Goal: Task Accomplishment & Management: Complete application form

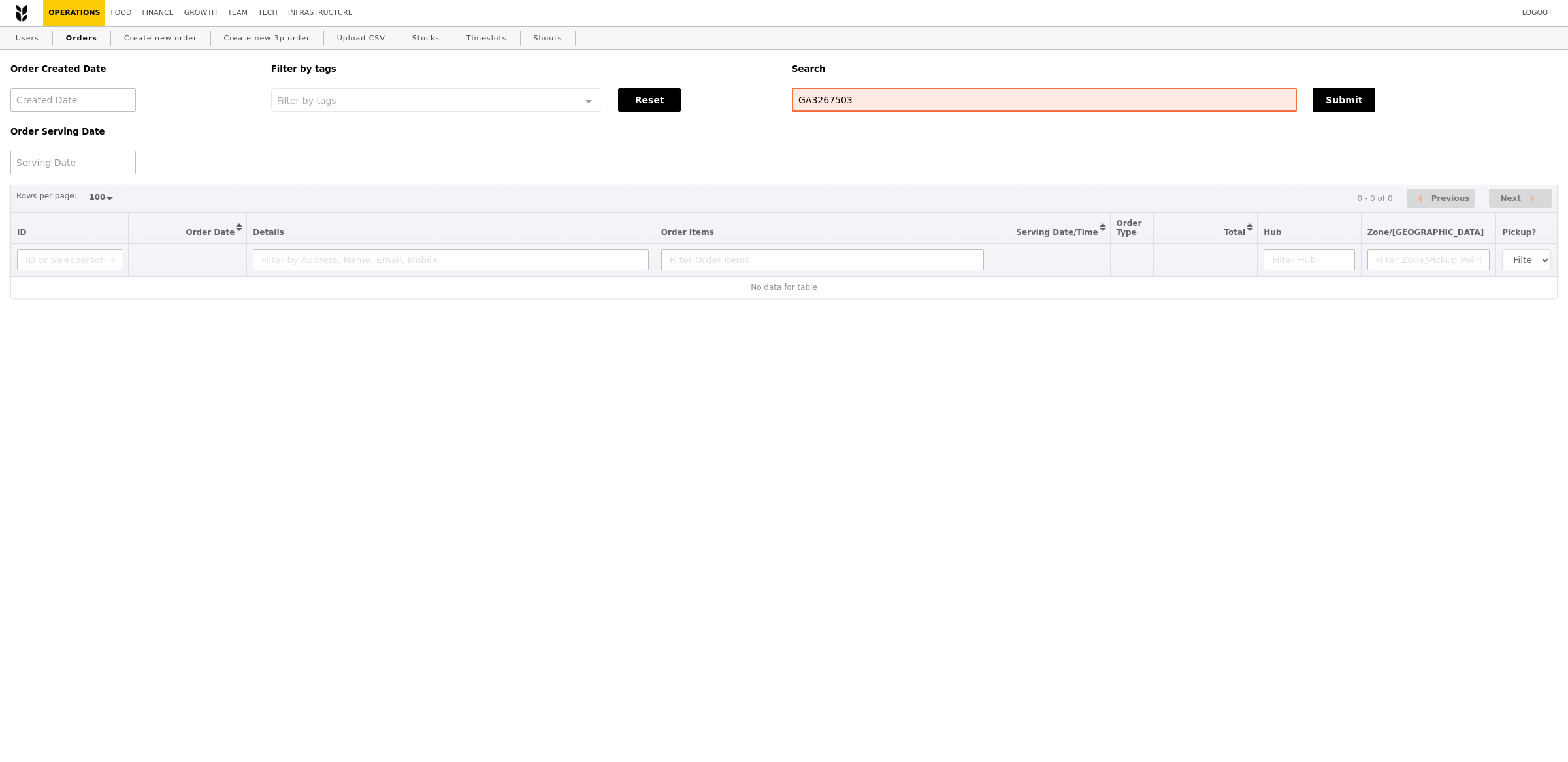
select select "100"
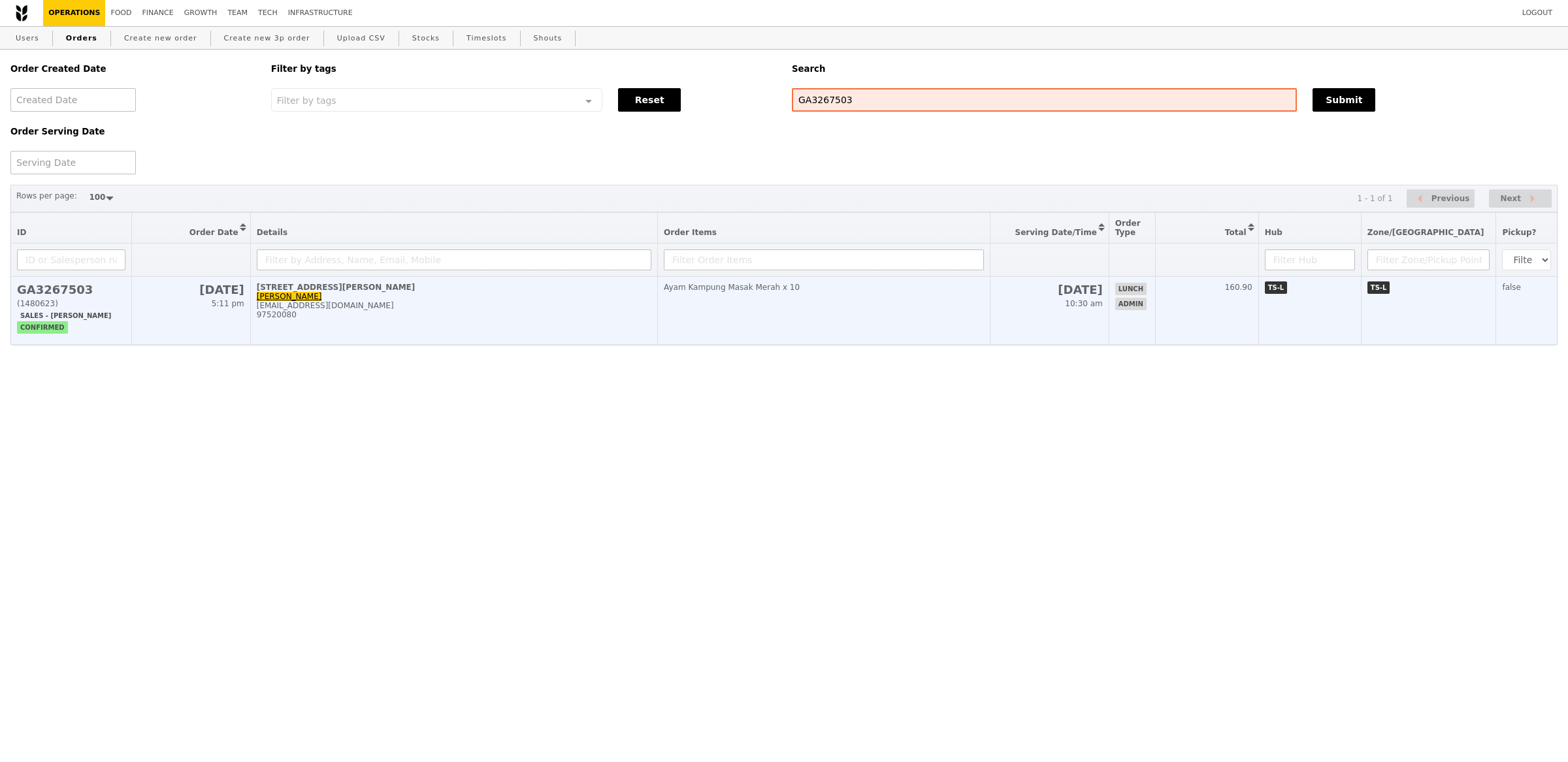
click at [346, 298] on td "77 Robinson Road, #-28-03 Lili Yin lili.yin@bsigroup.com 97520080" at bounding box center [453, 311] width 407 height 68
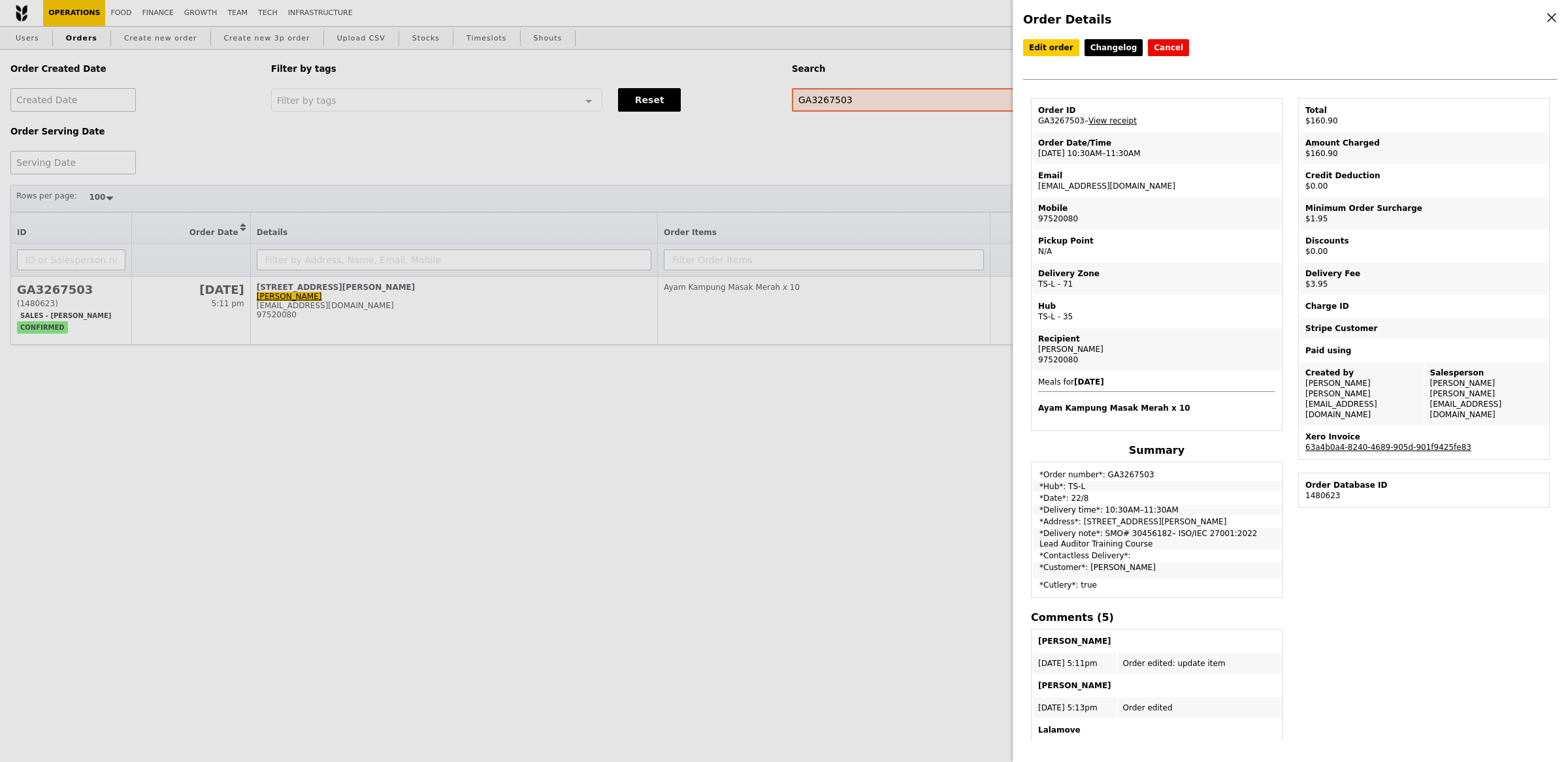
drag, startPoint x: 1118, startPoint y: 185, endPoint x: 1035, endPoint y: 188, distance: 83.1
click at [1035, 188] on td "Email lili.yin@bsigroup.com" at bounding box center [1157, 181] width 248 height 31
copy td "[EMAIL_ADDRESS][DOMAIN_NAME]"
click at [888, 187] on div "Order Details Edit order Changelog Cancel Order ID GA3267503 – View receipt Ord…" at bounding box center [784, 381] width 1568 height 762
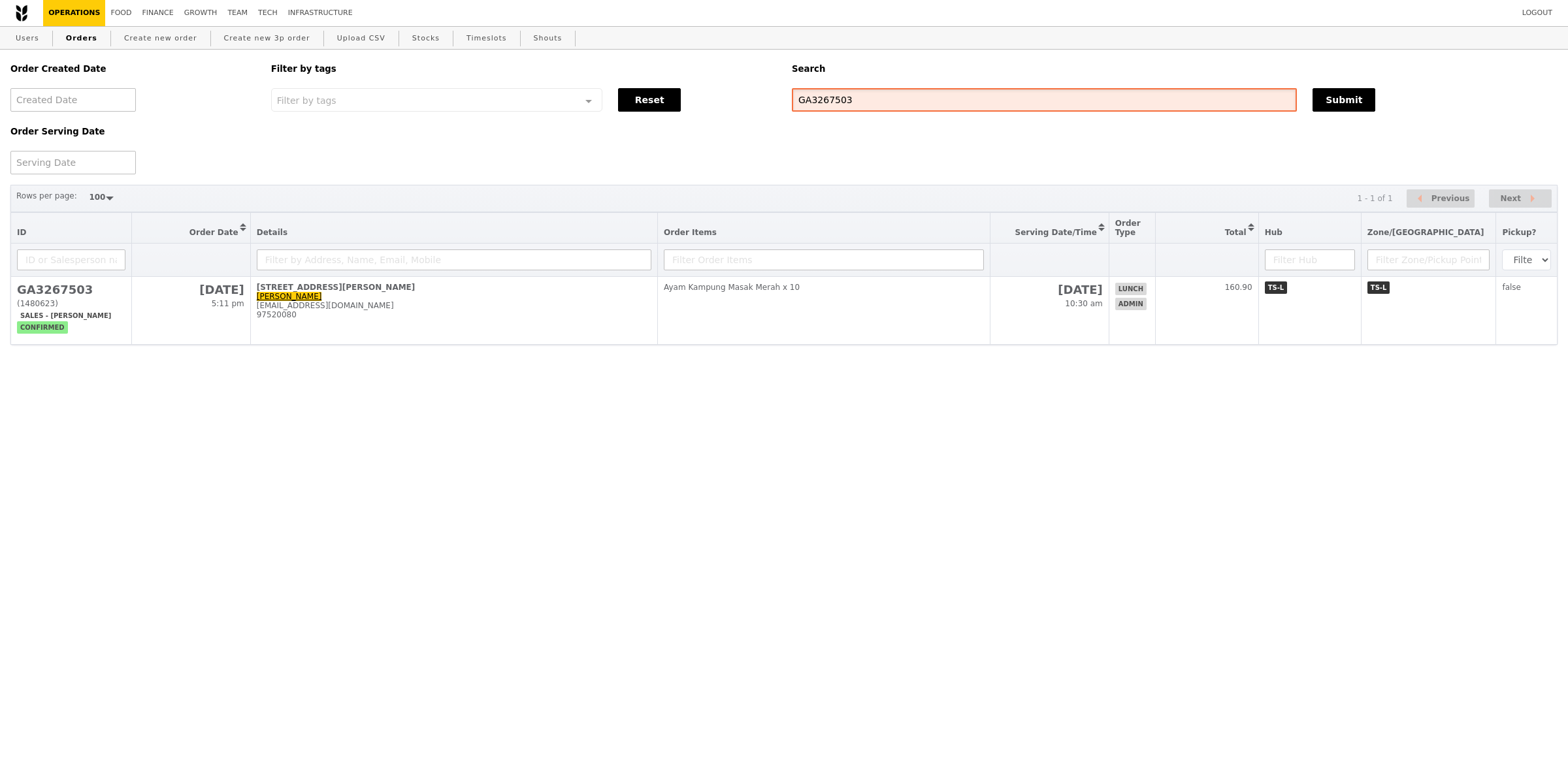
drag, startPoint x: 859, startPoint y: 105, endPoint x: 729, endPoint y: 99, distance: 130.1
click at [729, 99] on div "Order Created Date Order Serving Date Filter by tags Filter by tags Meal_Plan W…" at bounding box center [784, 112] width 1563 height 125
paste input "lili.yin@bsigroup.com"
type input "lili.yin@bsigroup.com"
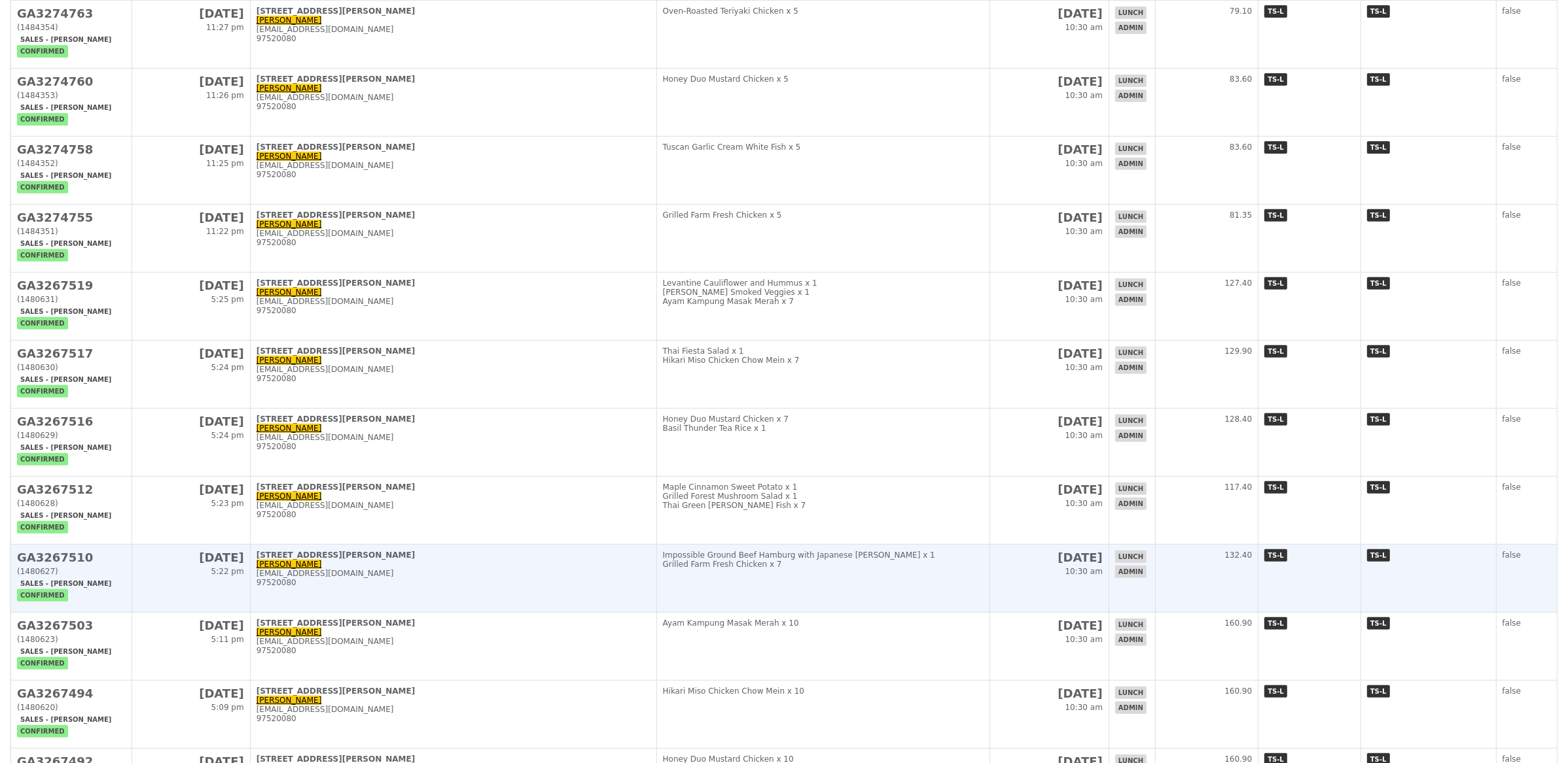
scroll to position [679, 0]
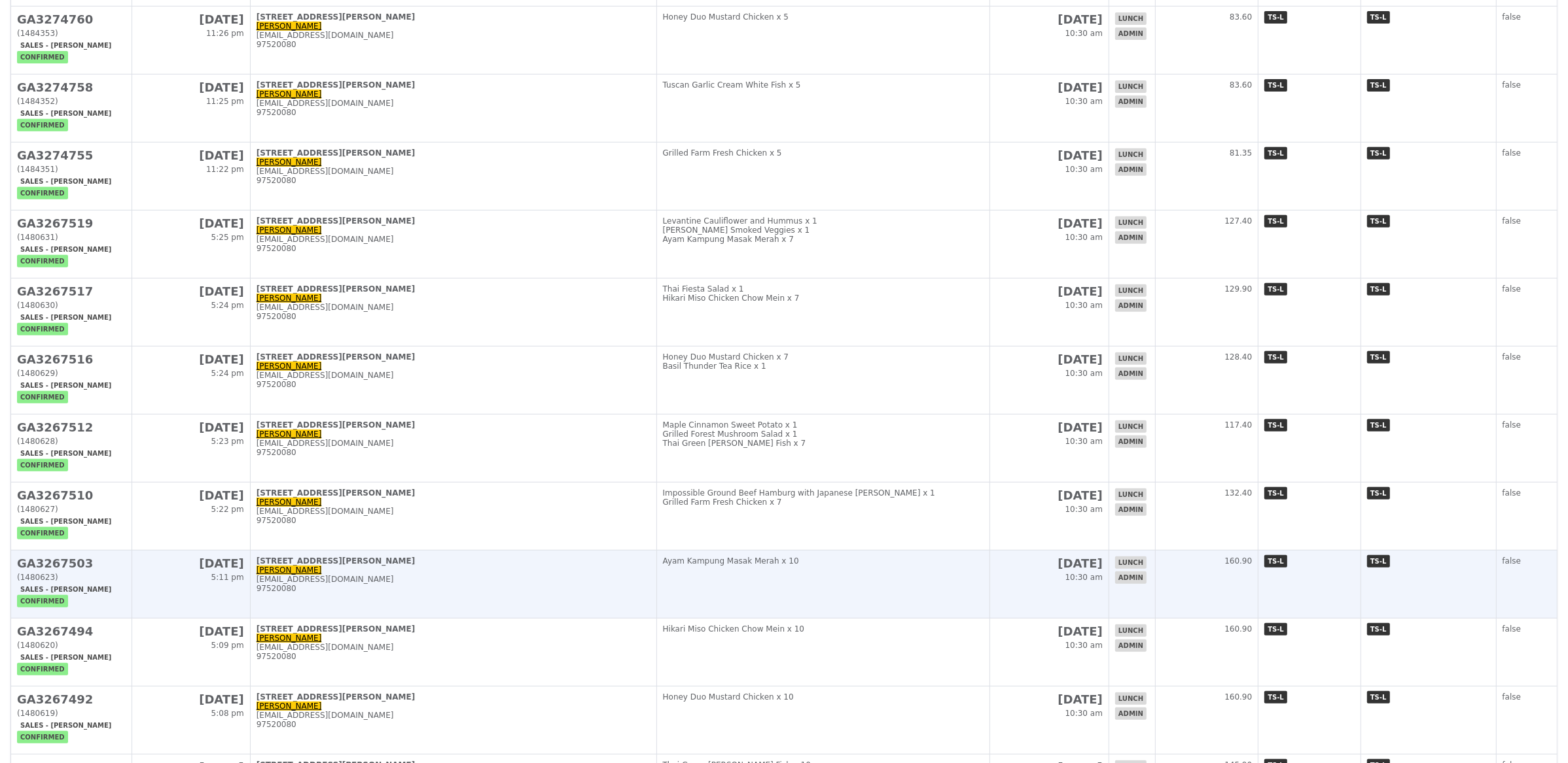
click at [1018, 575] on td "22 Aug 10:30 am" at bounding box center [1050, 585] width 119 height 68
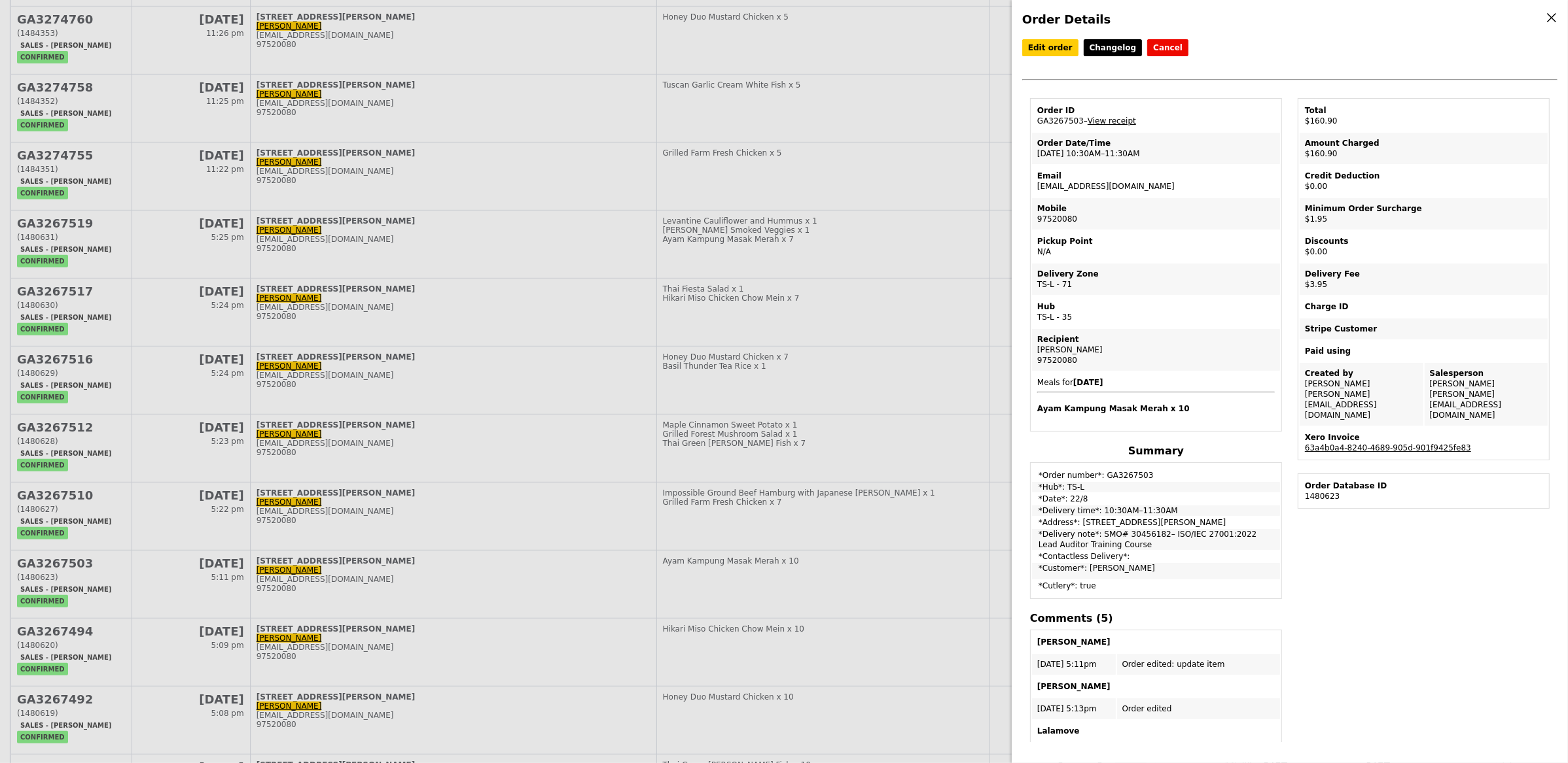
click at [875, 576] on div "Order Details Edit order Changelog Cancel Order ID GA3267503 – View receipt Ord…" at bounding box center [784, 381] width 1568 height 763
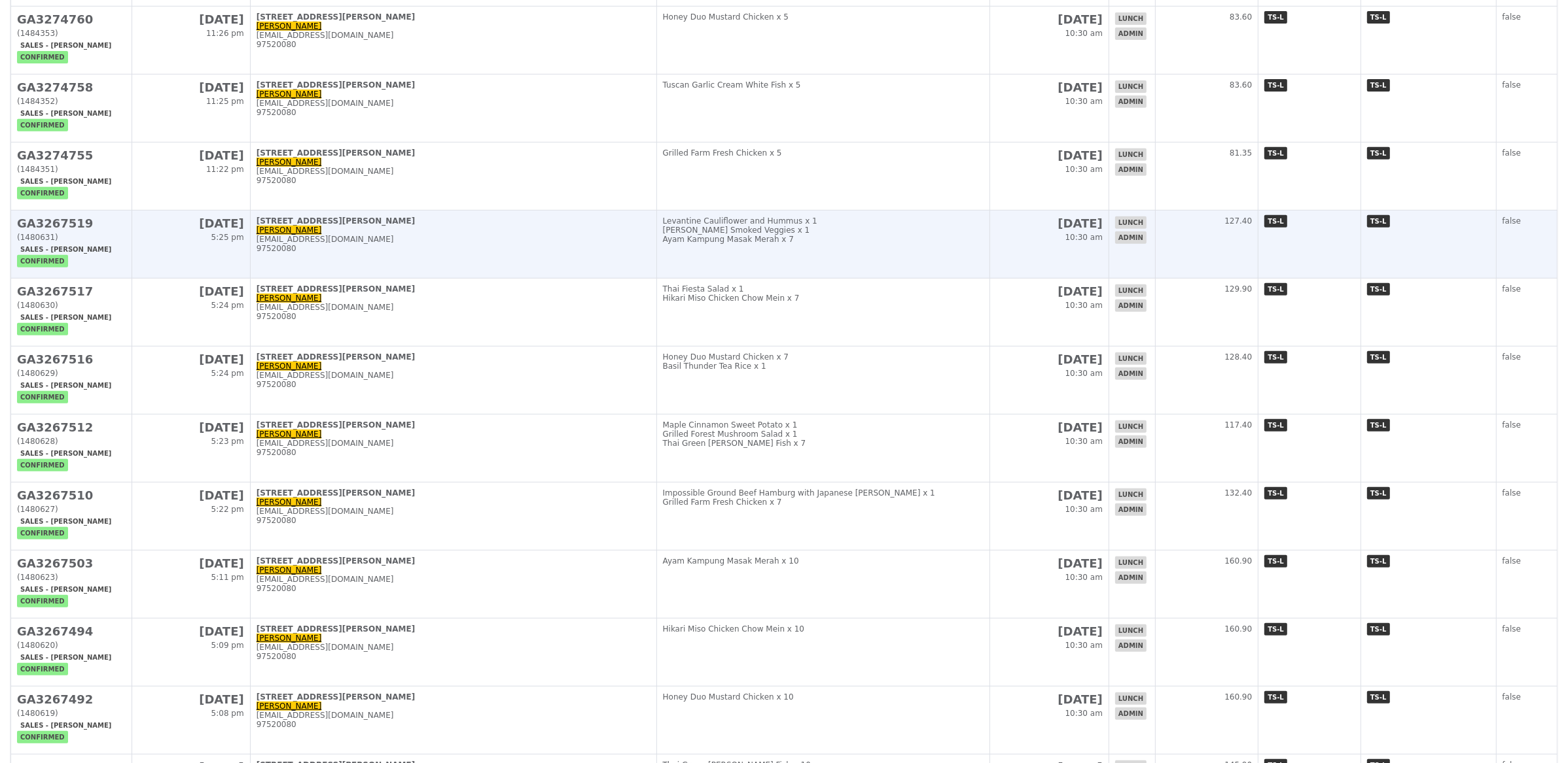
click at [898, 244] on td "Levantine Cauliflower and Hummus x 1 Rosemary Smoked Veggies x 1 Ayam Kampung M…" at bounding box center [823, 245] width 334 height 68
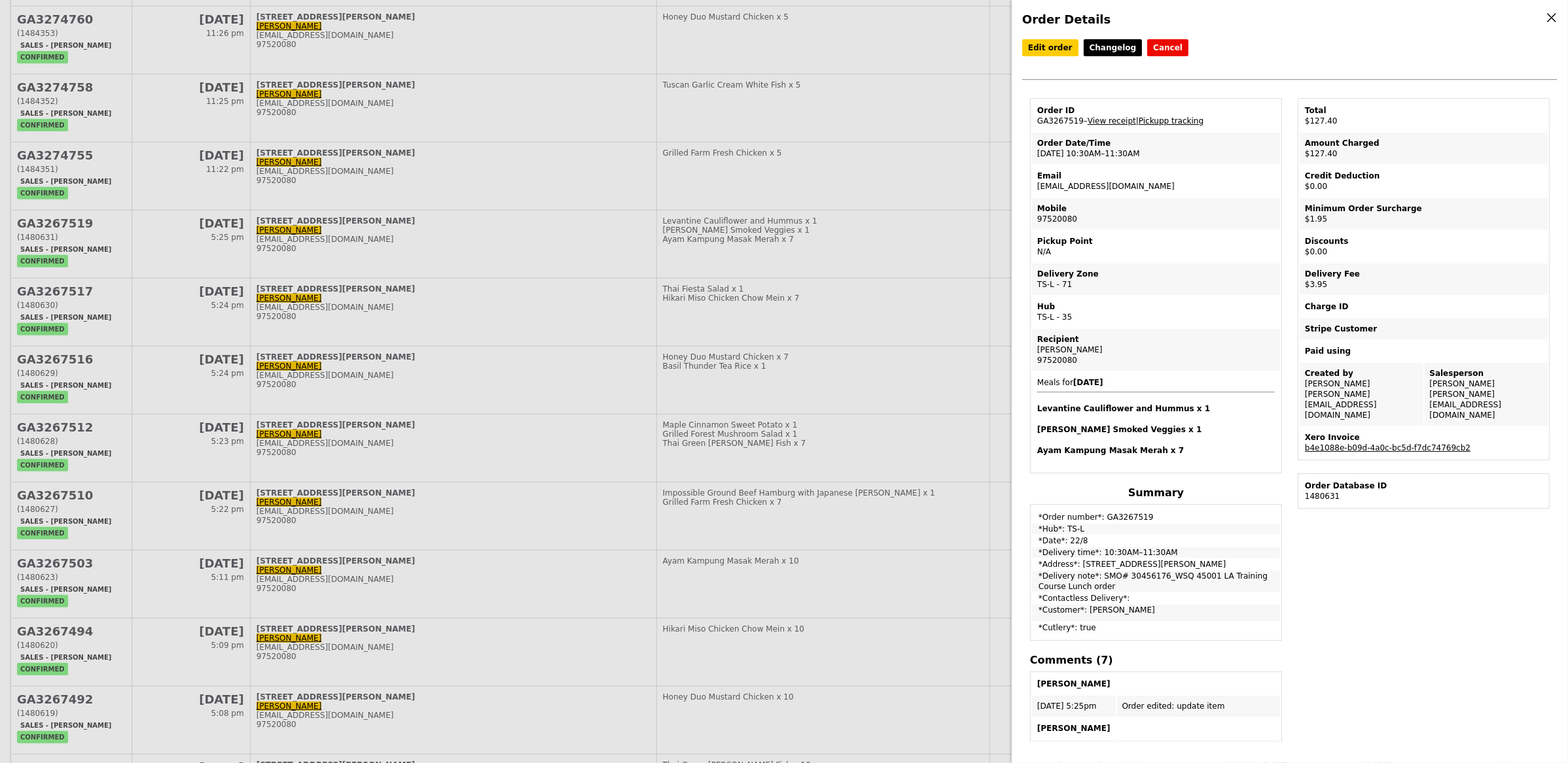
click at [1168, 124] on link "Pickupp tracking" at bounding box center [1171, 121] width 65 height 9
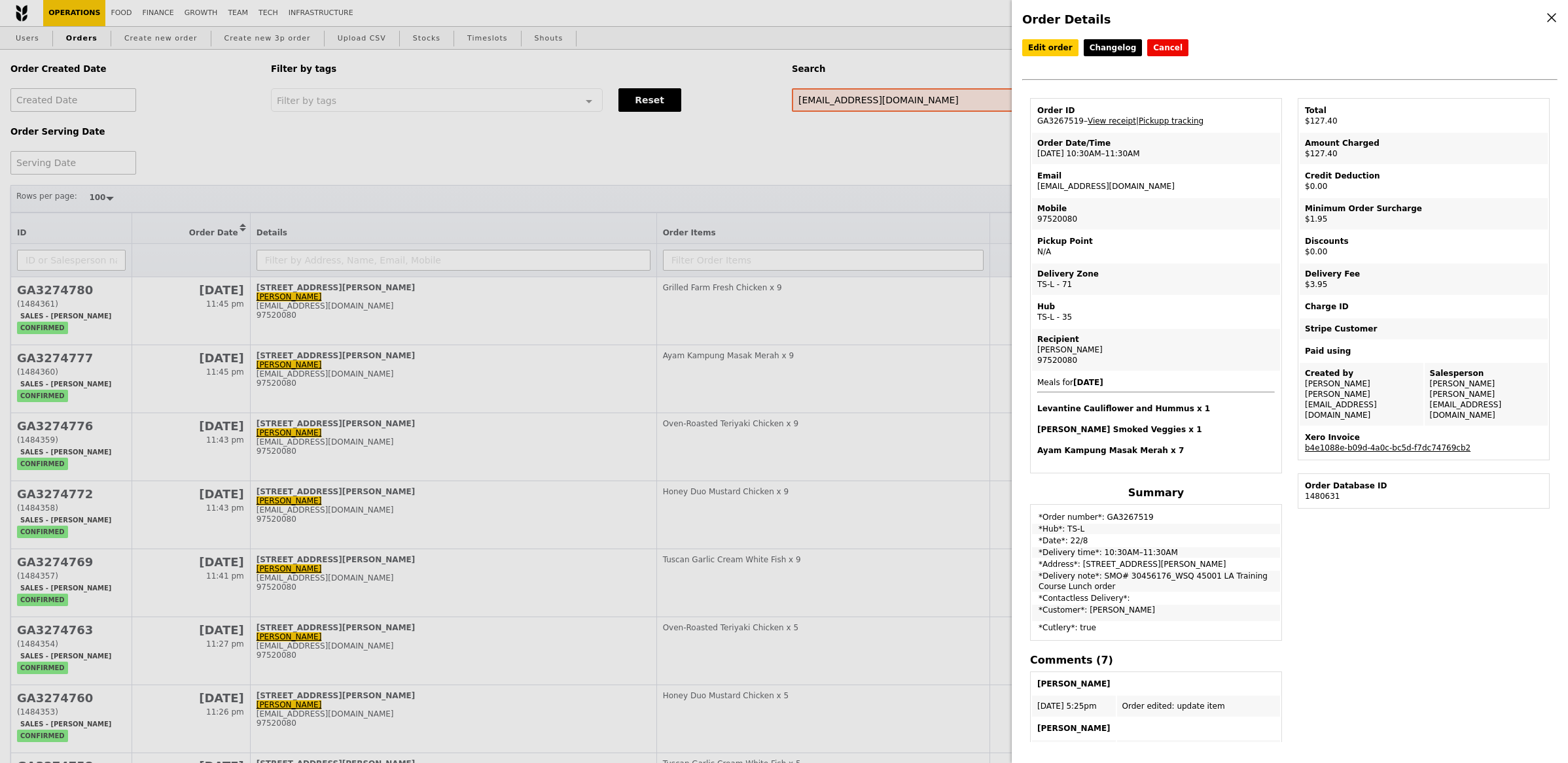
select select "100"
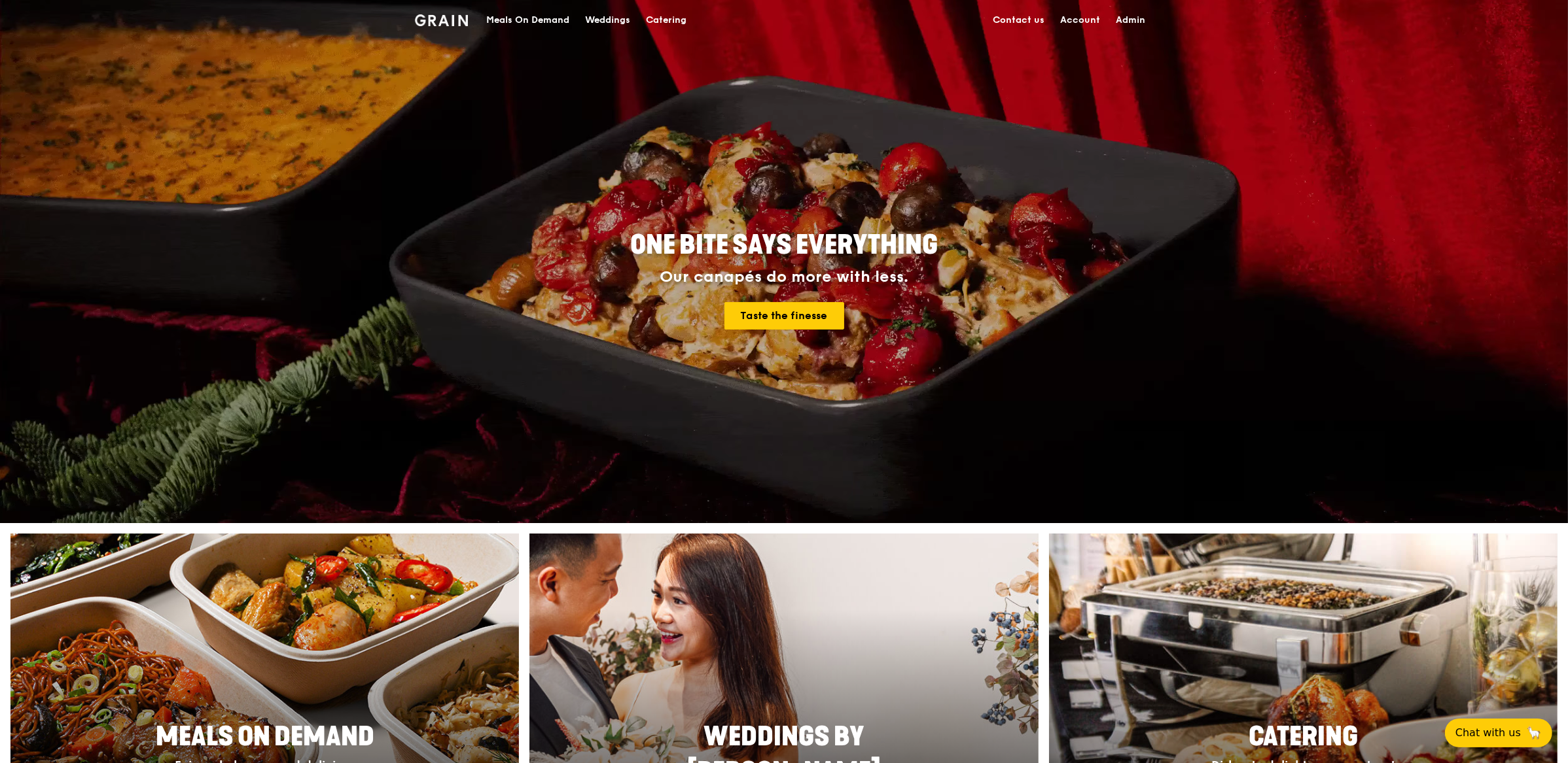
click at [1149, 16] on link "Admin" at bounding box center [1130, 20] width 45 height 39
select select "100"
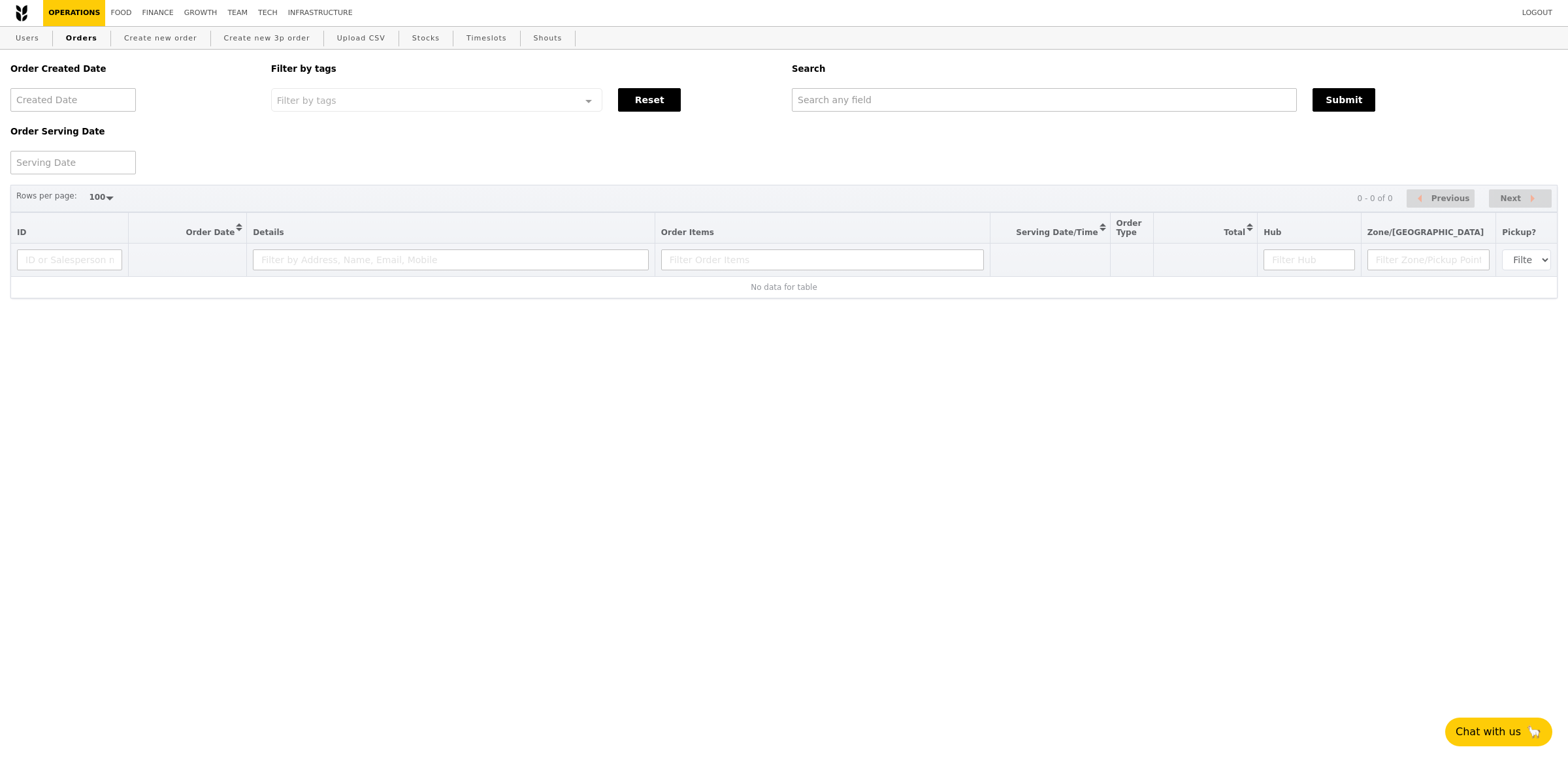
drag, startPoint x: 392, startPoint y: 101, endPoint x: 268, endPoint y: 64, distance: 129.4
click at [392, 101] on div "Filter by tags" at bounding box center [436, 100] width 332 height 24
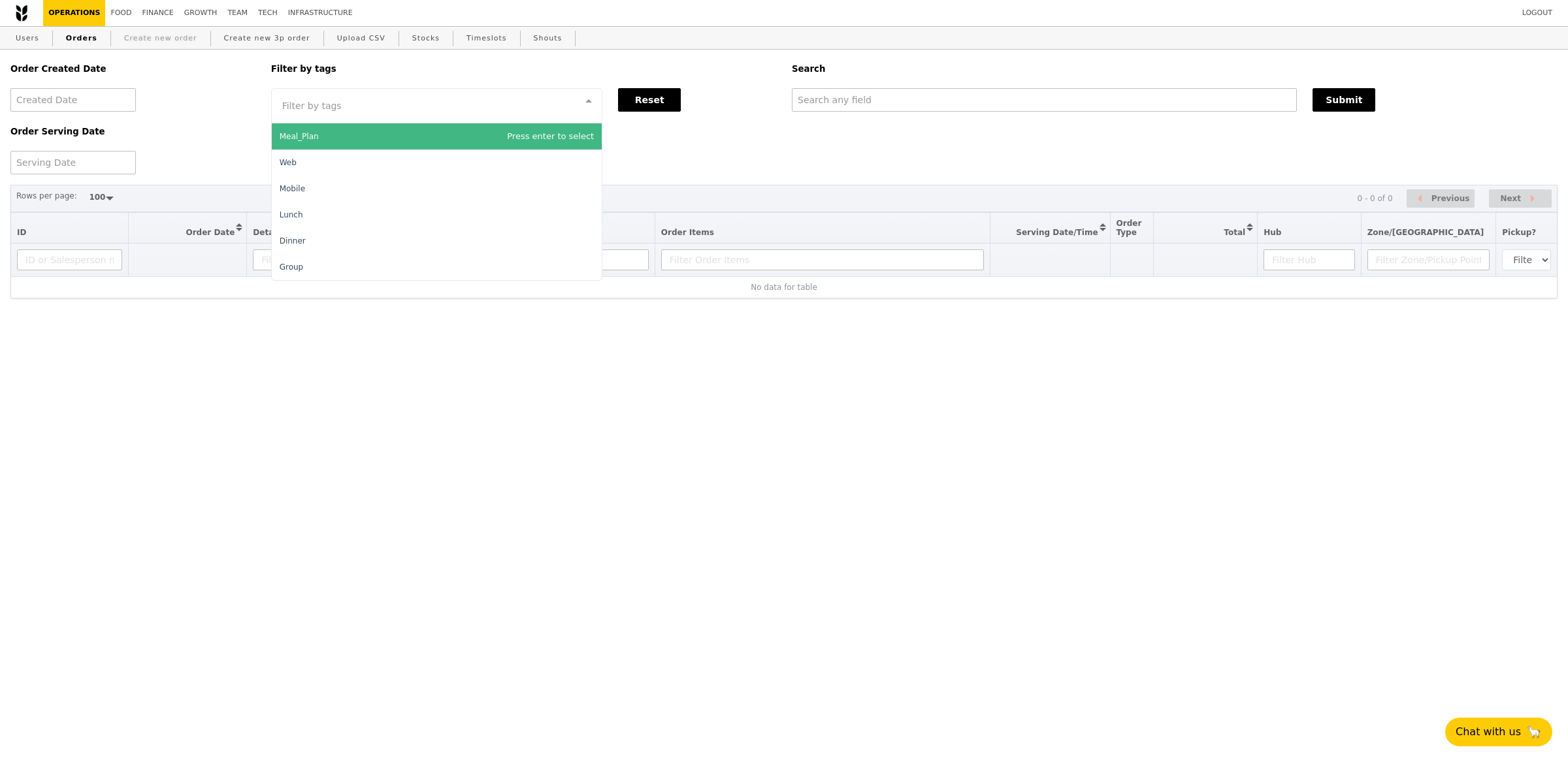
click at [180, 31] on link "Create new order" at bounding box center [161, 39] width 84 height 24
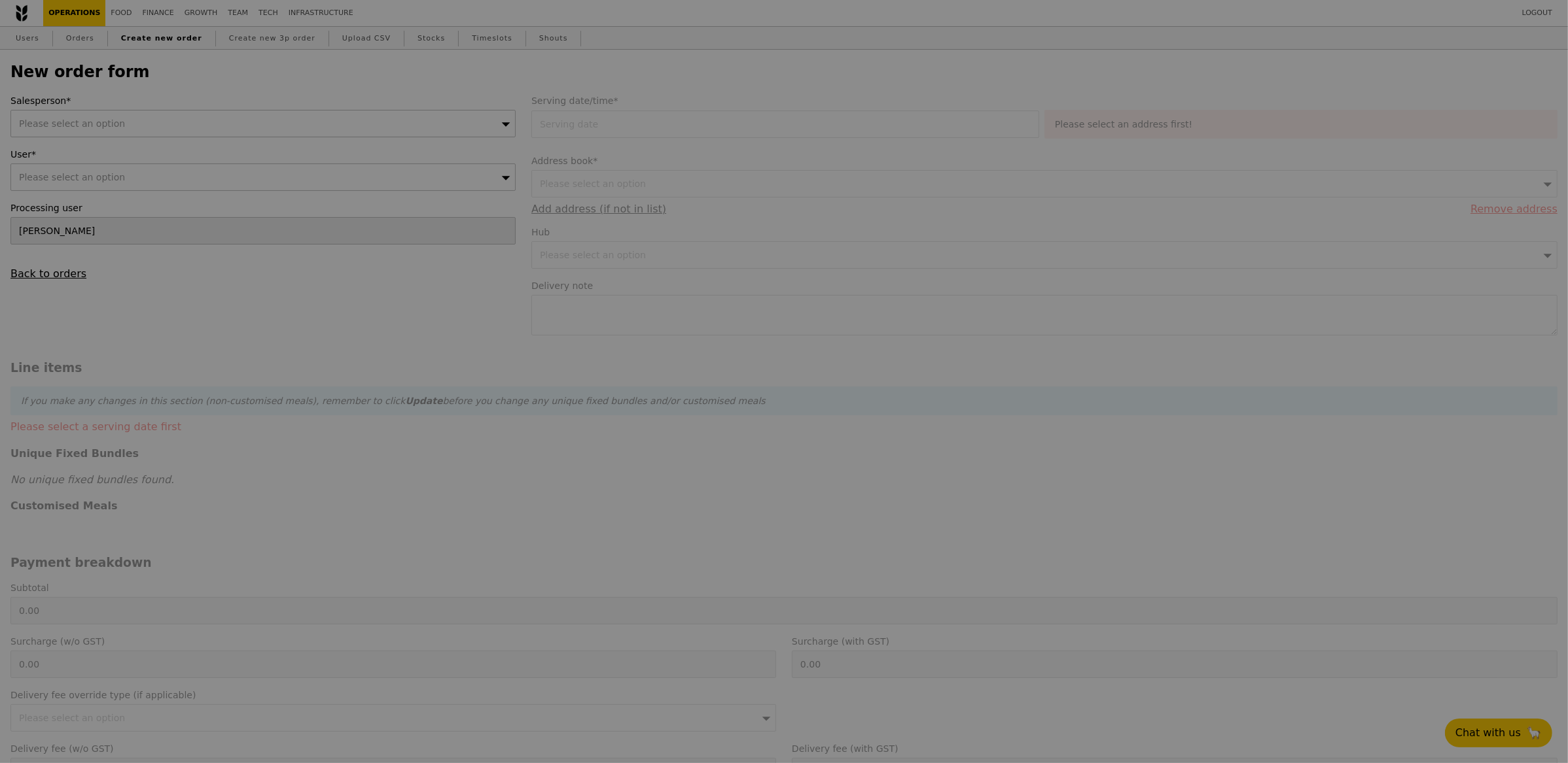
click at [153, 128] on div at bounding box center [784, 381] width 1568 height 763
type input "Confirm"
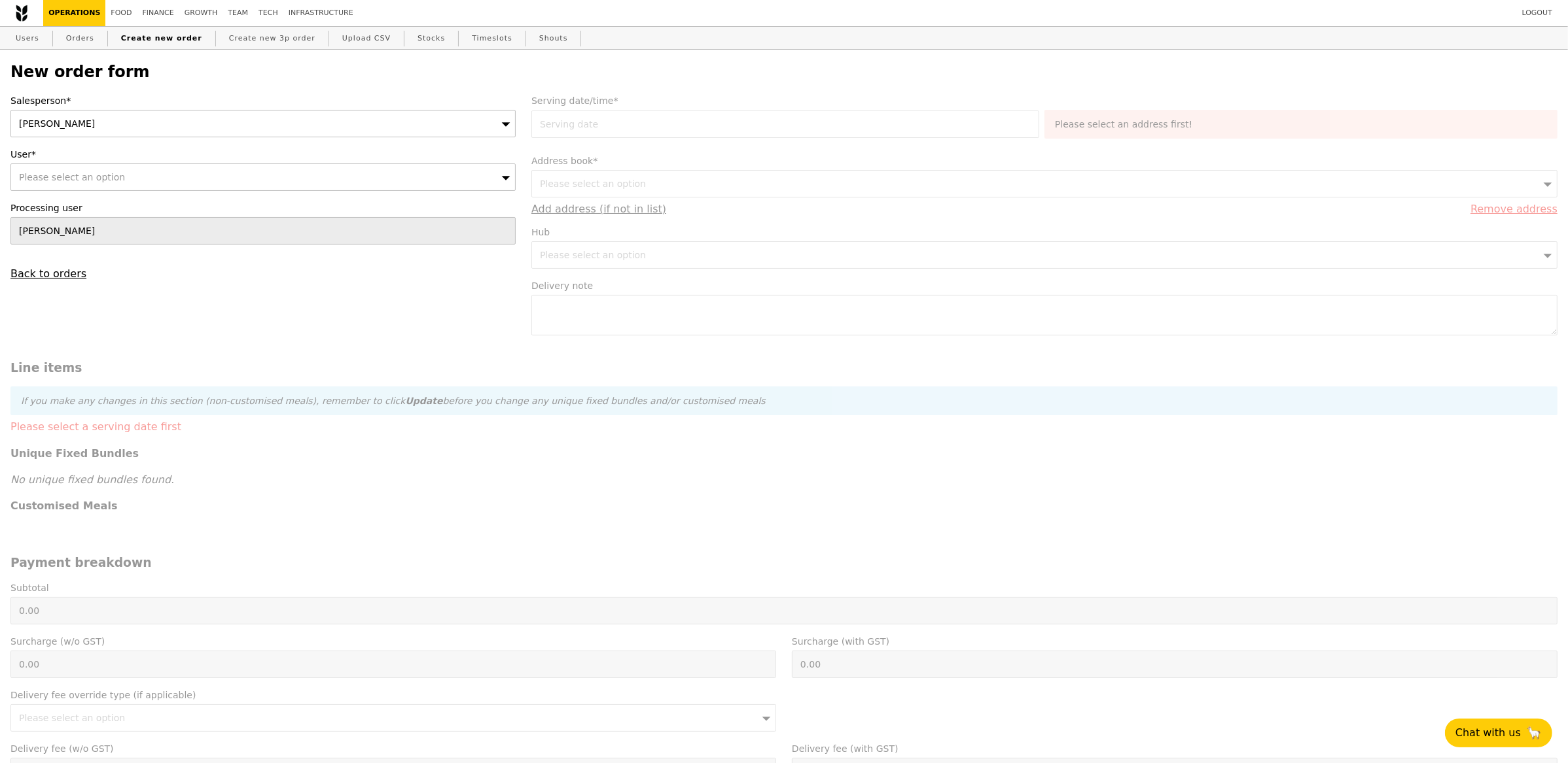
click at [227, 160] on label "User*" at bounding box center [263, 155] width 505 height 13
click at [217, 172] on div "Please select an option" at bounding box center [263, 177] width 505 height 28
click at [259, 126] on div "Eliza" at bounding box center [263, 124] width 505 height 28
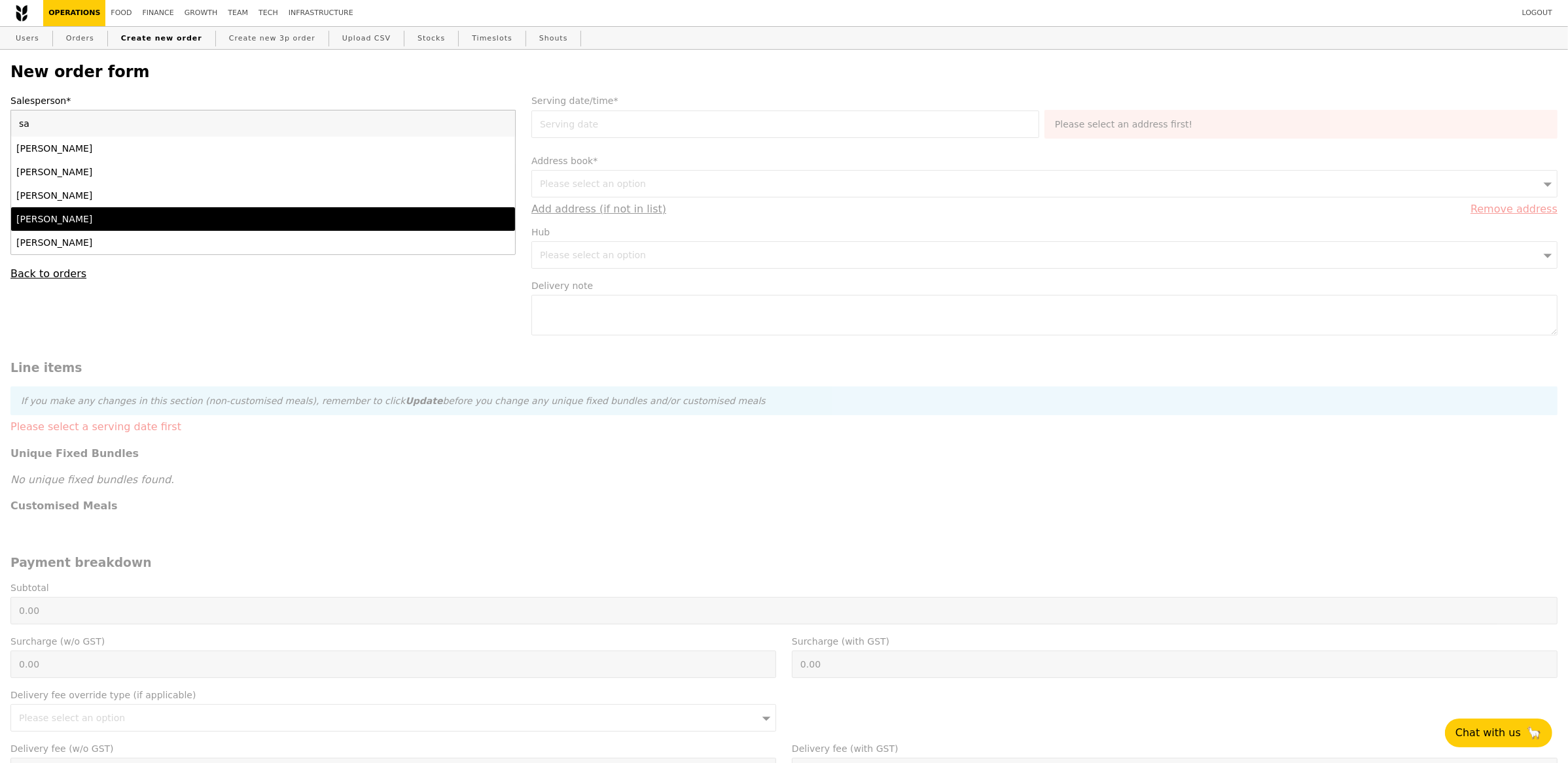
type input "sa"
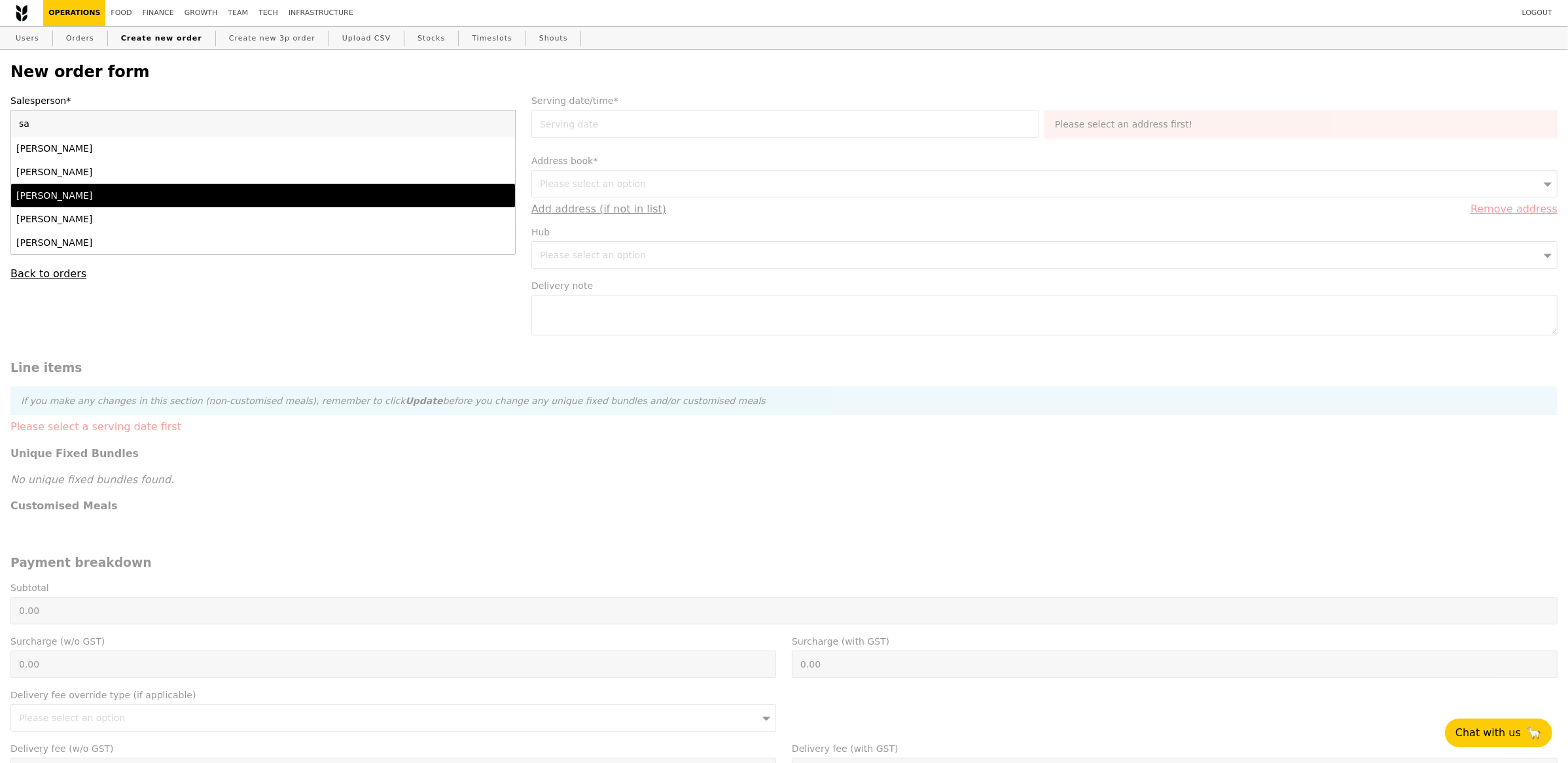
click at [104, 202] on div "[PERSON_NAME]" at bounding box center [201, 196] width 370 height 13
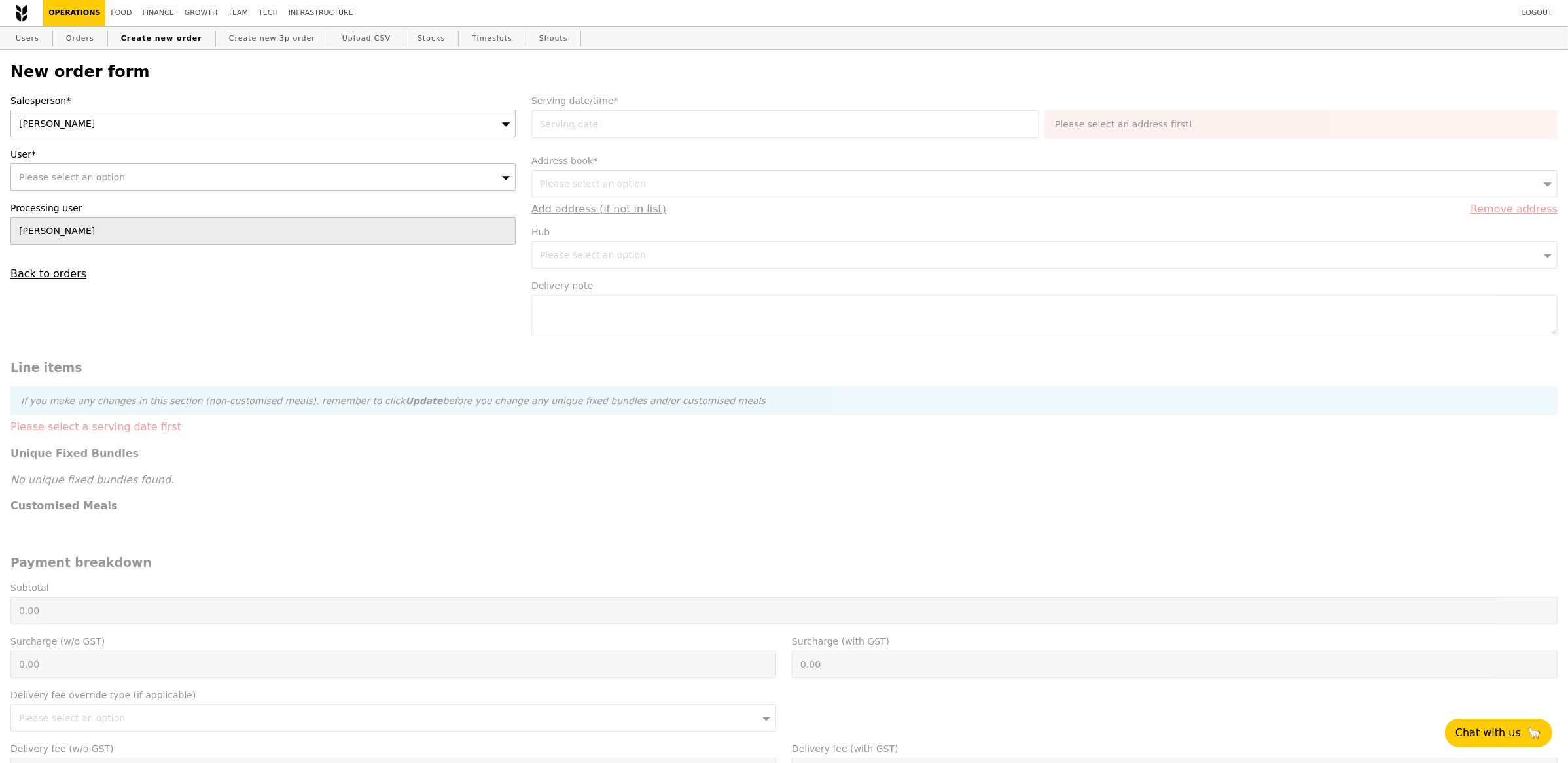
click at [79, 177] on span "Please select an option" at bounding box center [72, 177] width 106 height 10
paste input "[PERSON_NAME][EMAIL_ADDRESS][PERSON_NAME][PERSON_NAME][DOMAIN_NAME]"
type input "[PERSON_NAME][EMAIL_ADDRESS][PERSON_NAME][PERSON_NAME][DOMAIN_NAME]"
type input "Confirm"
type input "[PERSON_NAME][EMAIL_ADDRESS][PERSON_NAME][PERSON_NAME][DOMAIN_NAME]"
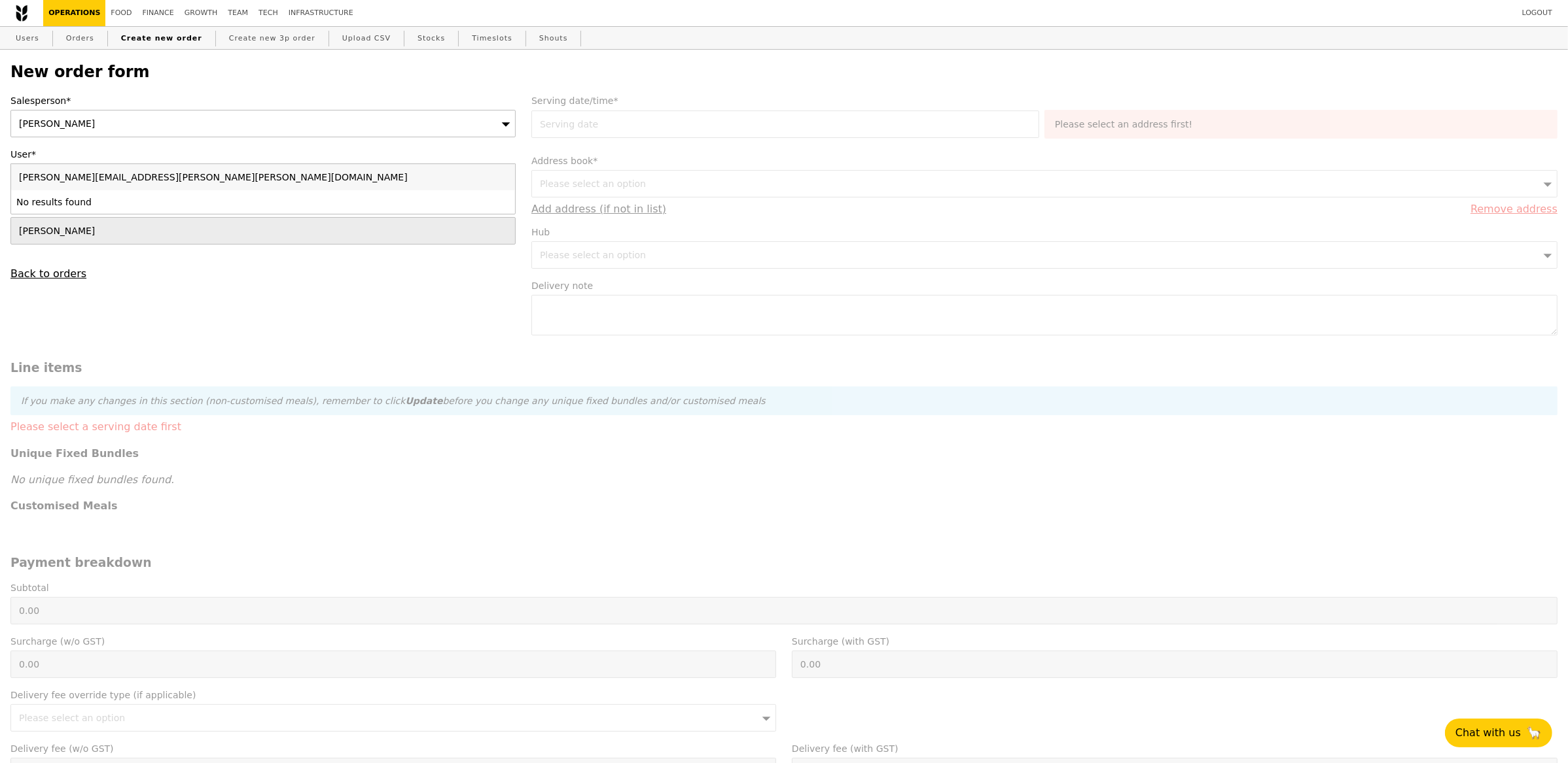
click at [172, 206] on li "No results found" at bounding box center [263, 202] width 504 height 24
click at [86, 35] on link "Orders" at bounding box center [80, 39] width 39 height 24
select select "100"
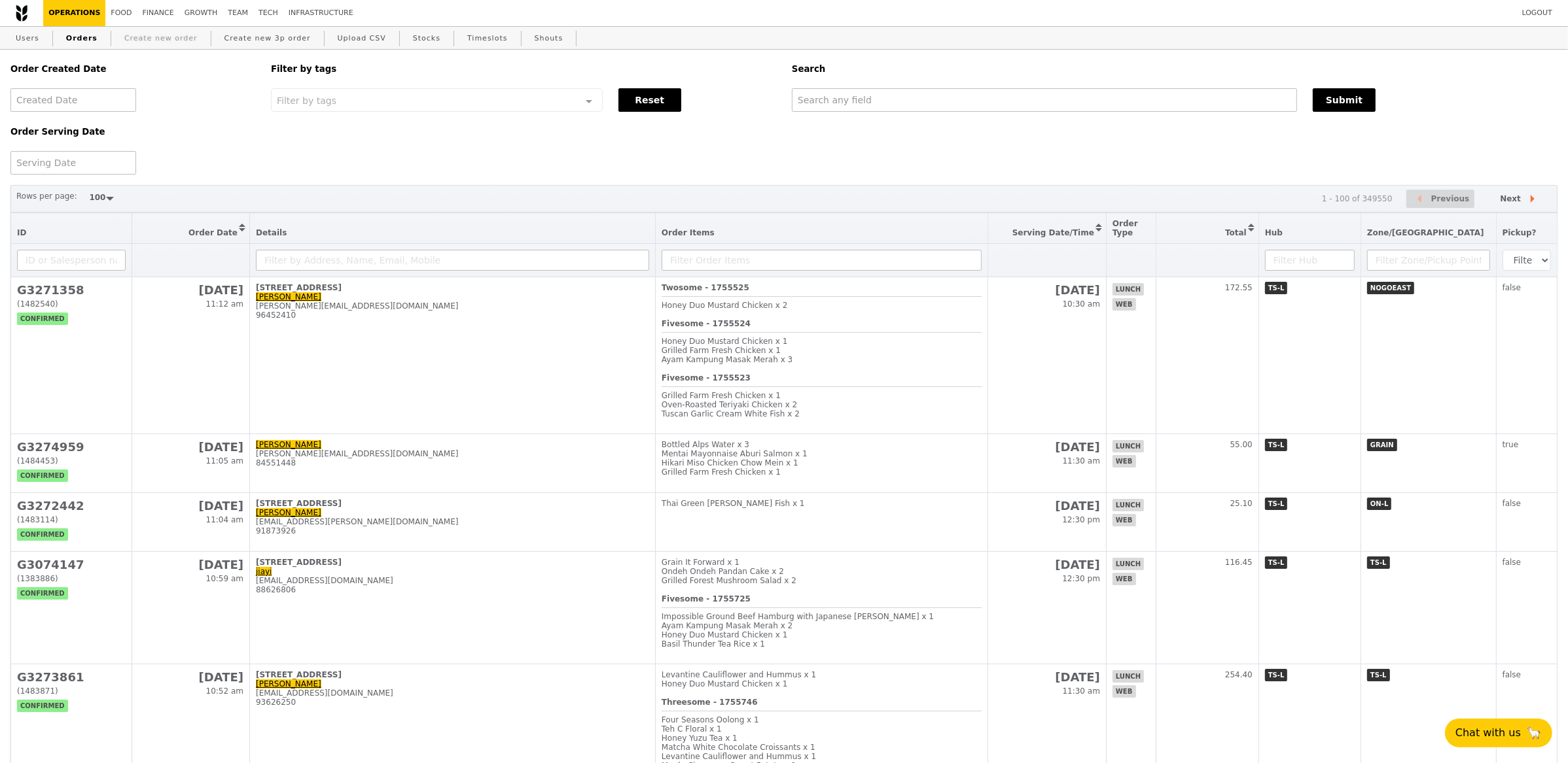
click at [152, 32] on link "Create new order" at bounding box center [161, 39] width 84 height 24
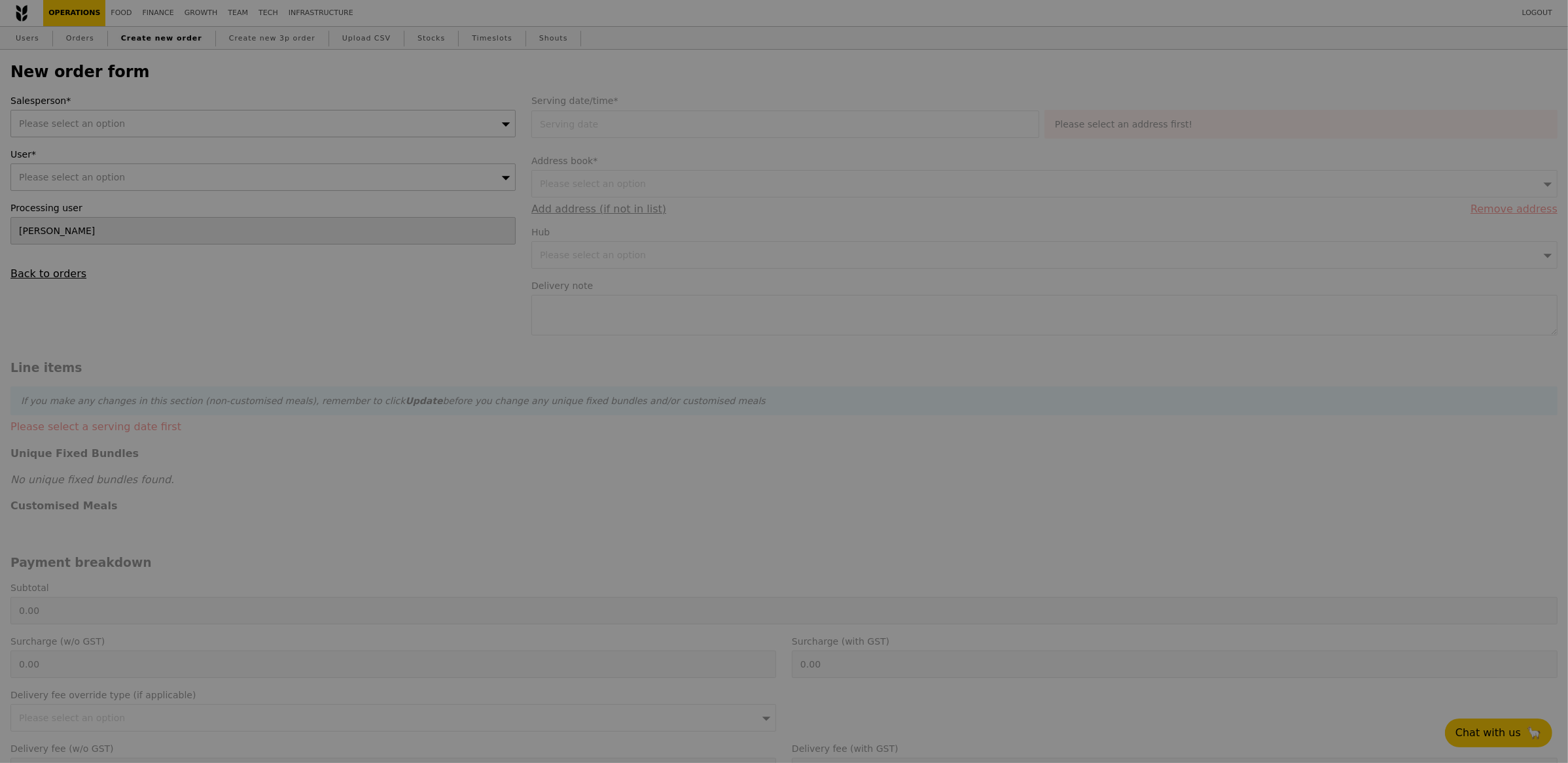
type input "Confirm"
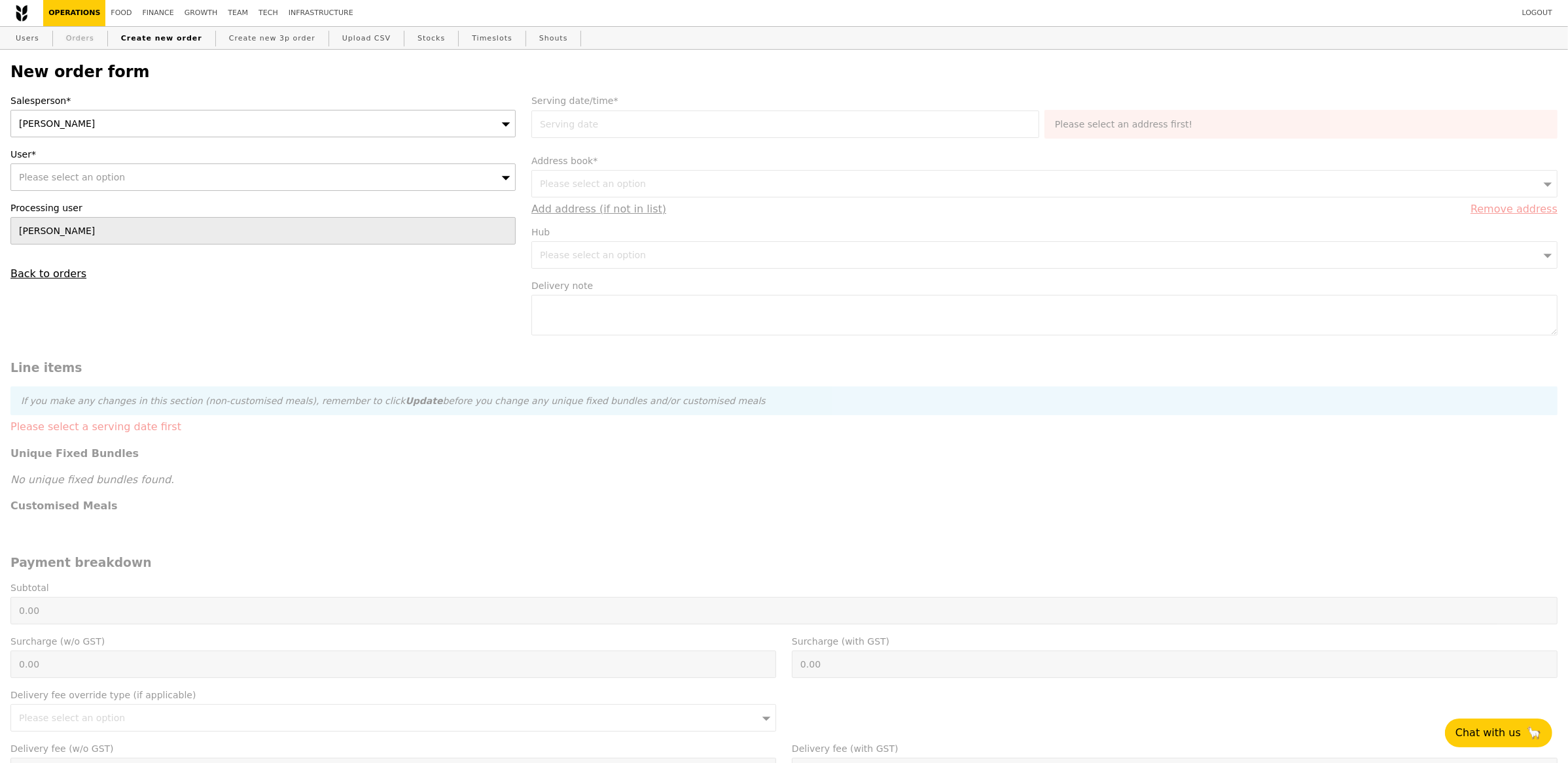
click at [79, 41] on link "Orders" at bounding box center [80, 39] width 39 height 24
select select "100"
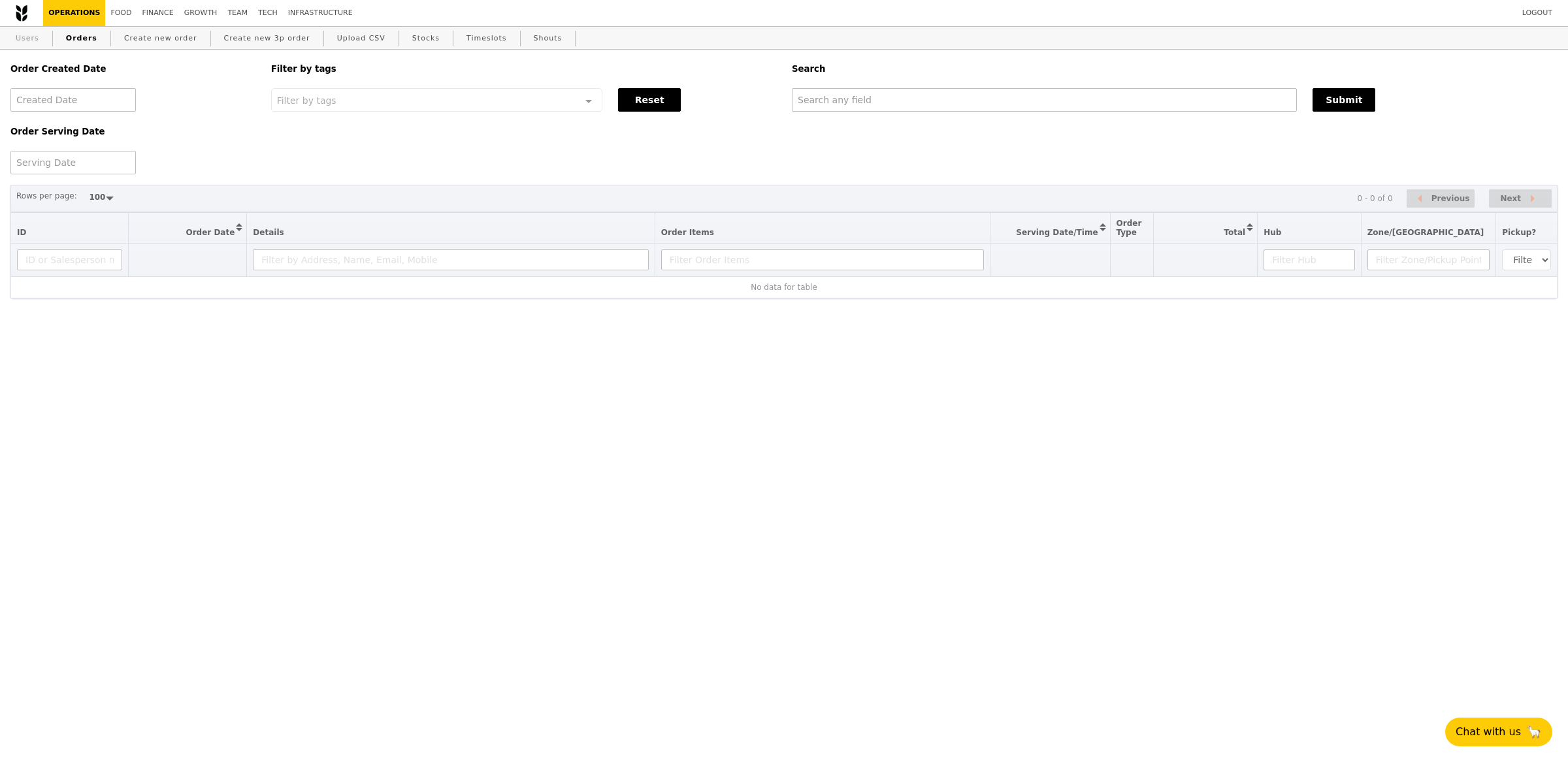
click at [27, 33] on link "Users" at bounding box center [27, 39] width 34 height 24
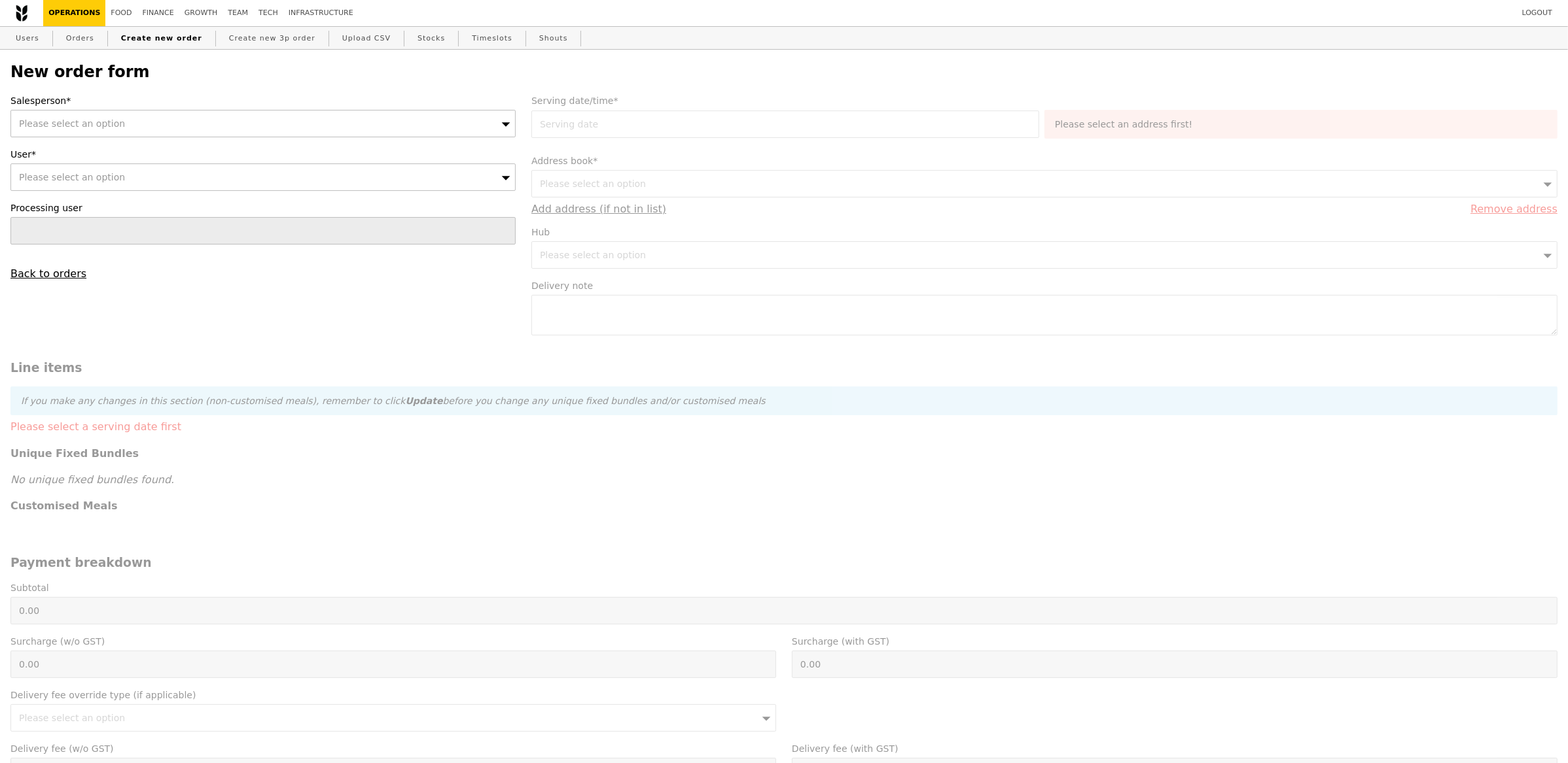
click at [98, 174] on span "Please select an option" at bounding box center [72, 177] width 106 height 10
type input "Confirm"
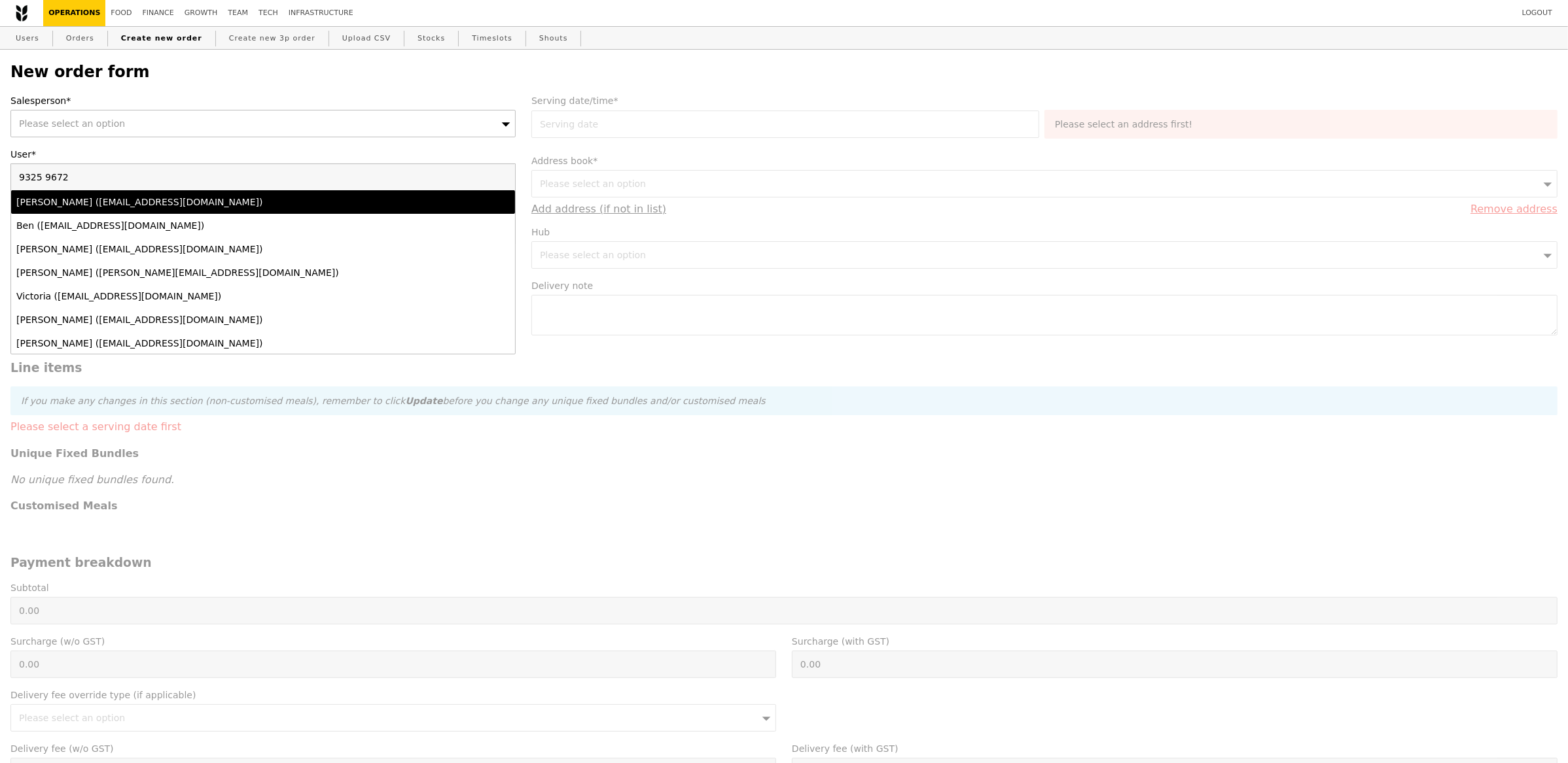
type input "9325 9672"
click at [126, 107] on label "Salesperson*" at bounding box center [263, 101] width 505 height 13
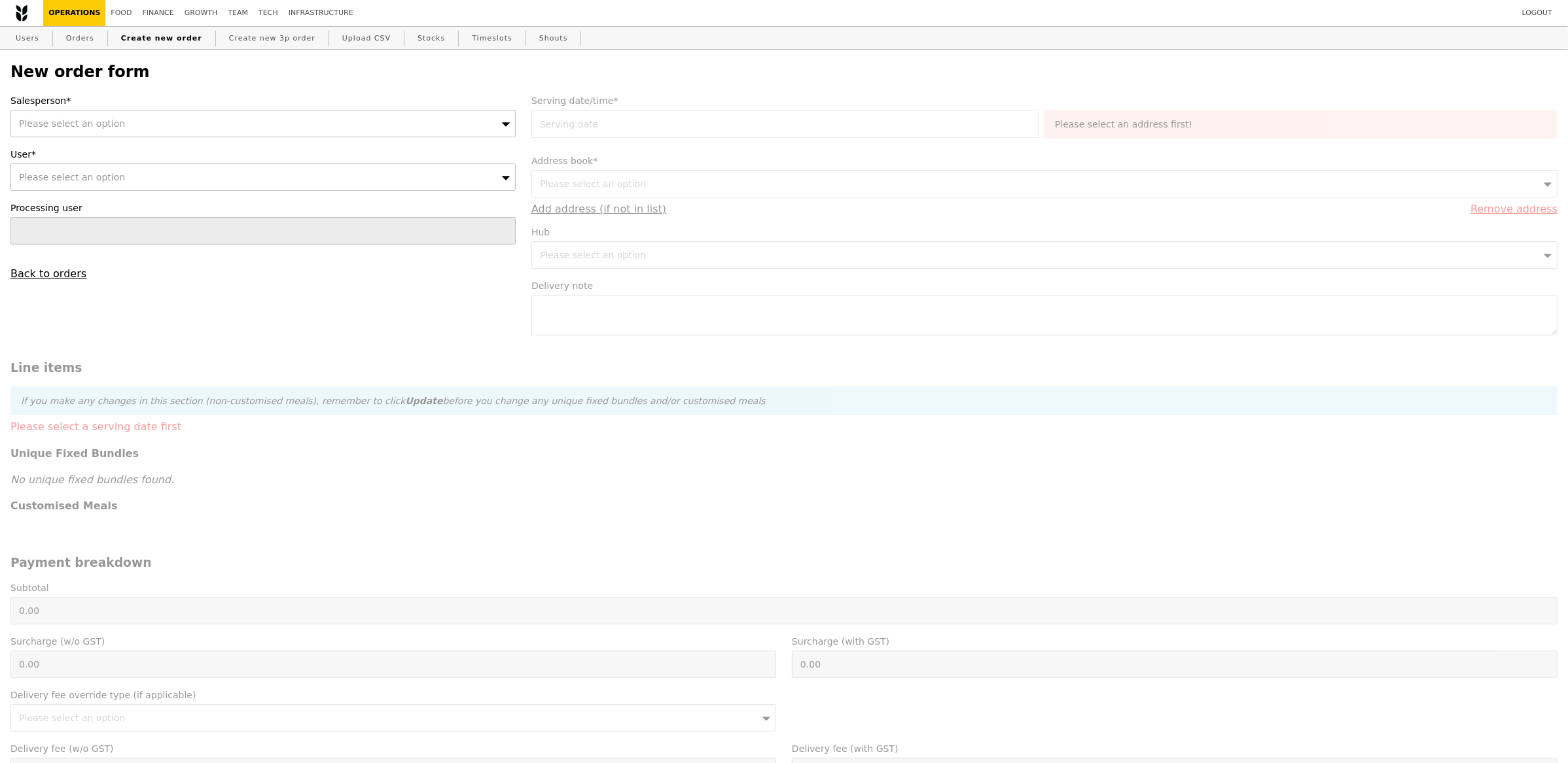
click at [127, 122] on div "Please select an option" at bounding box center [263, 124] width 505 height 28
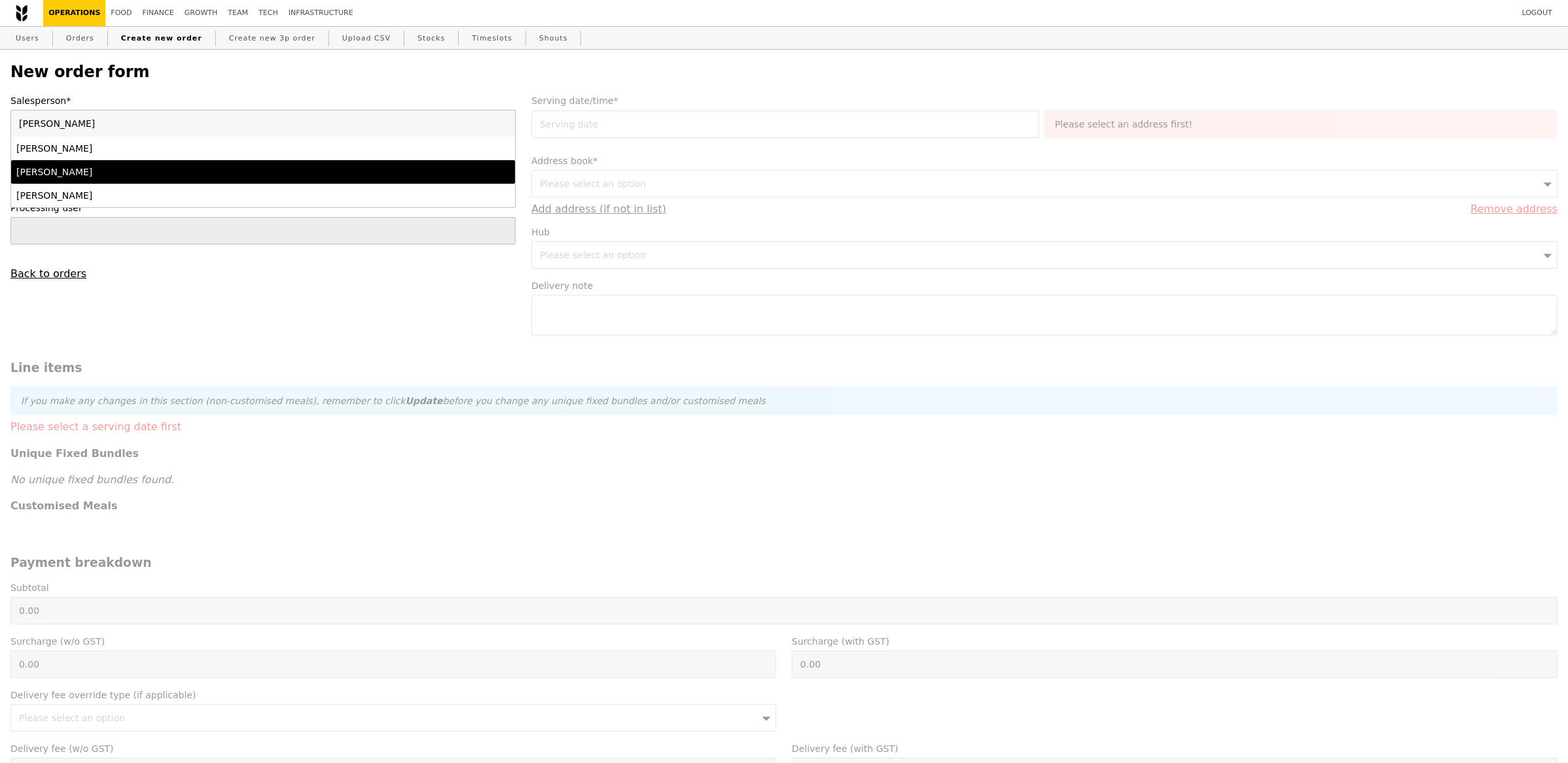
type input "[PERSON_NAME]"
click at [158, 172] on div "[PERSON_NAME]" at bounding box center [201, 172] width 370 height 13
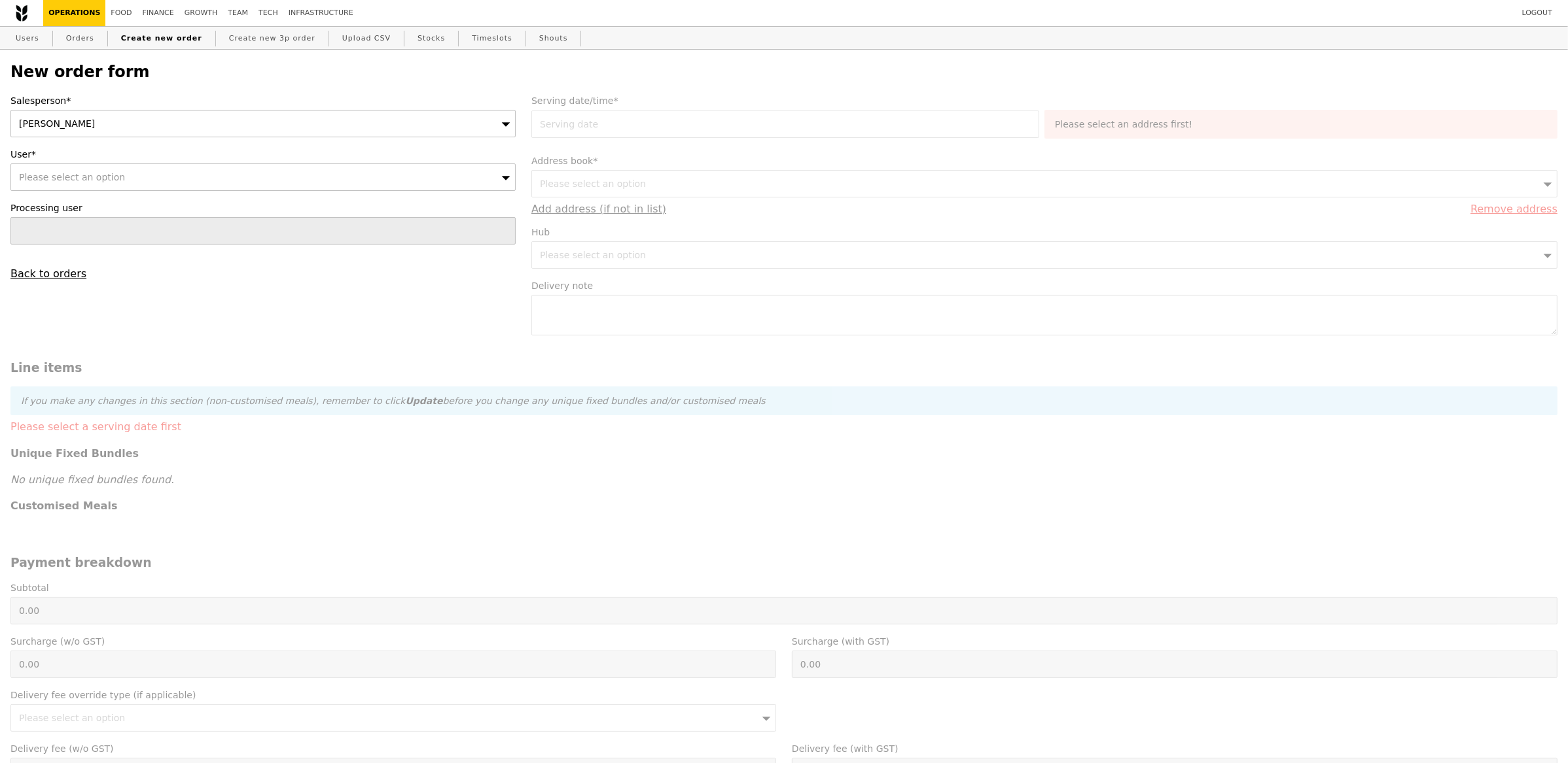
click at [121, 173] on div "Please select an option" at bounding box center [263, 177] width 505 height 28
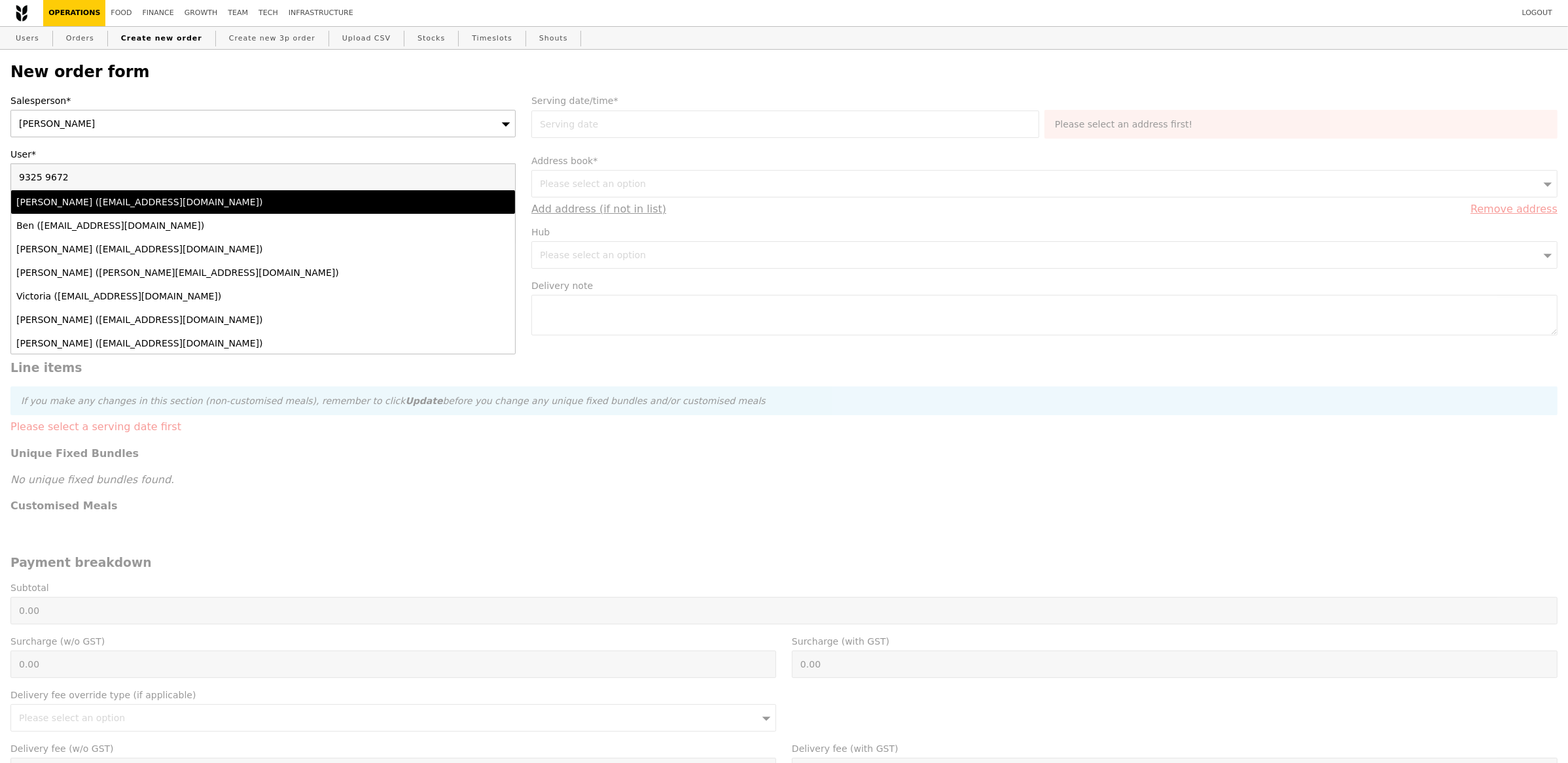
type input "9325 96729325 9672"
type input "Confirm"
click at [504, 181] on input "9325 96729325 9672" at bounding box center [263, 177] width 504 height 26
click at [501, 181] on input "User*" at bounding box center [263, 177] width 504 height 26
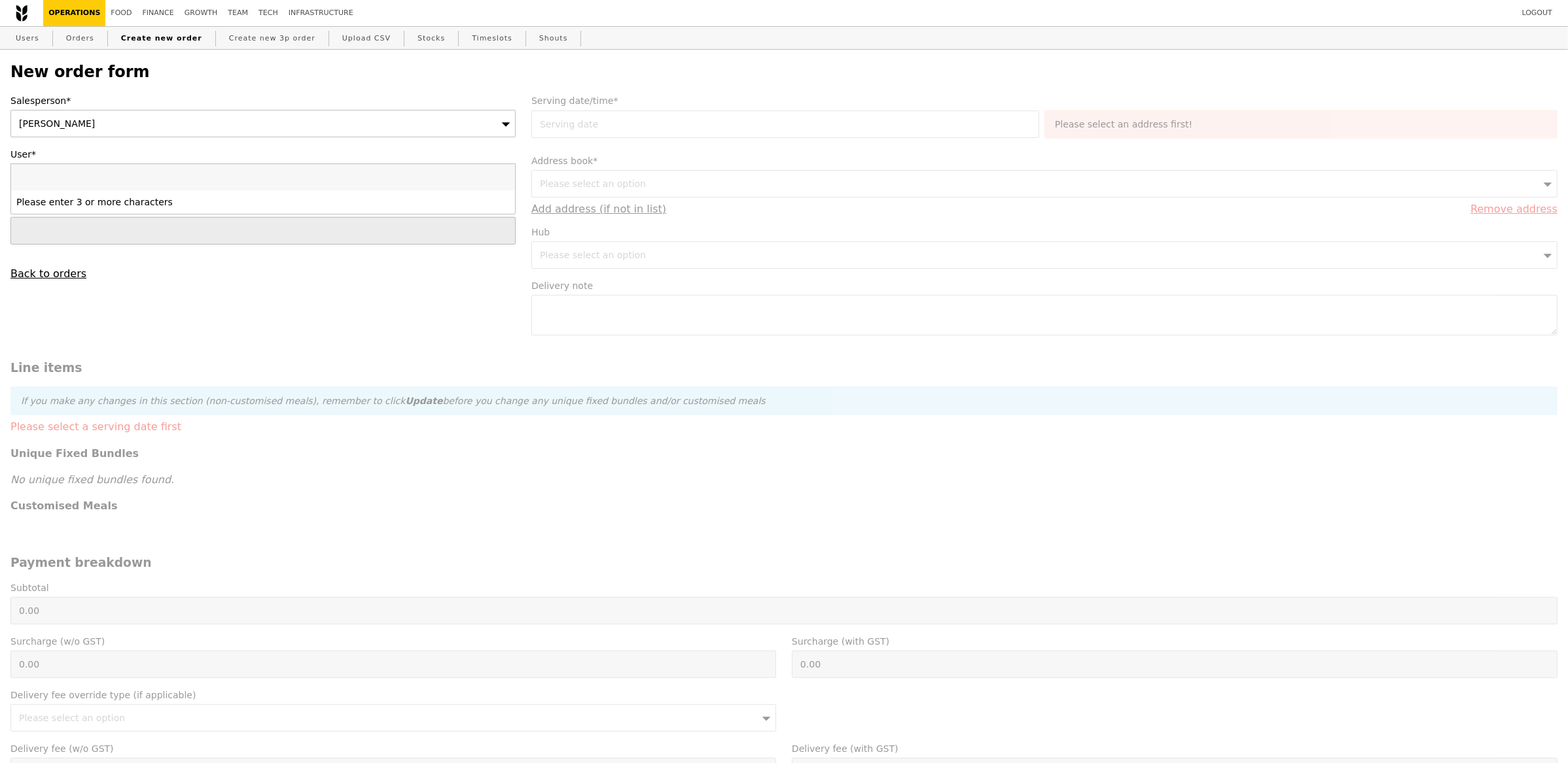
paste input "fiona.lim@alcon.com"
type input "fiona.lim@alcon.com"
type input "Confirm"
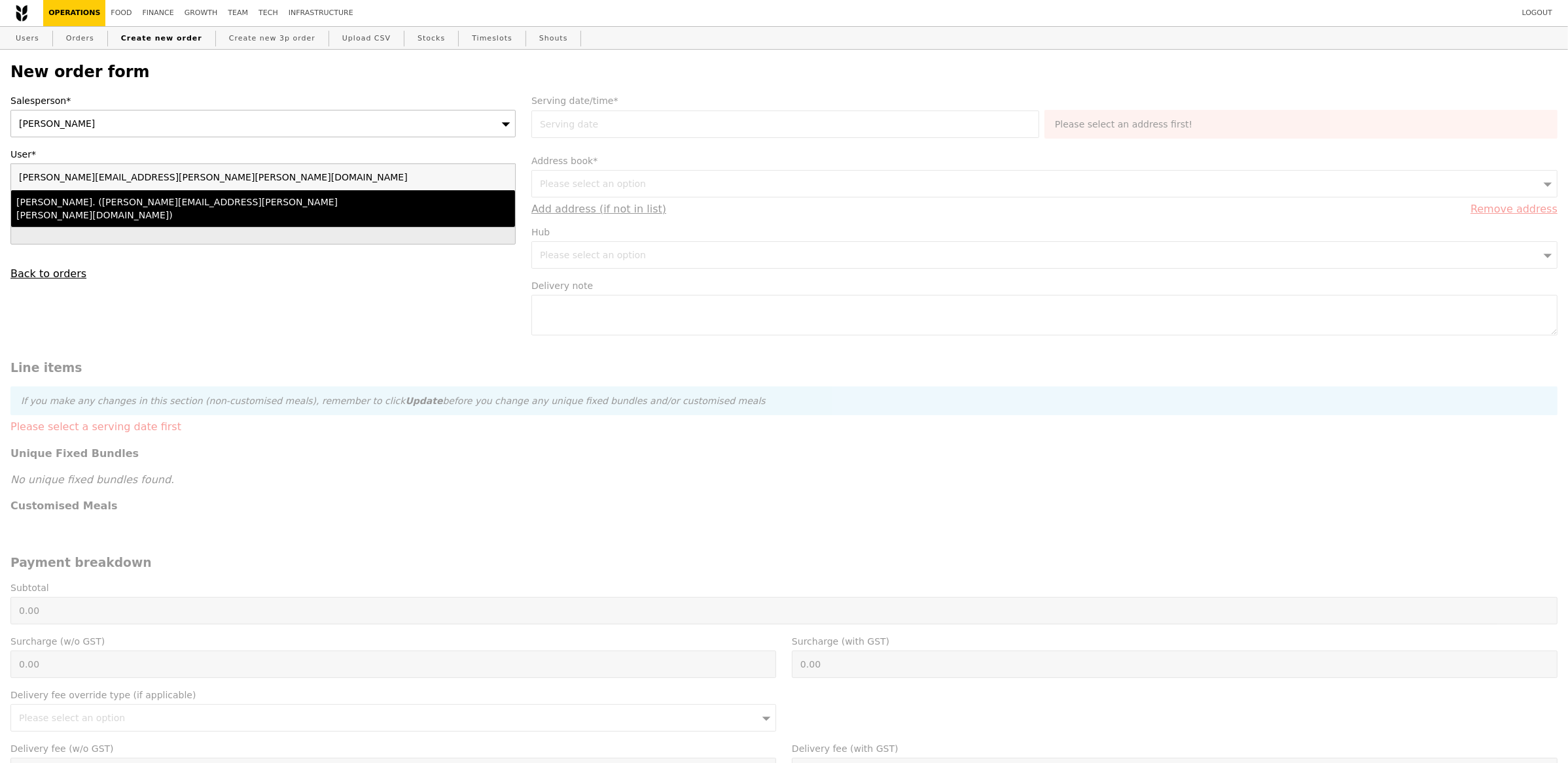
type input "fiona.lim@alcon.com"
click at [118, 208] on div "Fiona Lim. (fiona.lim@alcon.com)" at bounding box center [201, 209] width 370 height 26
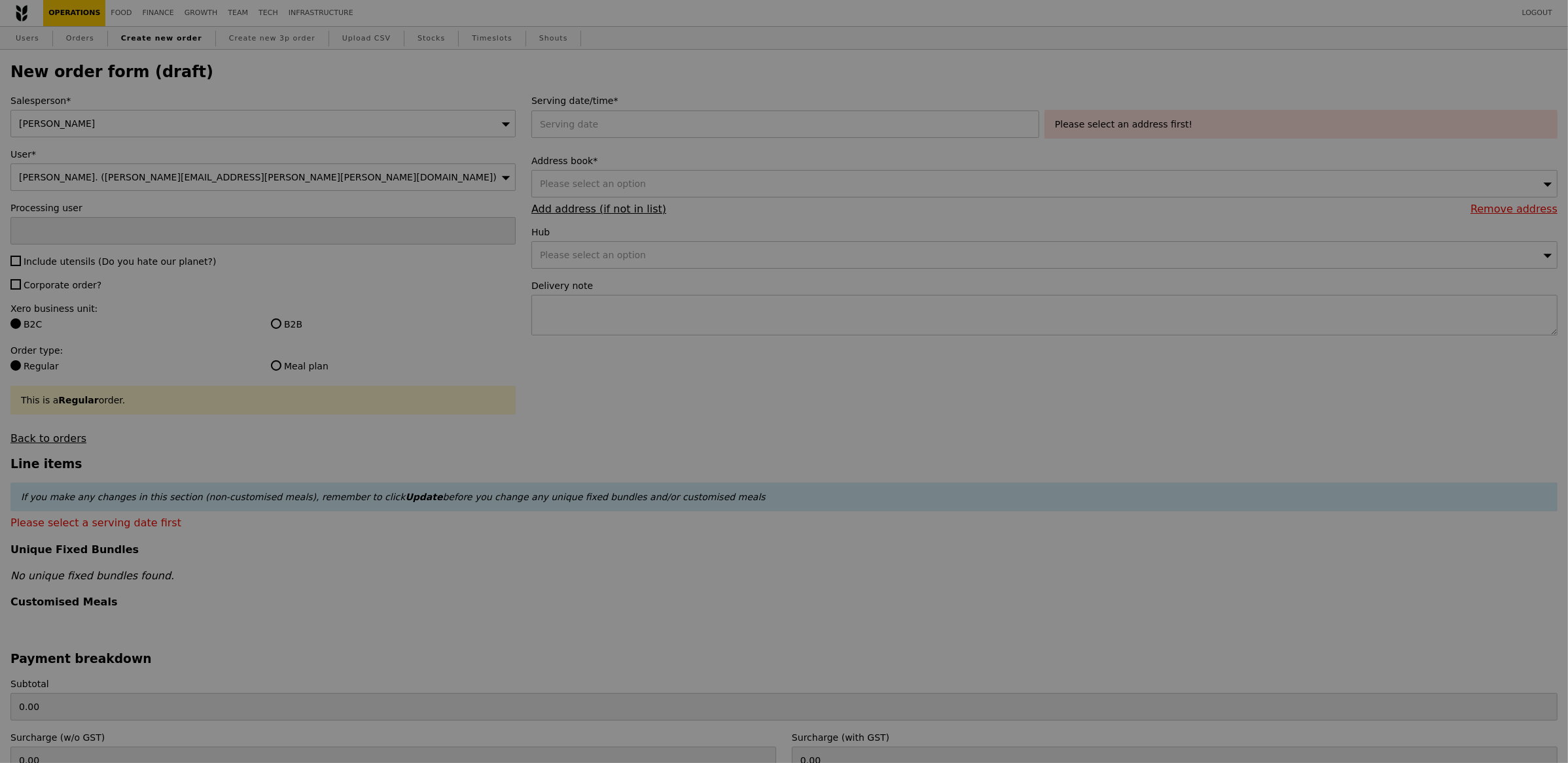
type input "Confirm"
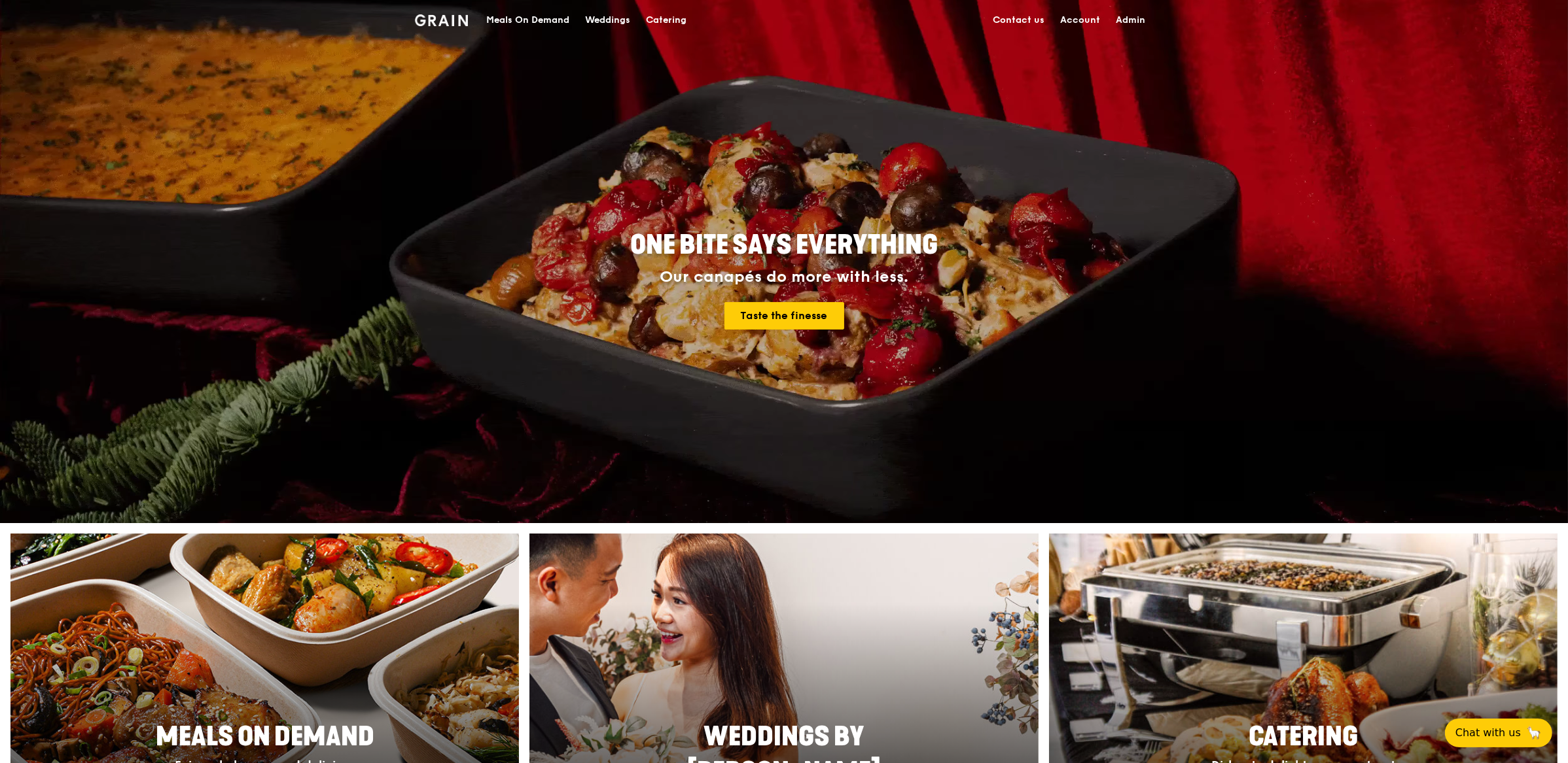
click at [503, 20] on div "Meals On Demand" at bounding box center [527, 20] width 83 height 39
click at [509, 22] on div "Meals On Demand" at bounding box center [527, 20] width 83 height 39
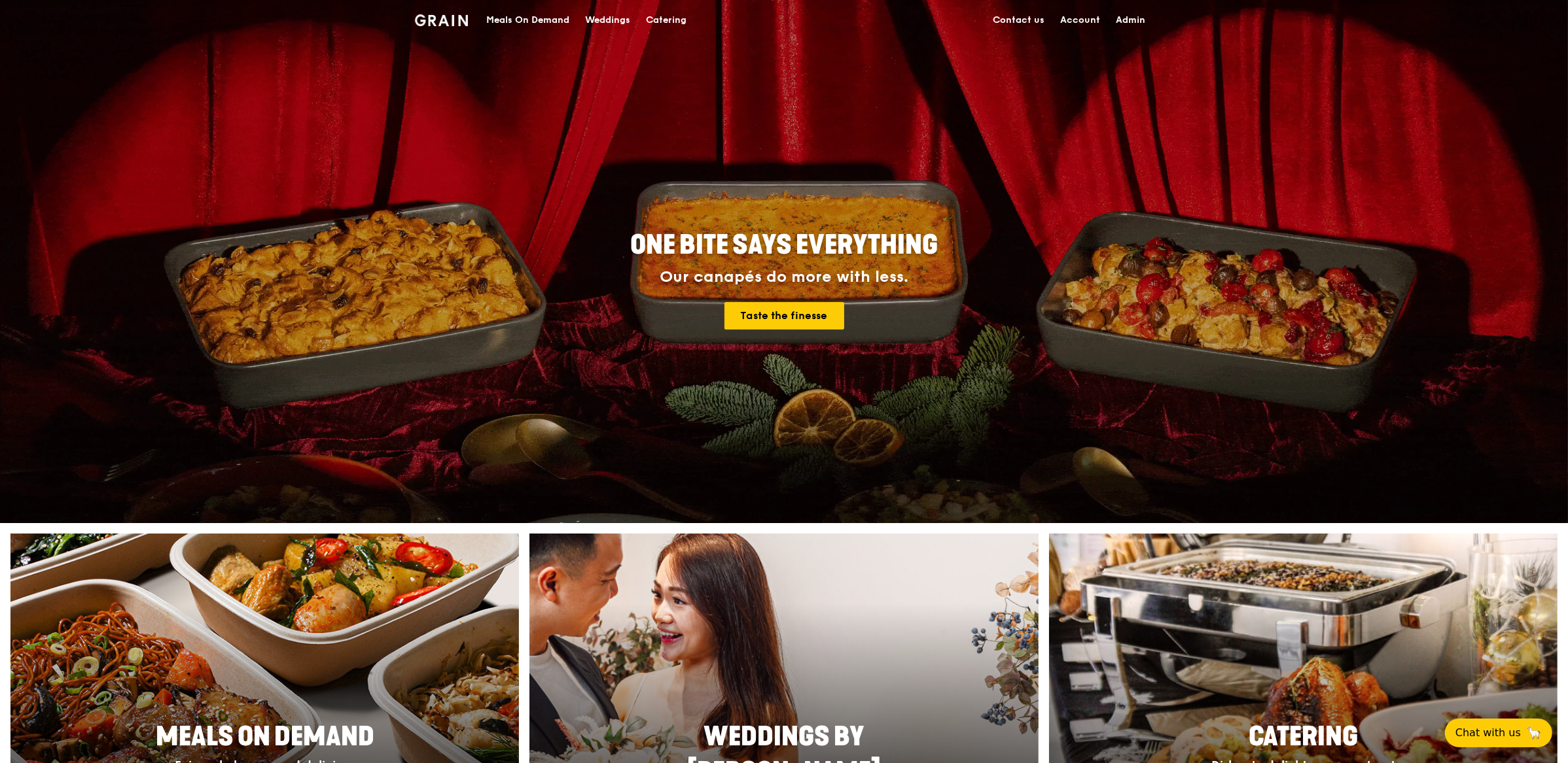
click at [518, 20] on div "Meals On Demand" at bounding box center [527, 20] width 83 height 39
click at [539, 16] on div "Meals On Demand" at bounding box center [527, 20] width 83 height 39
click at [551, 18] on div "Meals On Demand" at bounding box center [527, 20] width 83 height 39
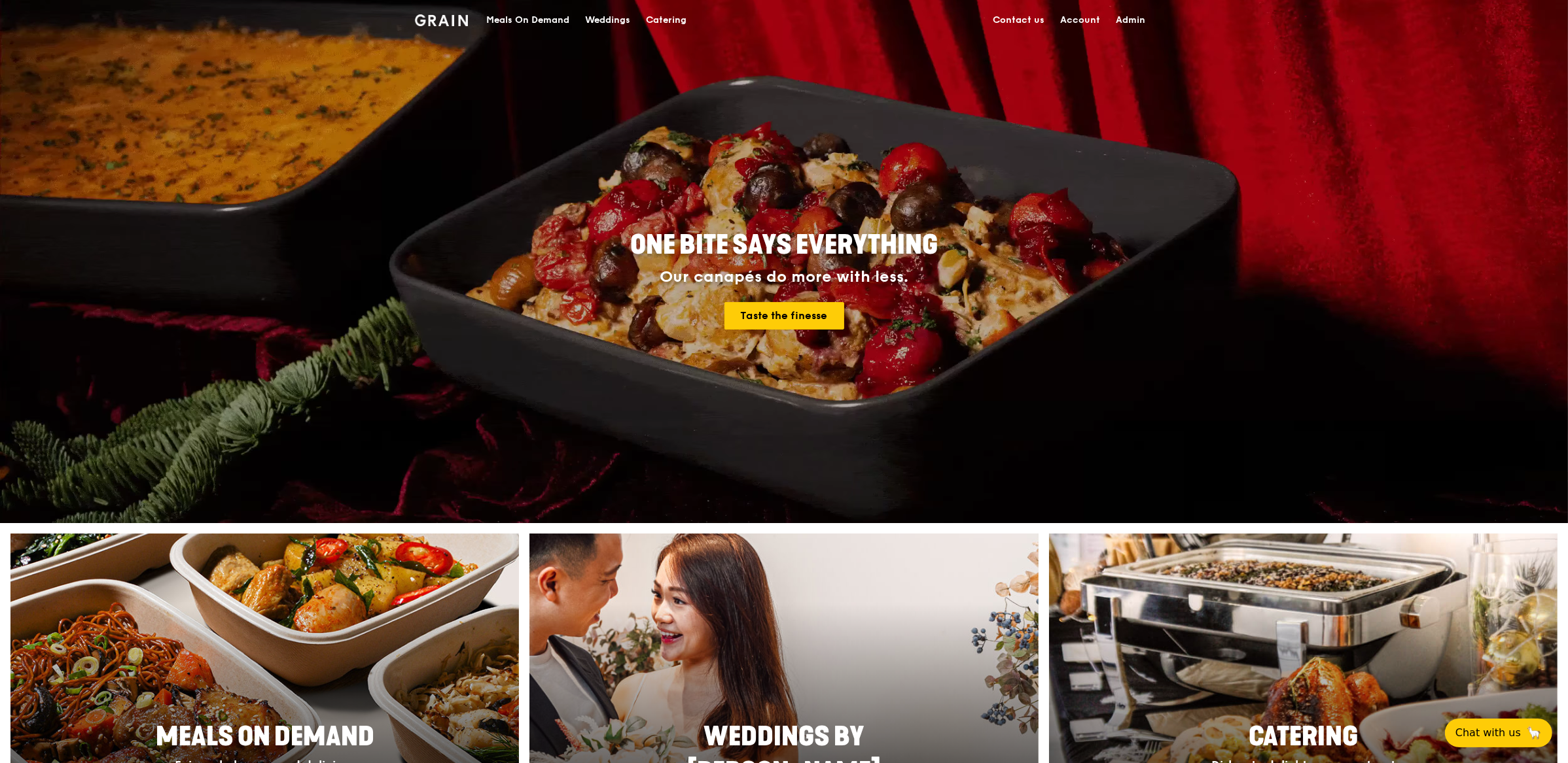
click at [517, 17] on div "Meals On Demand" at bounding box center [527, 20] width 83 height 39
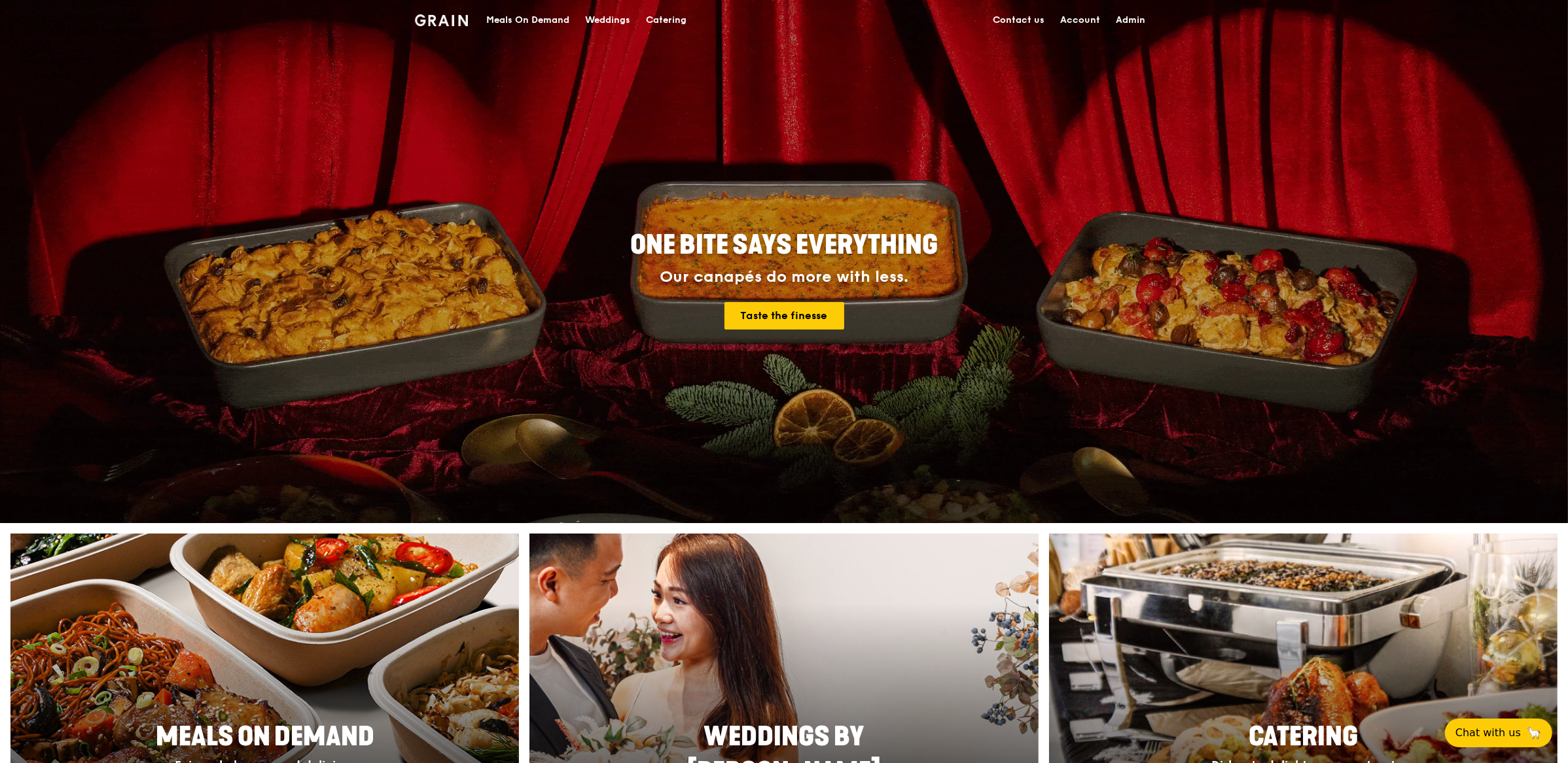
click at [518, 15] on div "Meals On Demand" at bounding box center [527, 20] width 83 height 39
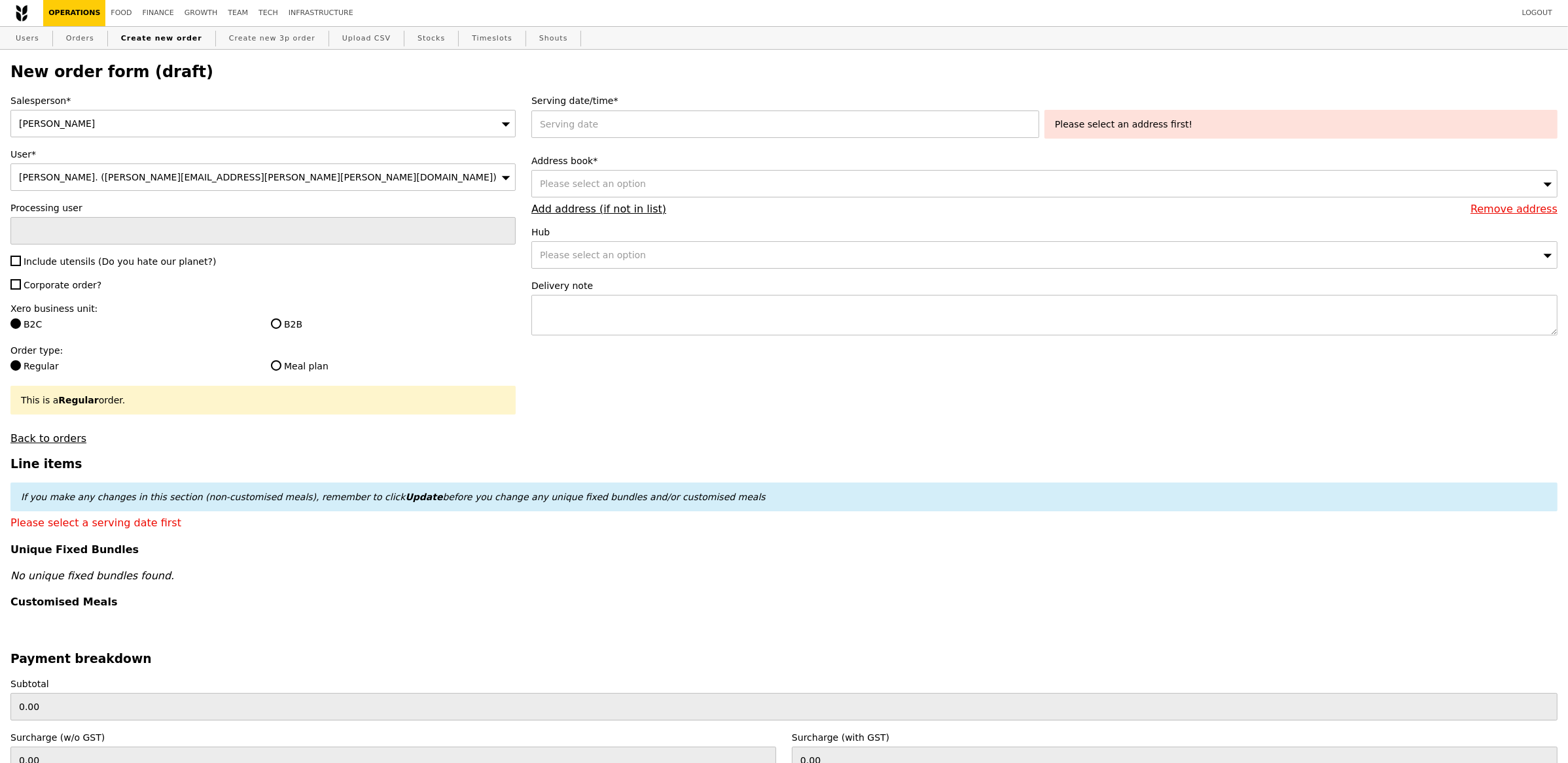
drag, startPoint x: 0, startPoint y: 0, endPoint x: 137, endPoint y: 115, distance: 178.9
click at [137, 115] on div "[PERSON_NAME]" at bounding box center [263, 124] width 505 height 28
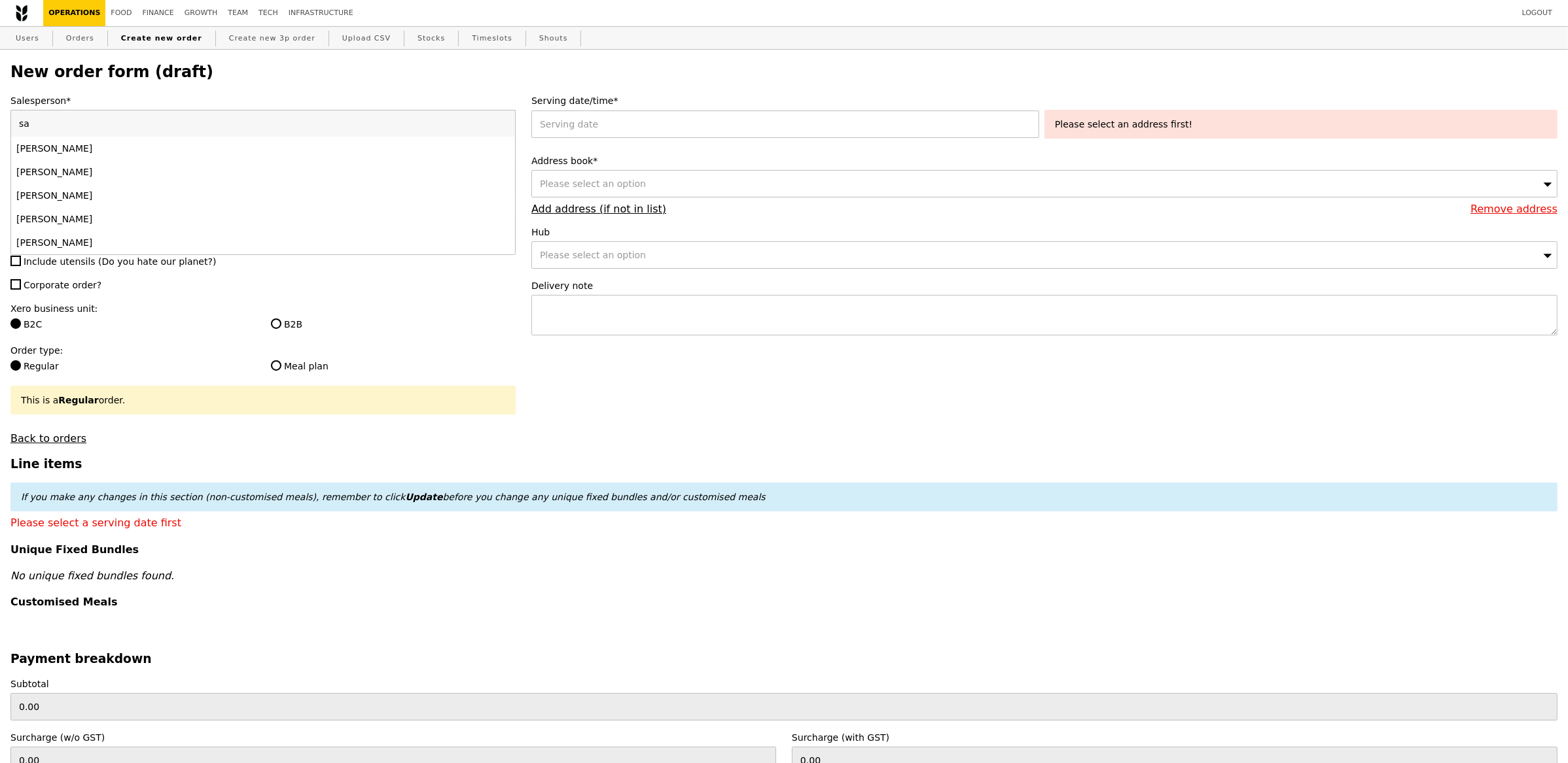
type input "s"
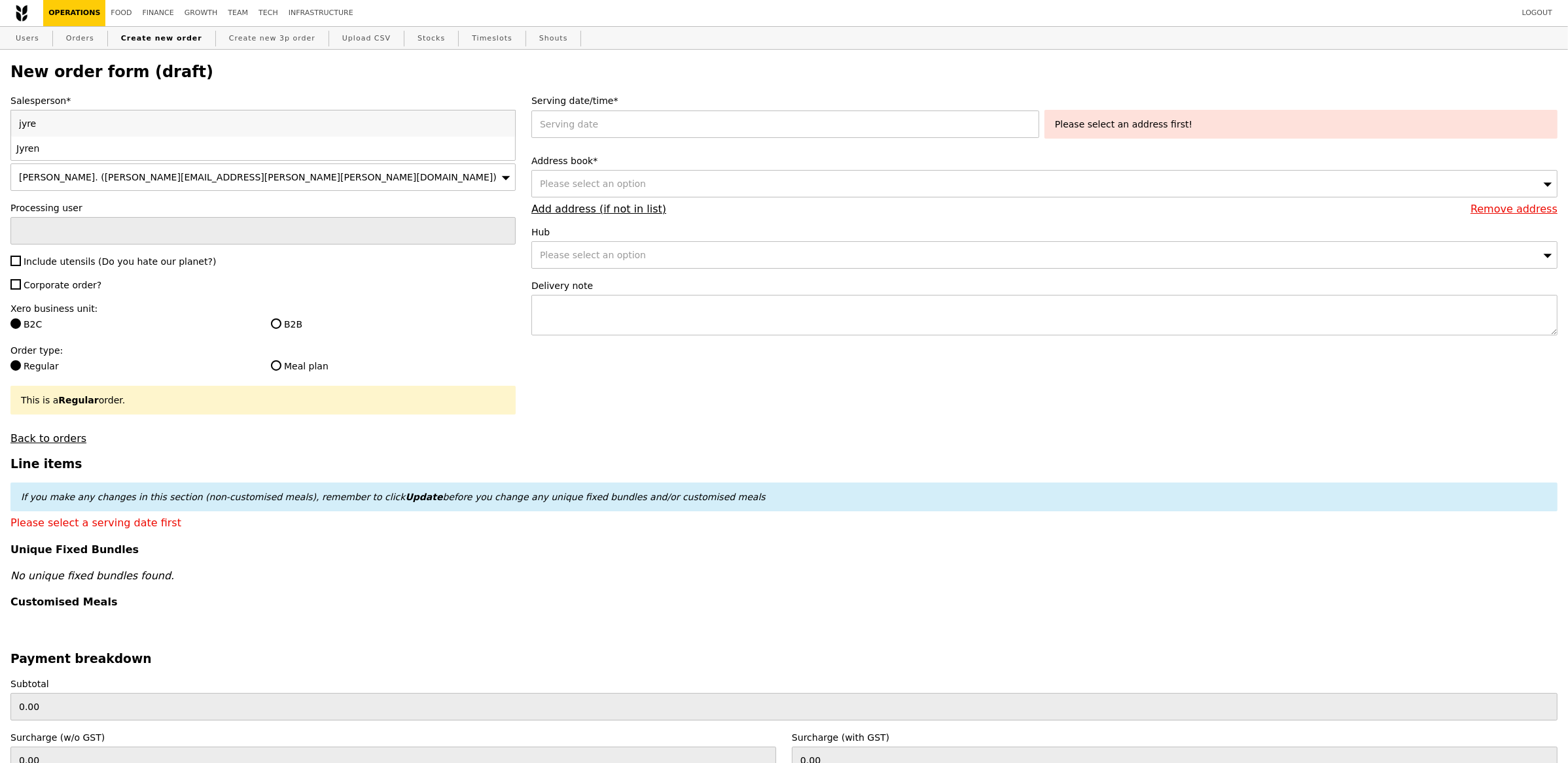
type input "jyre"
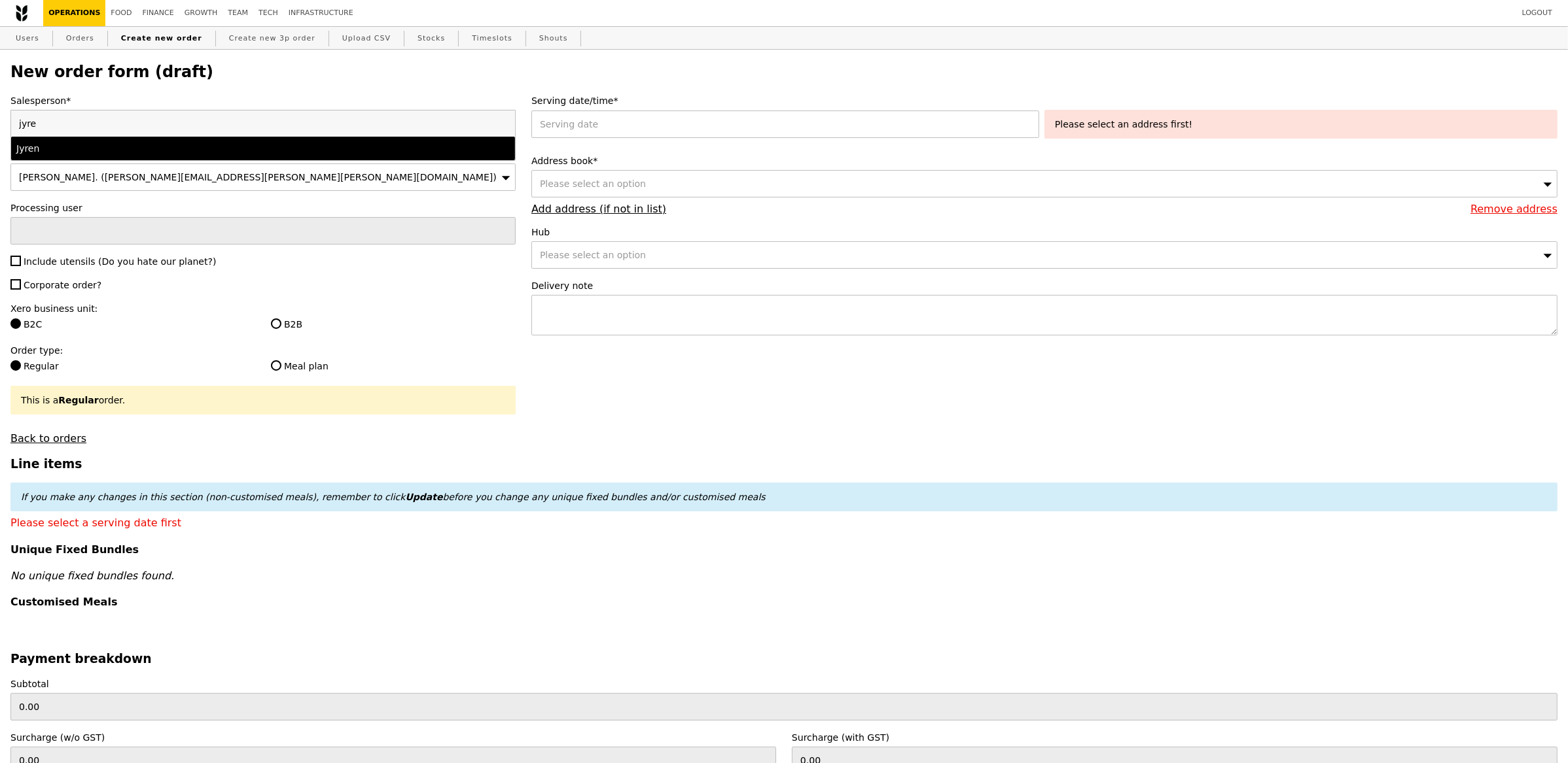
drag, startPoint x: 60, startPoint y: 147, endPoint x: 72, endPoint y: 164, distance: 20.8
click at [60, 147] on div "Jyren" at bounding box center [201, 149] width 370 height 13
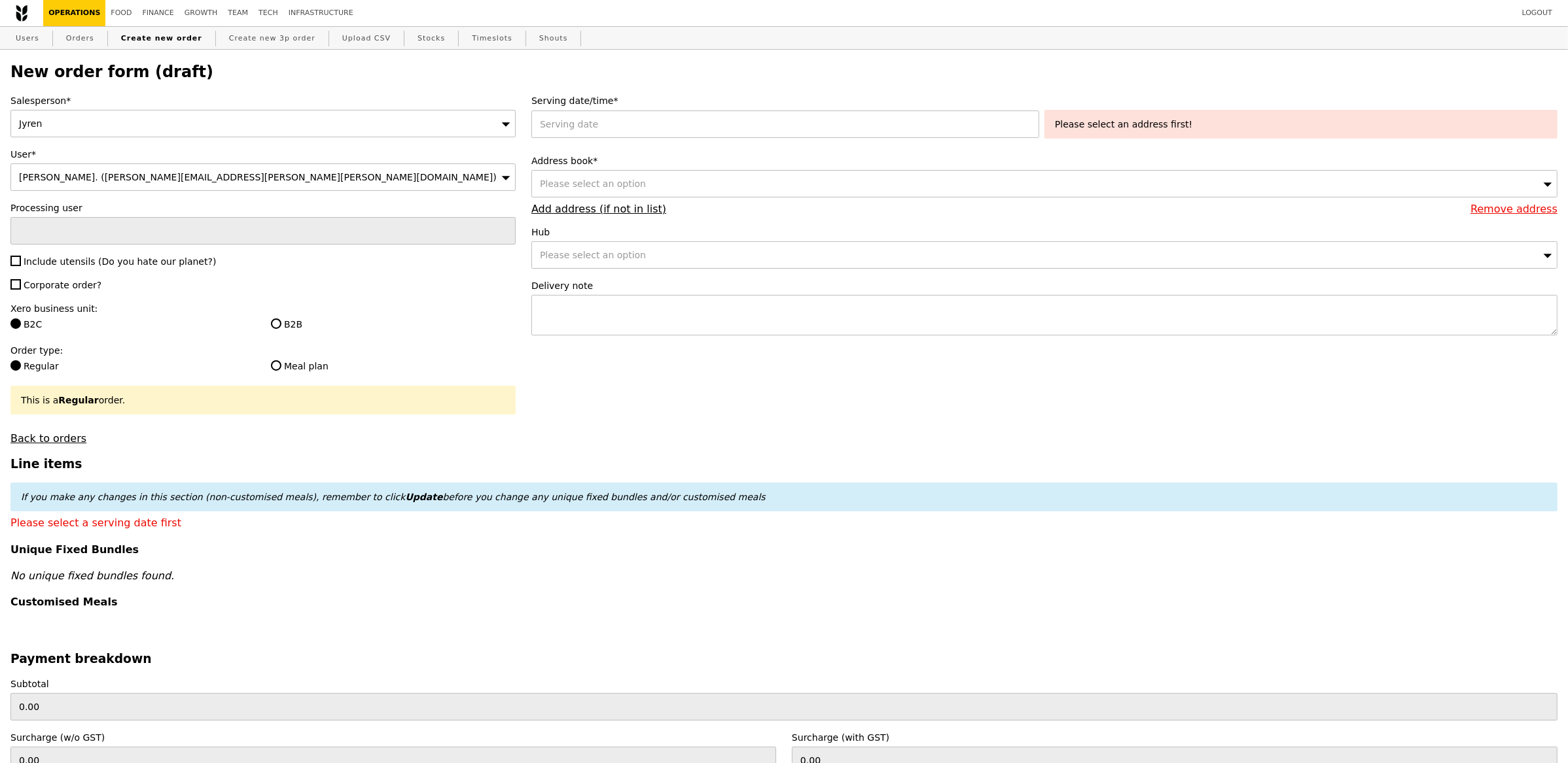
type input "Confirm"
click at [109, 185] on div "[PERSON_NAME]. ([PERSON_NAME][EMAIL_ADDRESS][PERSON_NAME][PERSON_NAME][DOMAIN_N…" at bounding box center [263, 177] width 505 height 28
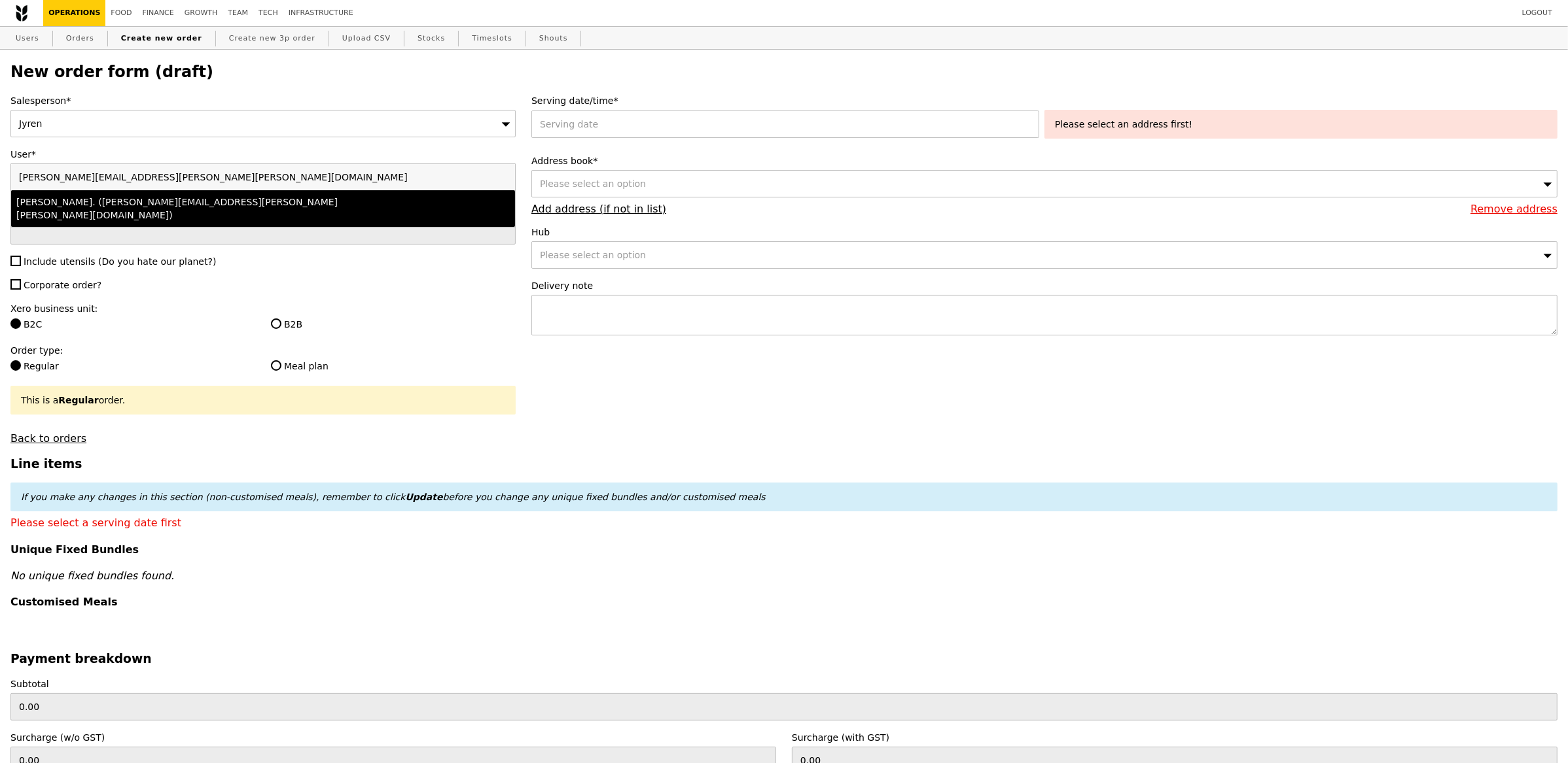
type input "[PERSON_NAME].[PERSON_NAME]@[PERSON_NAME].comaizhen.goh@[DOMAIN_NAME]"
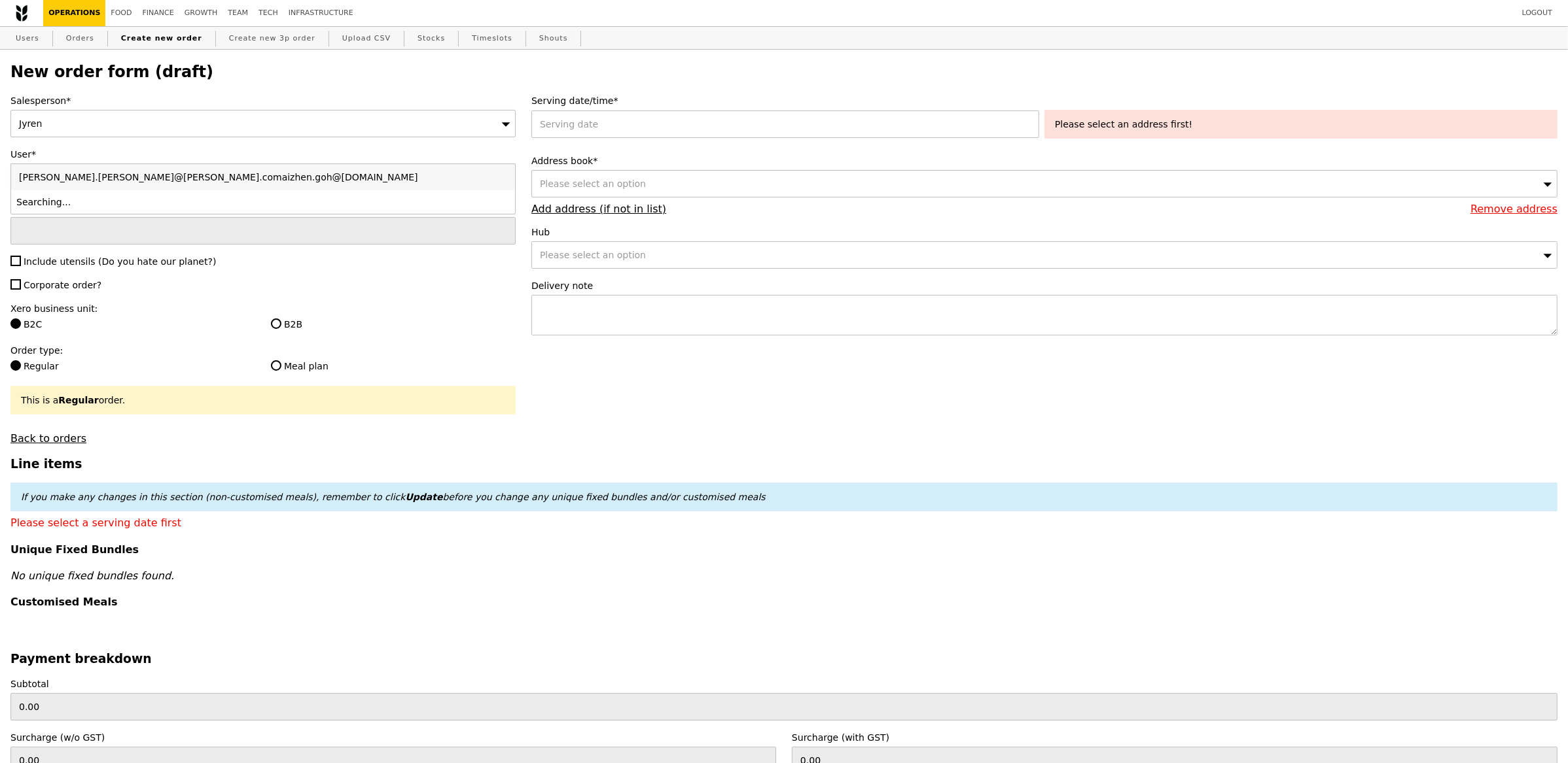
type input "Confirm"
click at [499, 177] on input "[PERSON_NAME].[PERSON_NAME]@[PERSON_NAME].comaizhen.goh@[DOMAIN_NAME]" at bounding box center [263, 177] width 504 height 26
type input "[EMAIL_ADDRESS][DOMAIN_NAME]"
type input "Confirm"
type input "[EMAIL_ADDRESS][DOMAIN_NAME]"
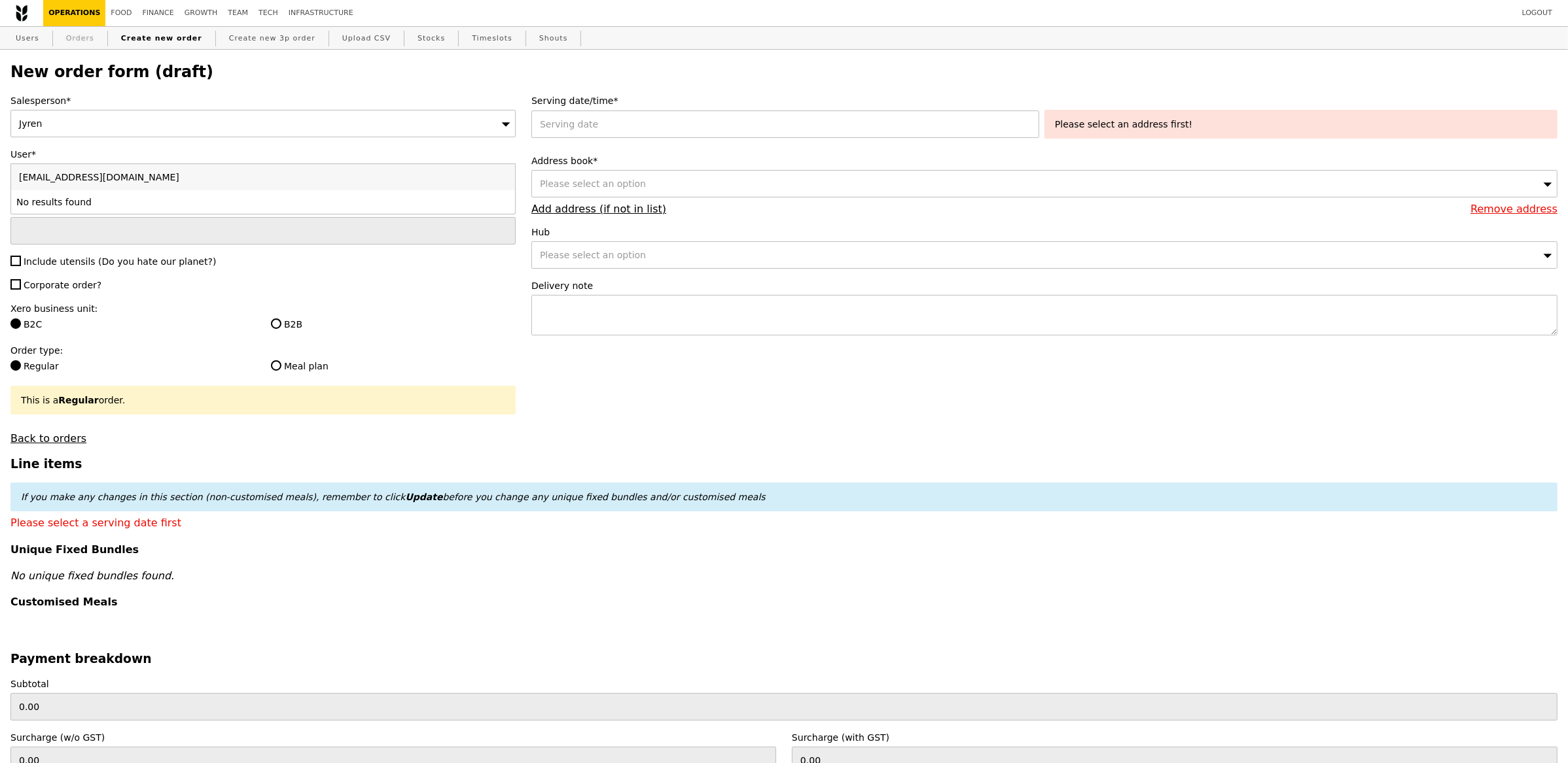
click at [71, 35] on link "Orders" at bounding box center [80, 39] width 39 height 24
type input "Confirm"
select select "100"
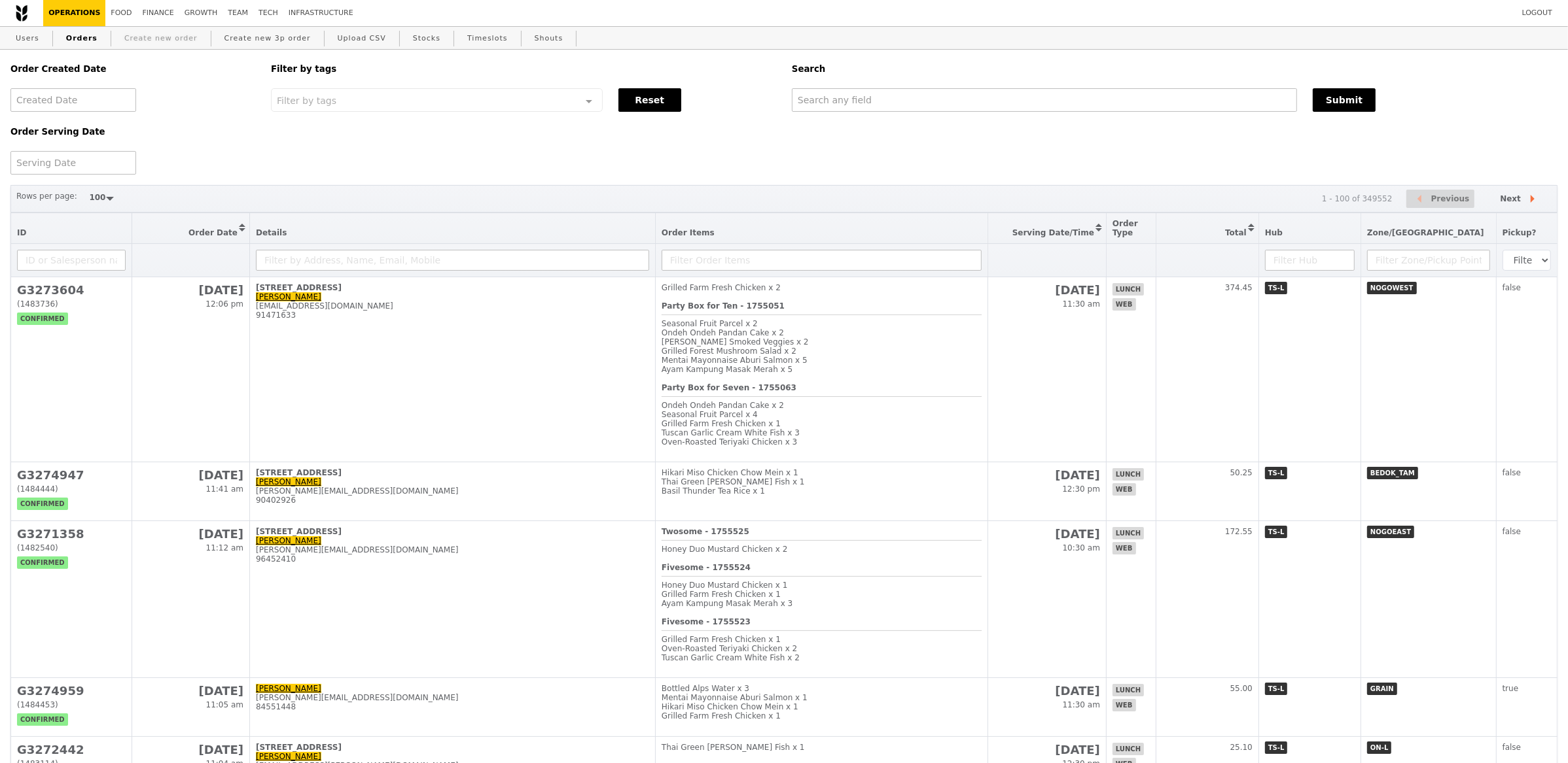
click at [175, 41] on link "Create new order" at bounding box center [161, 39] width 84 height 24
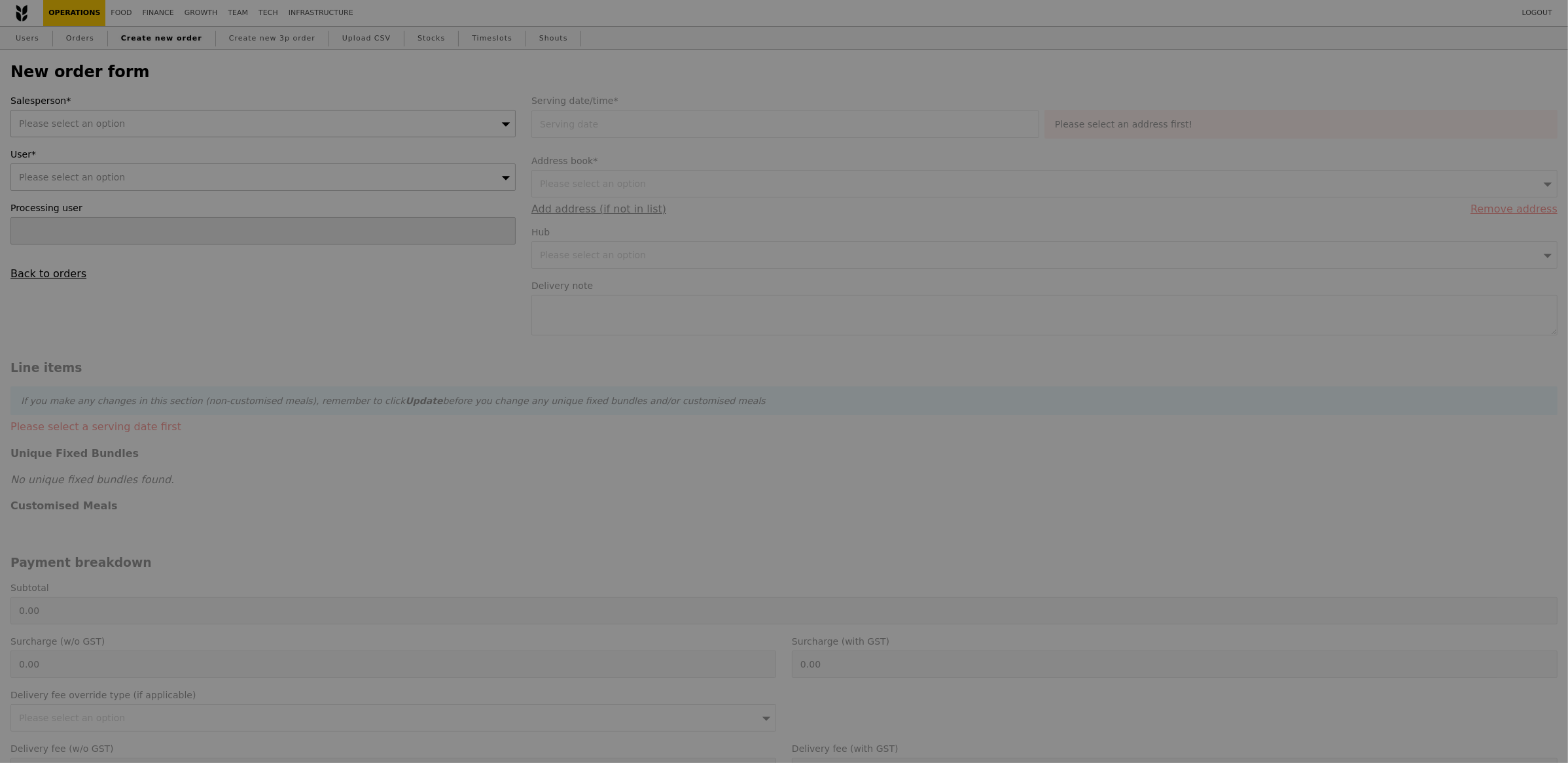
type input "Confirm"
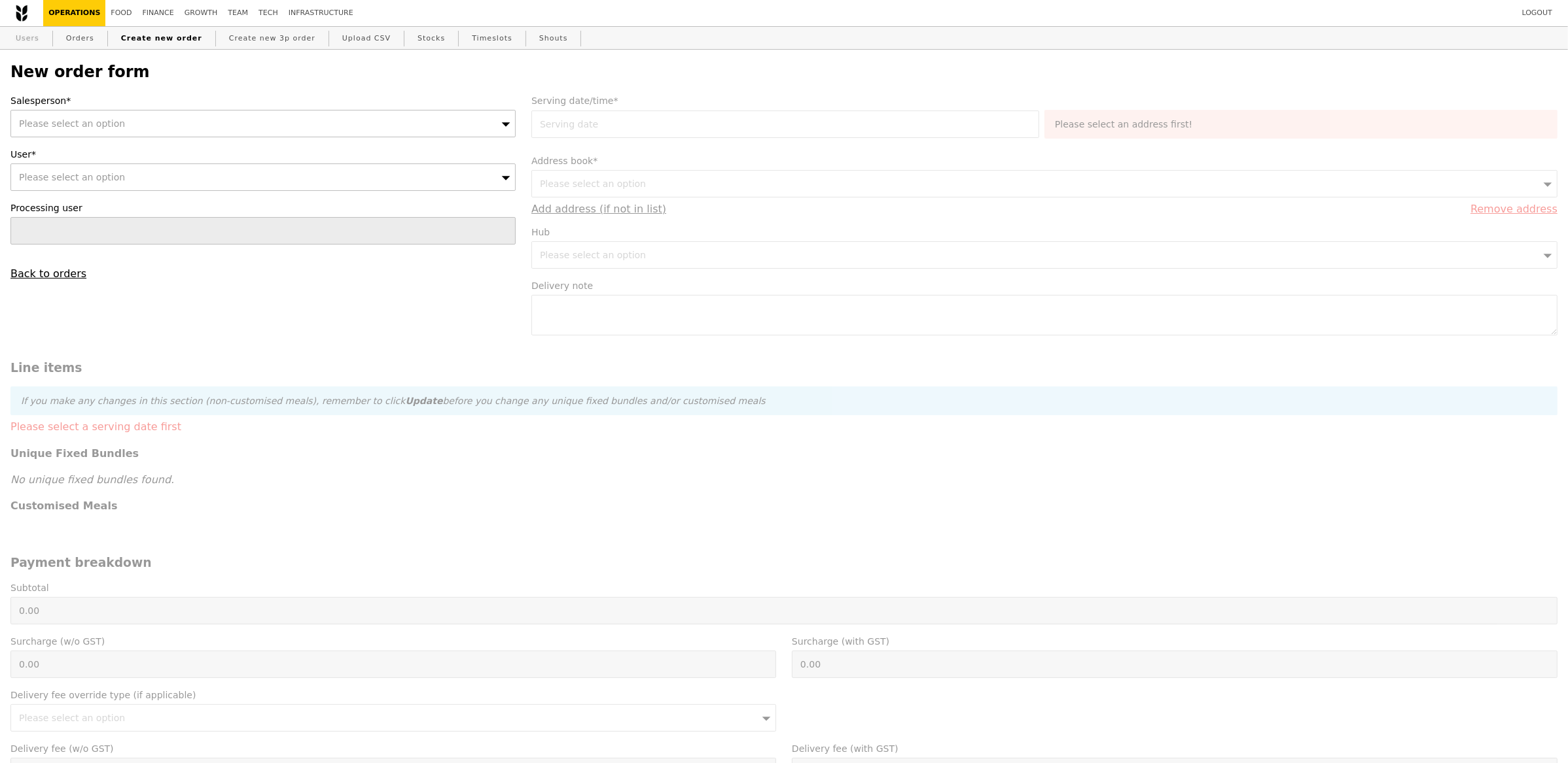
click at [20, 43] on link "Users" at bounding box center [28, 39] width 34 height 24
click at [80, 128] on div "[PERSON_NAME]" at bounding box center [263, 124] width 505 height 28
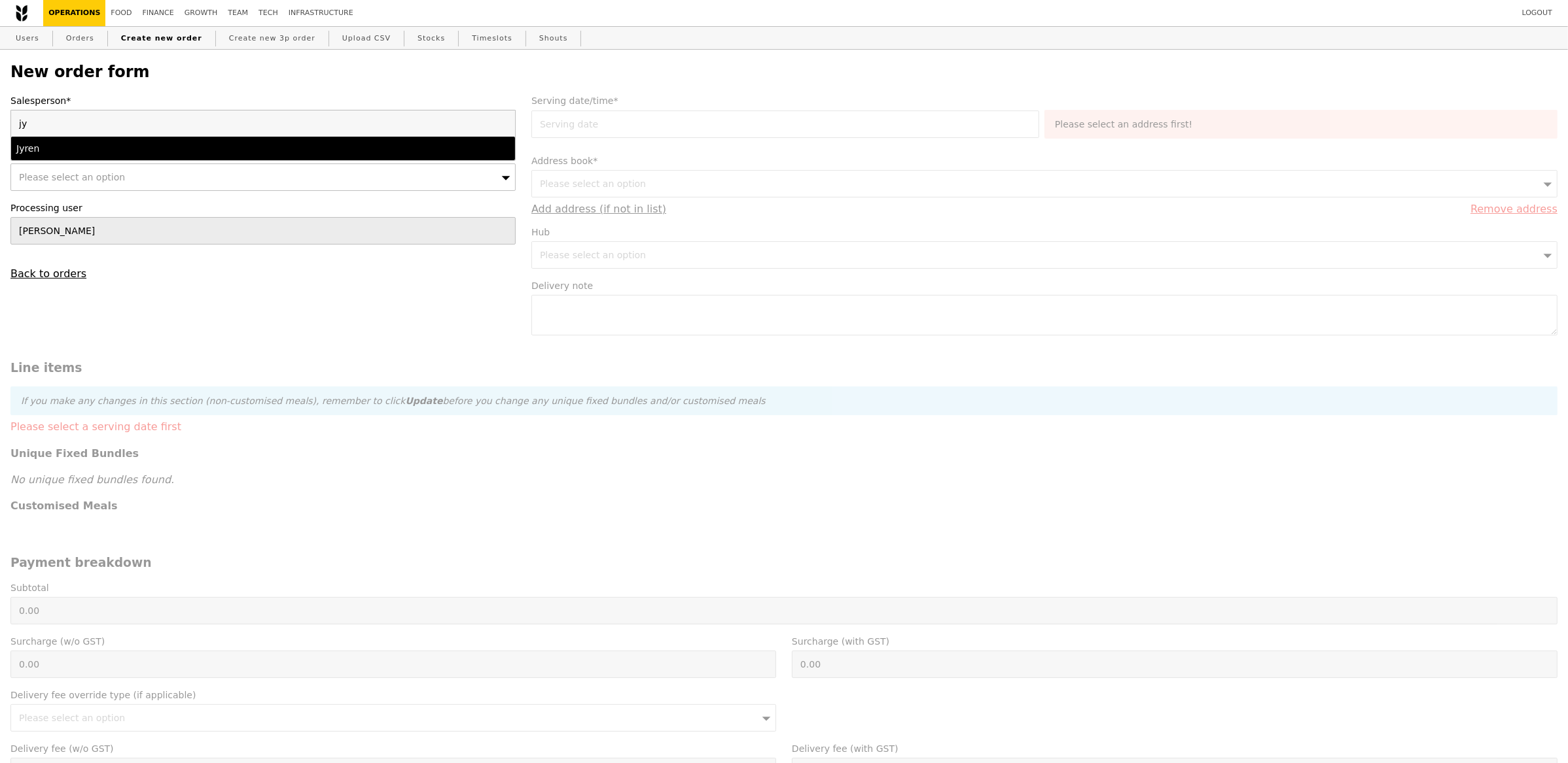
type input "jy"
click at [56, 168] on div "Please select an option" at bounding box center [263, 177] width 505 height 28
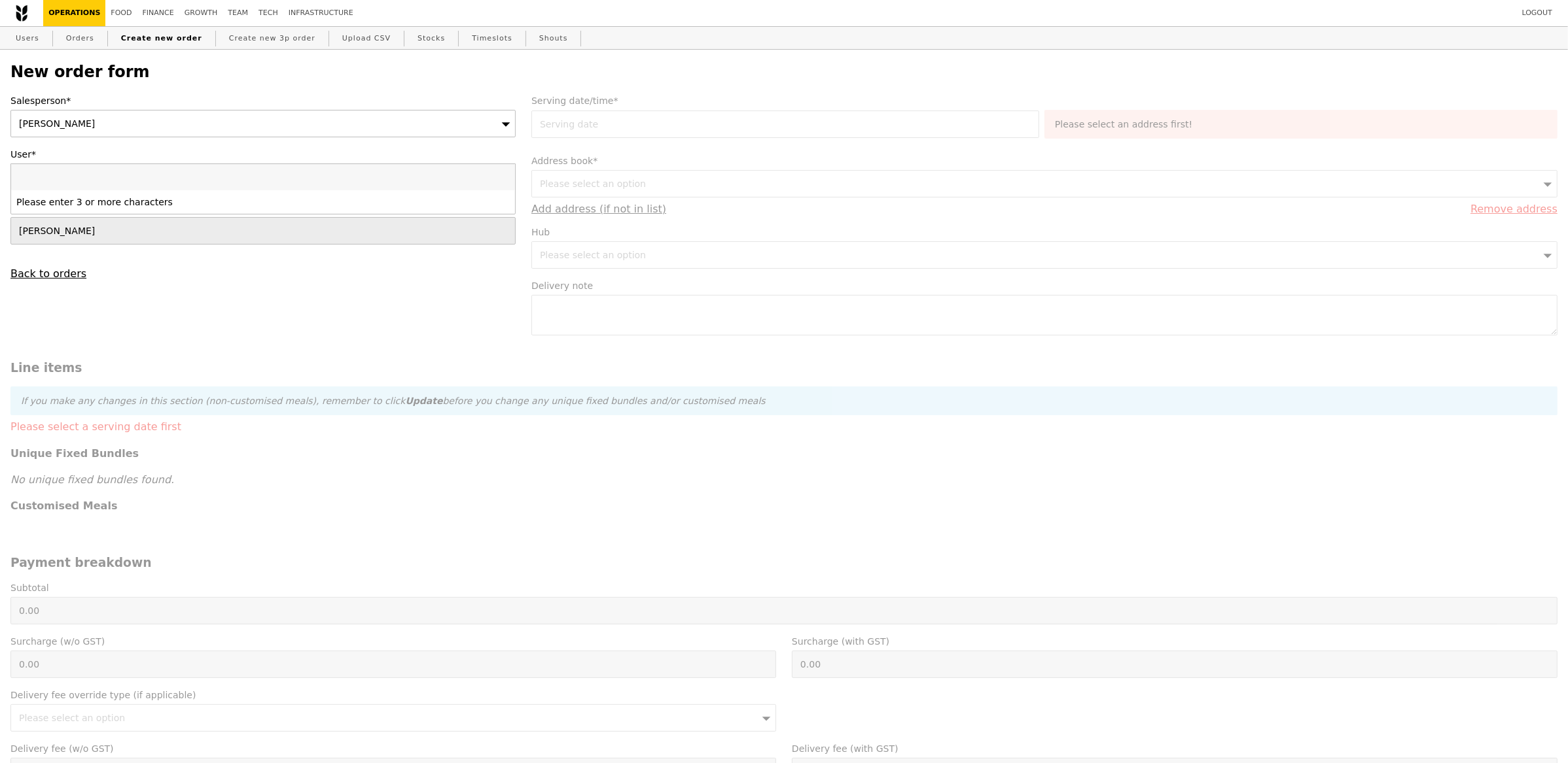
type input "92741246"
type input "Confirm"
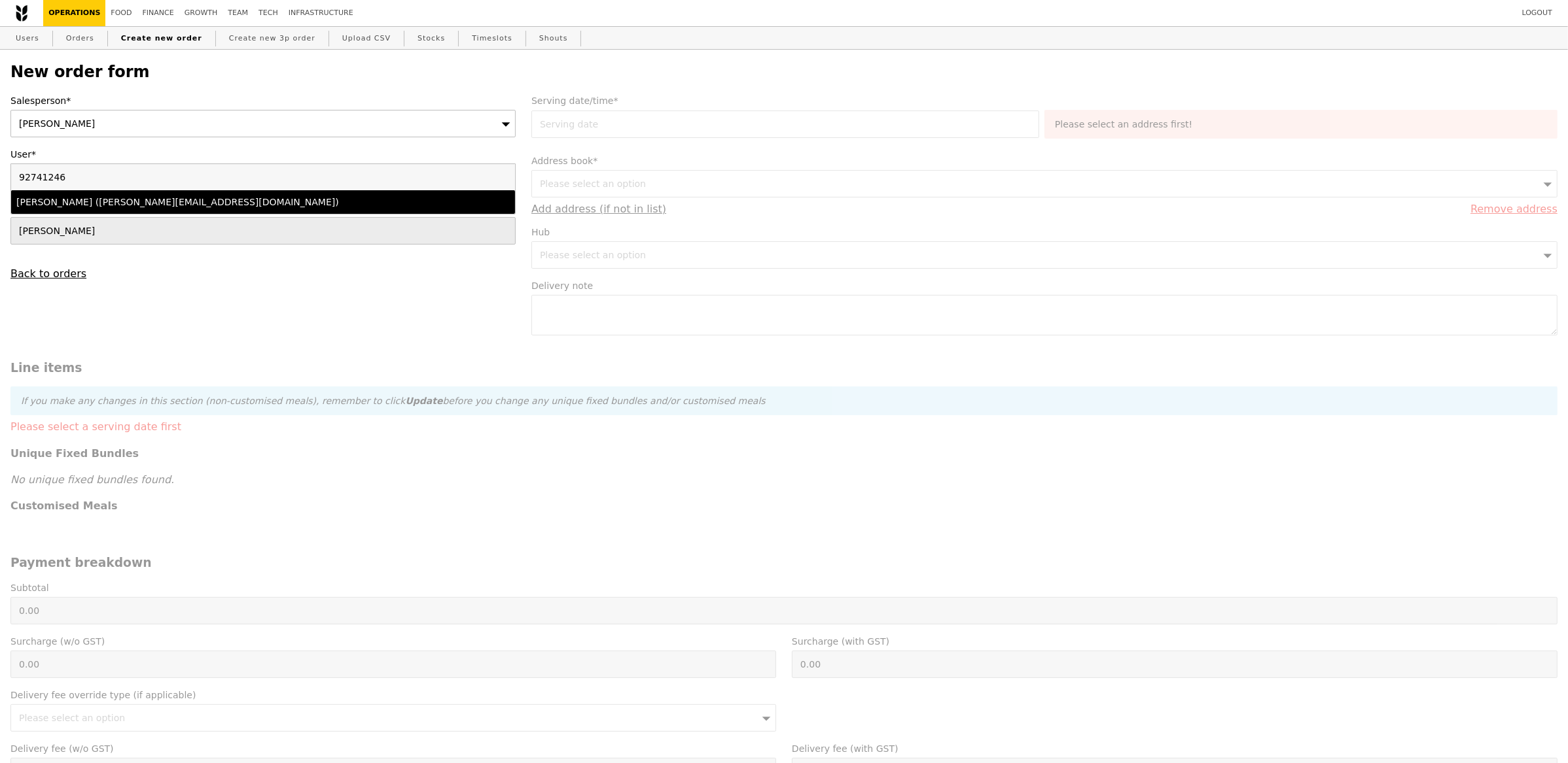
type input "92741246"
click at [123, 208] on div "Aizhen Goh (aizhen.goh@singtel.com)" at bounding box center [201, 202] width 370 height 13
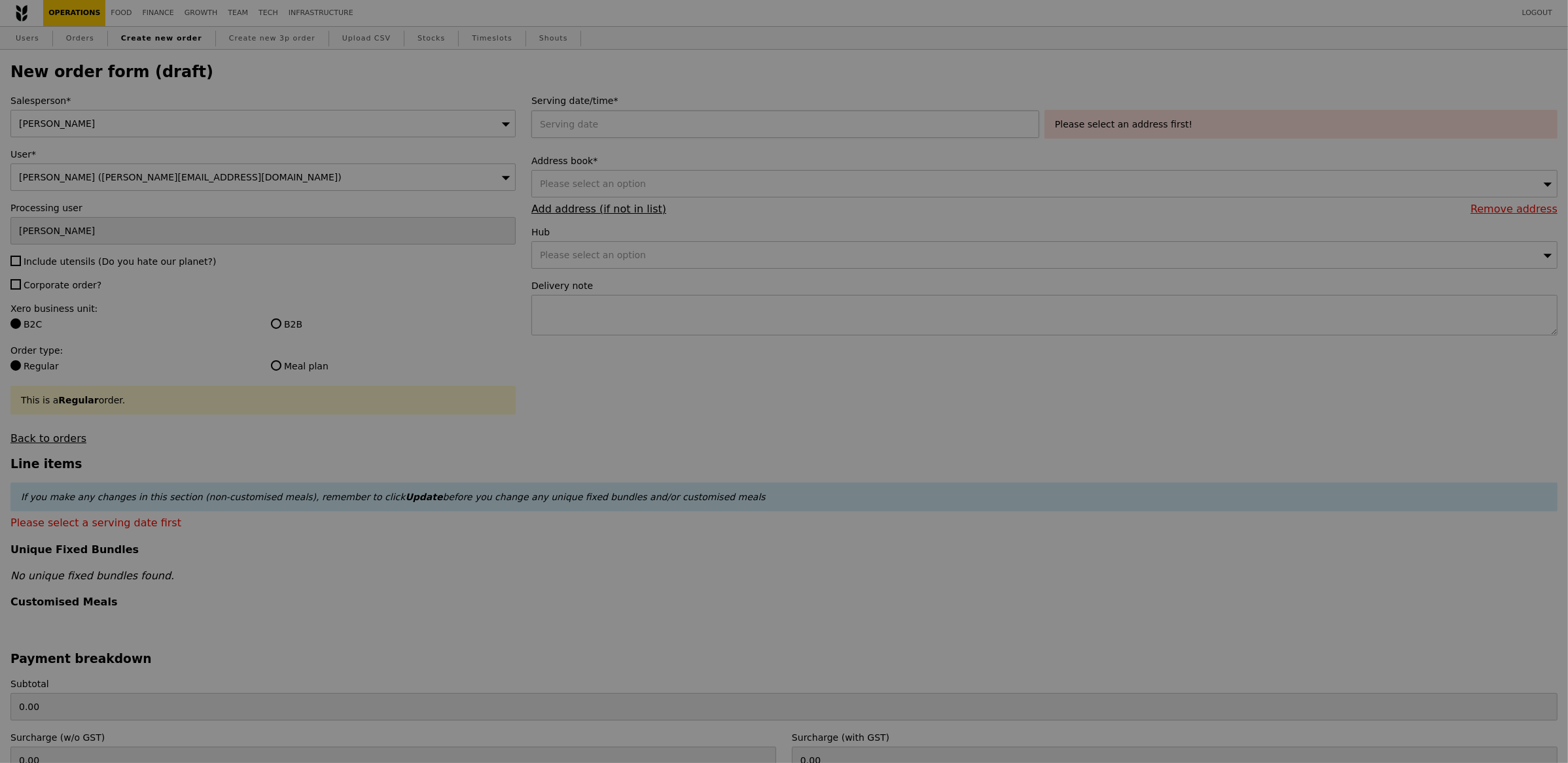
type input "Confirm"
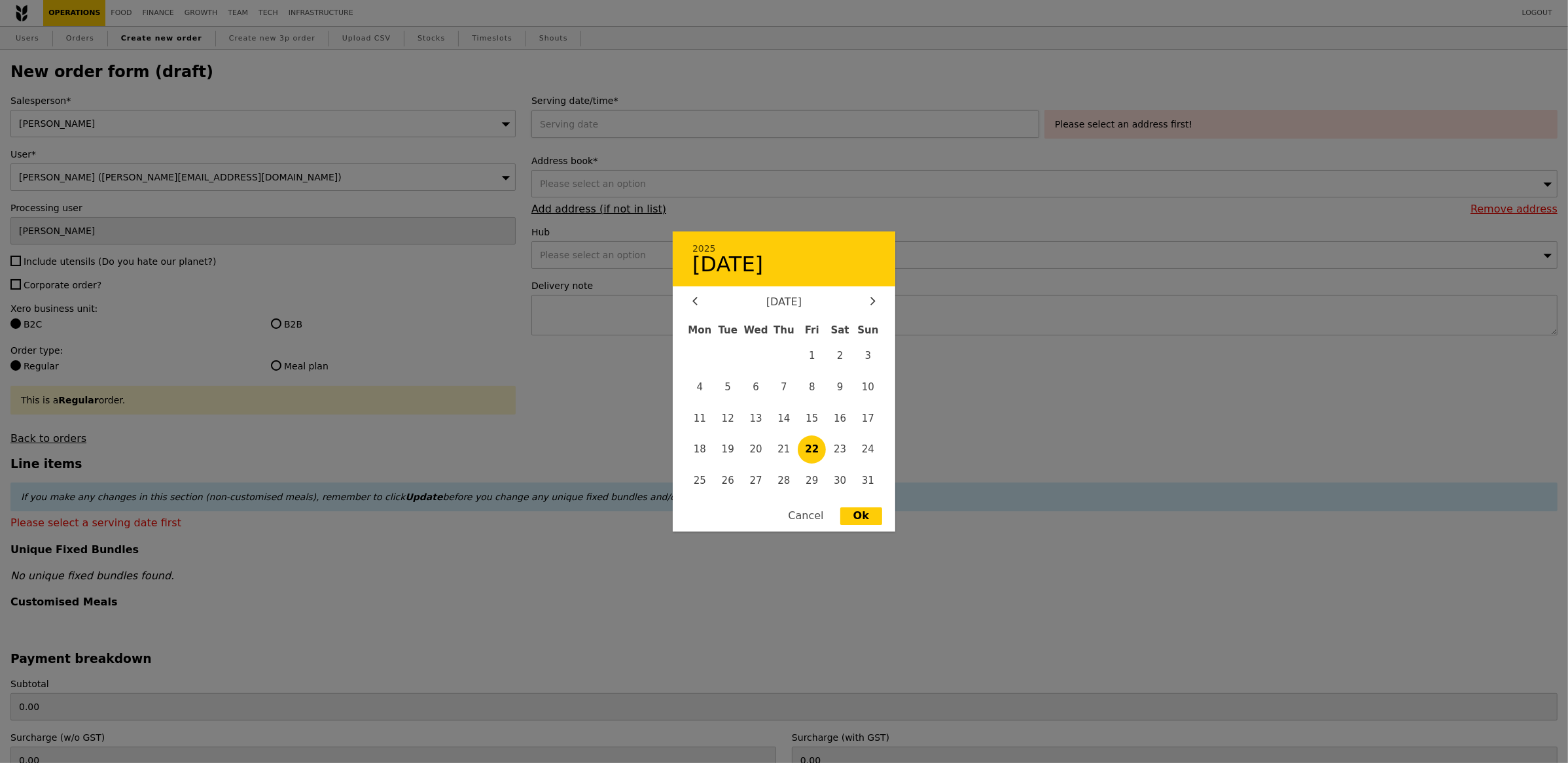
click at [634, 124] on div "2025 August 22 August 2025 Mon Tue Wed Thu Fri Sat Sun 1 2 3 4 5 6 7 8 9 10 11 …" at bounding box center [788, 124] width 513 height 28
click at [815, 480] on span "29" at bounding box center [811, 481] width 28 height 28
type input "29 Aug 2025"
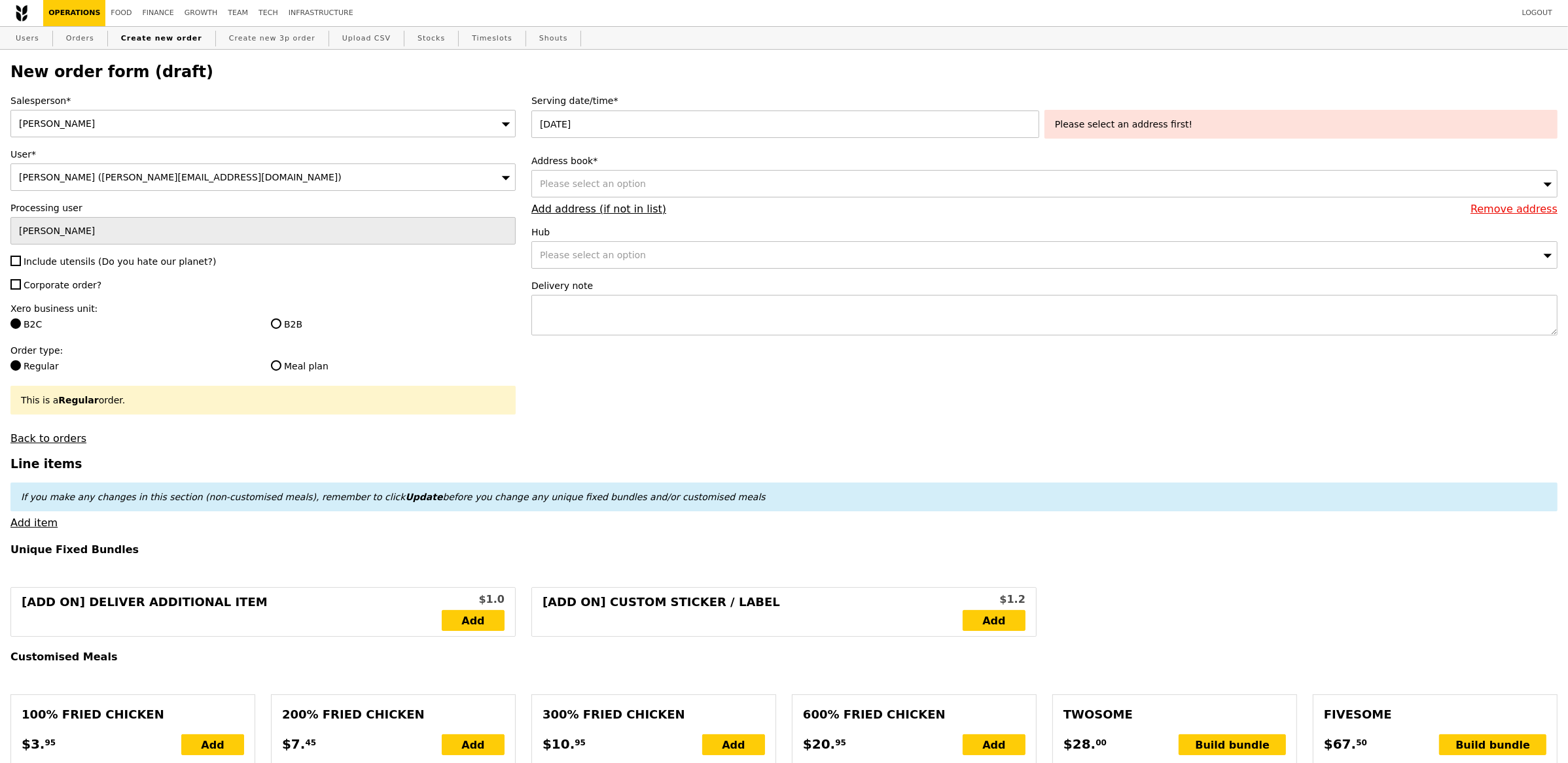
click at [876, 206] on div "Address book* Please select an option Remove address Add address (if not in lis…" at bounding box center [1044, 185] width 1026 height 61
click at [875, 187] on div "Please select an option" at bounding box center [1044, 184] width 1026 height 28
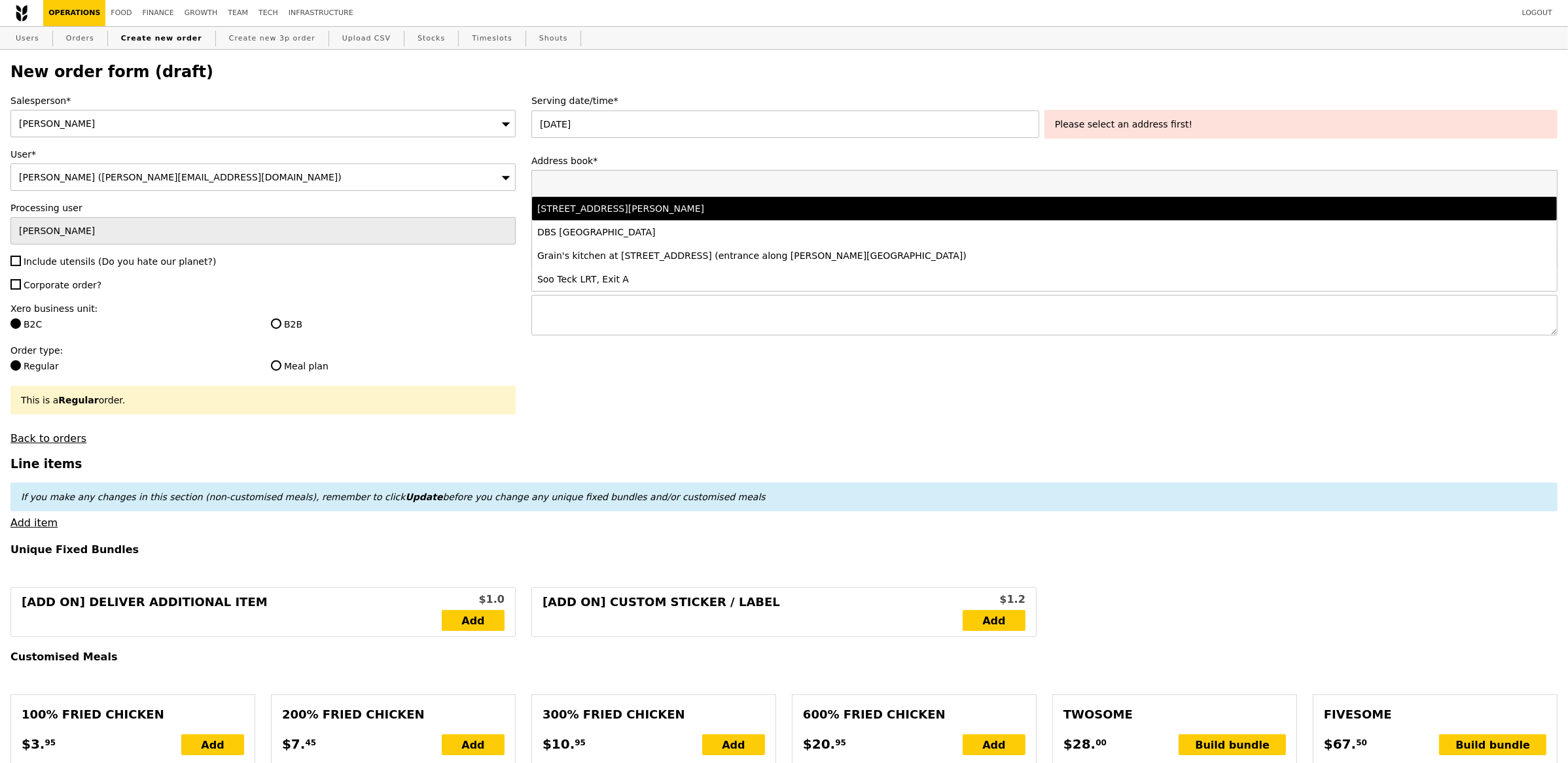
click at [719, 219] on li "30 Choon Guan Street, #01-, Singapore 079809" at bounding box center [1044, 209] width 1025 height 24
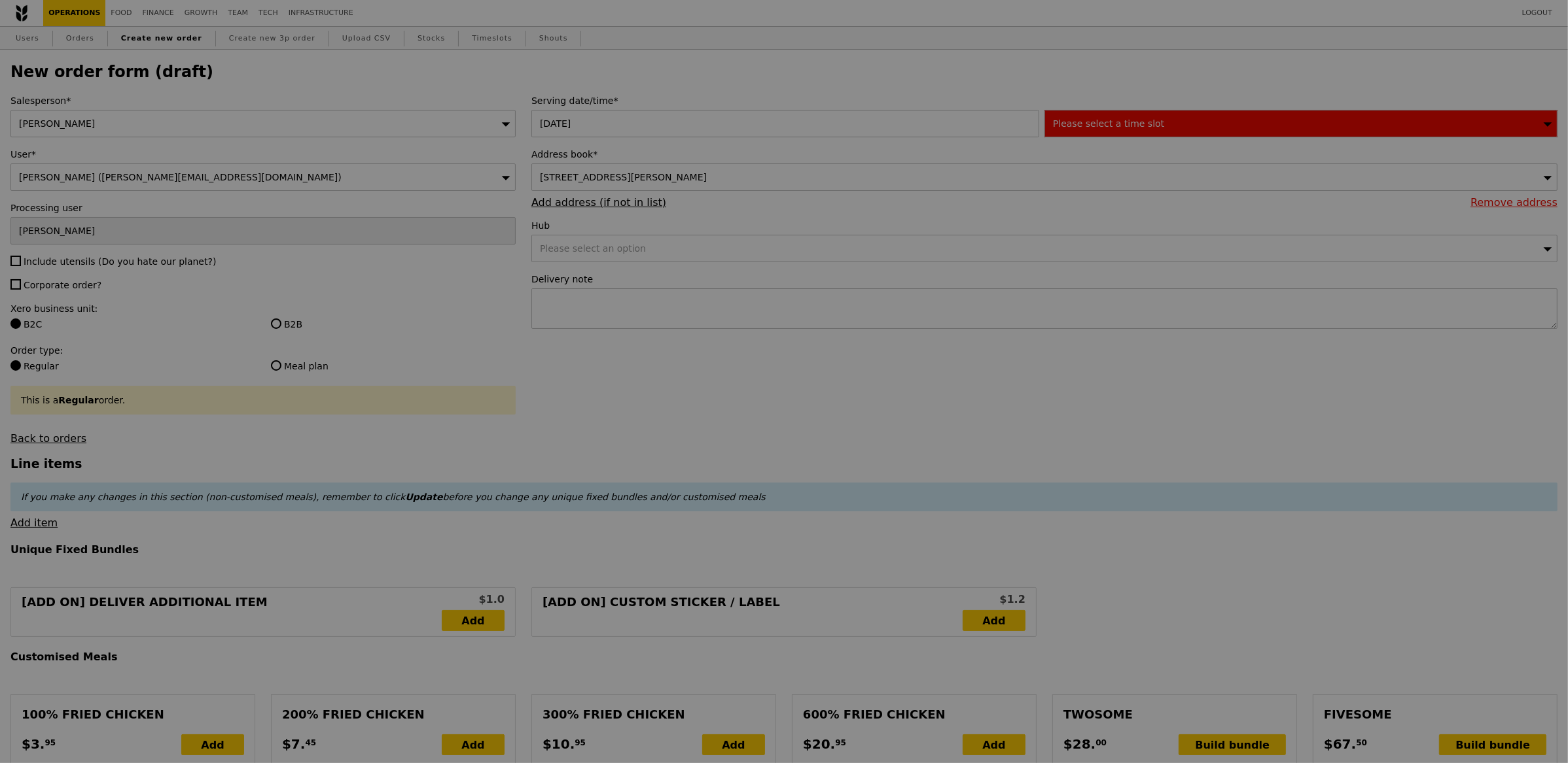
click at [1093, 123] on div at bounding box center [784, 381] width 1568 height 763
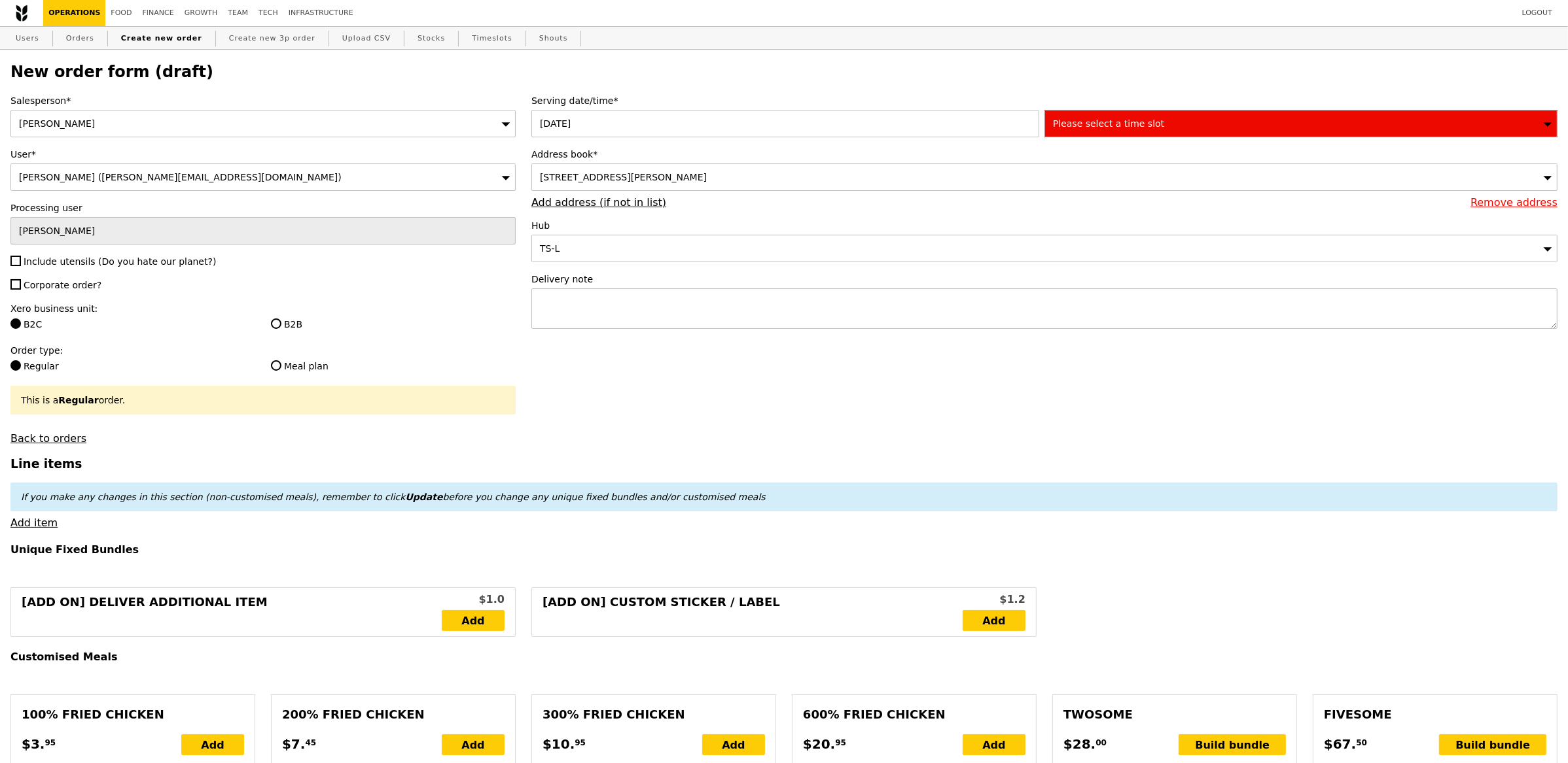
click at [1099, 126] on span "Please select a time slot" at bounding box center [1109, 124] width 111 height 10
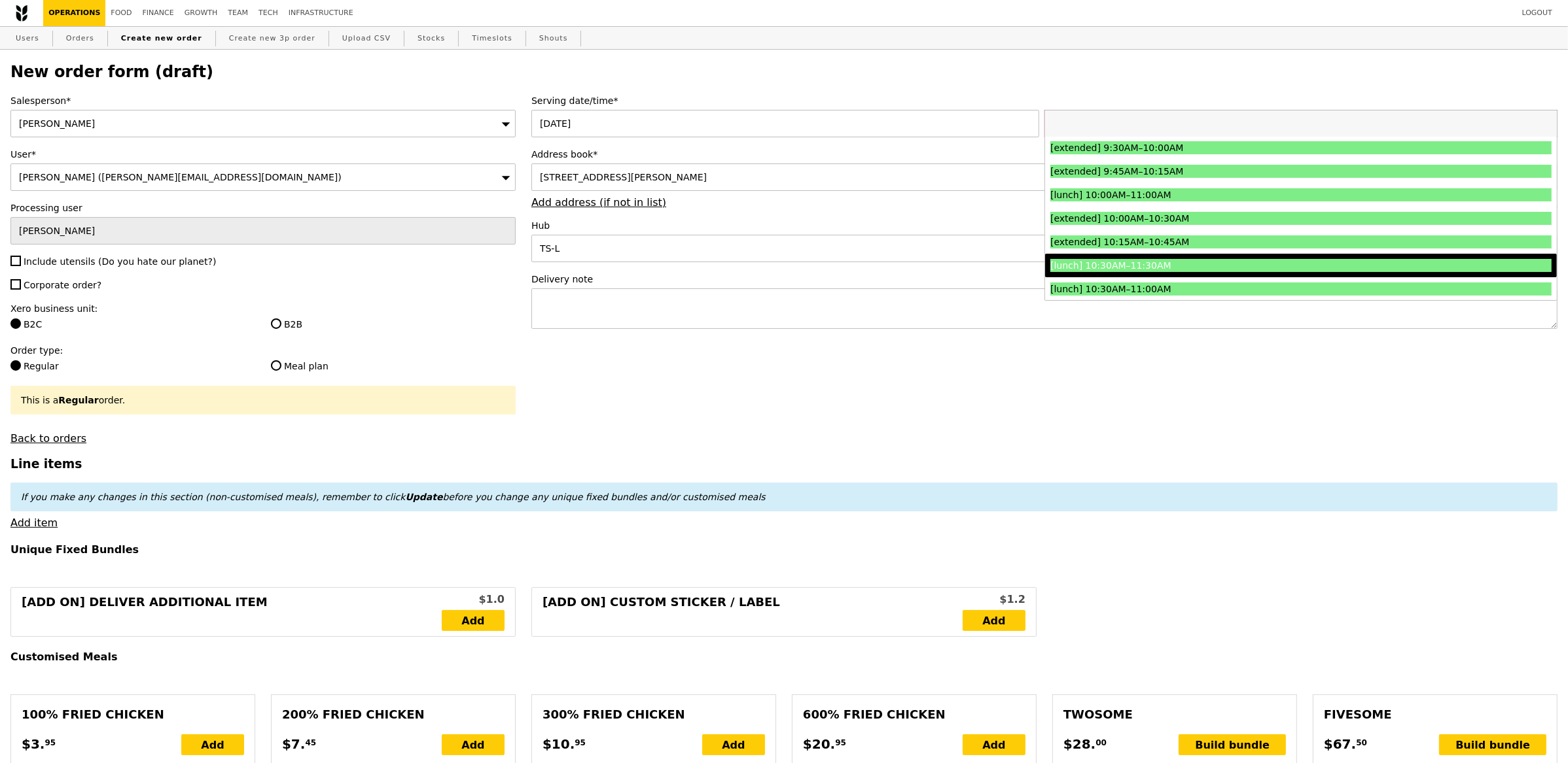
scroll to position [214, 0]
click at [1233, 263] on div "[lunch] 10:30AM–11:30AM" at bounding box center [1238, 265] width 376 height 13
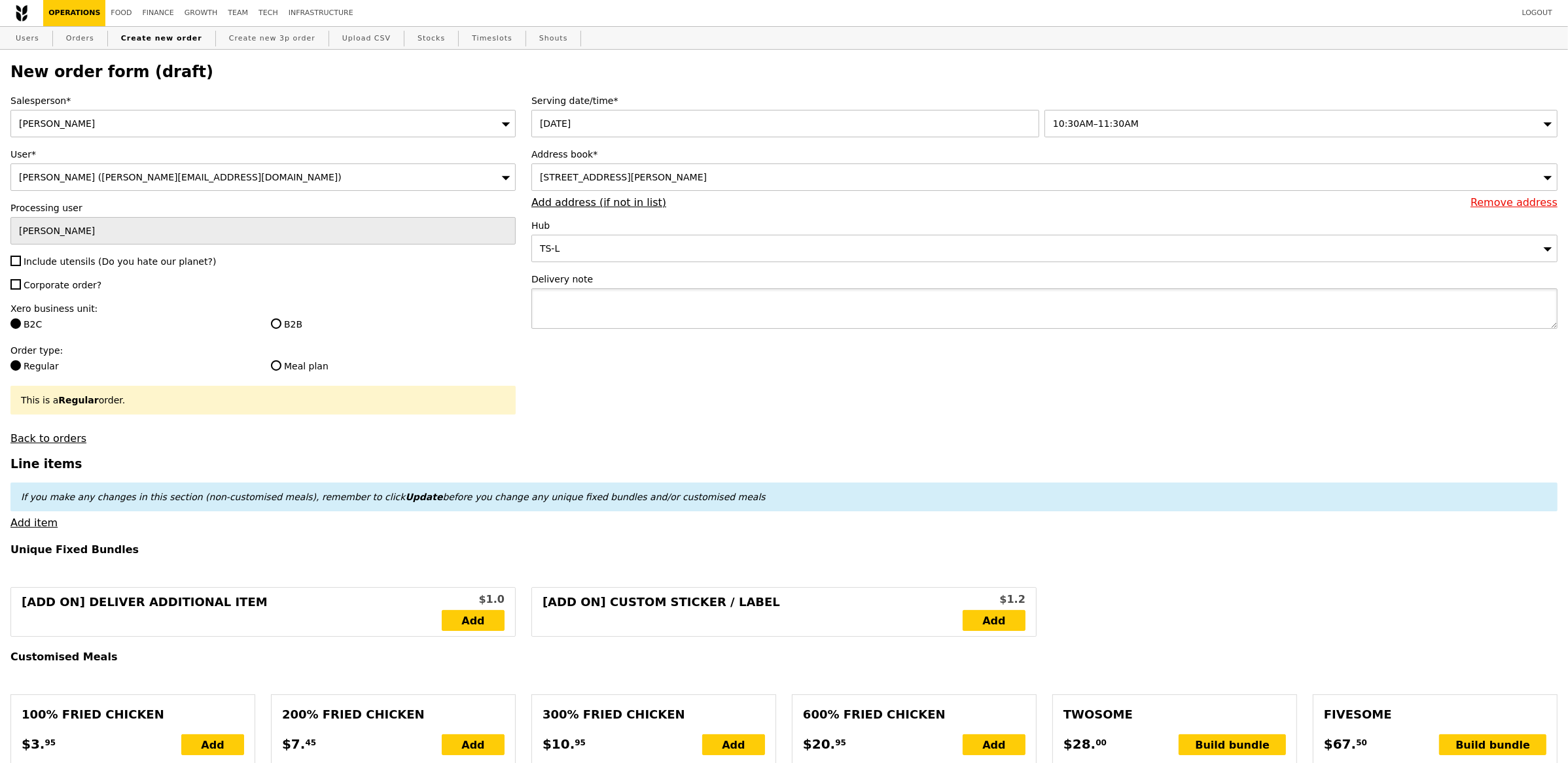
type input "Confirm"
click at [856, 299] on textarea at bounding box center [1044, 308] width 1026 height 41
type textarea "Please deliver close to 11.30am"
click at [145, 267] on div "Salesperson* Eliza User* Aizhen Goh (aizhen.goh@singtel.com) Processing user El…" at bounding box center [263, 269] width 521 height 350
type input "Confirm"
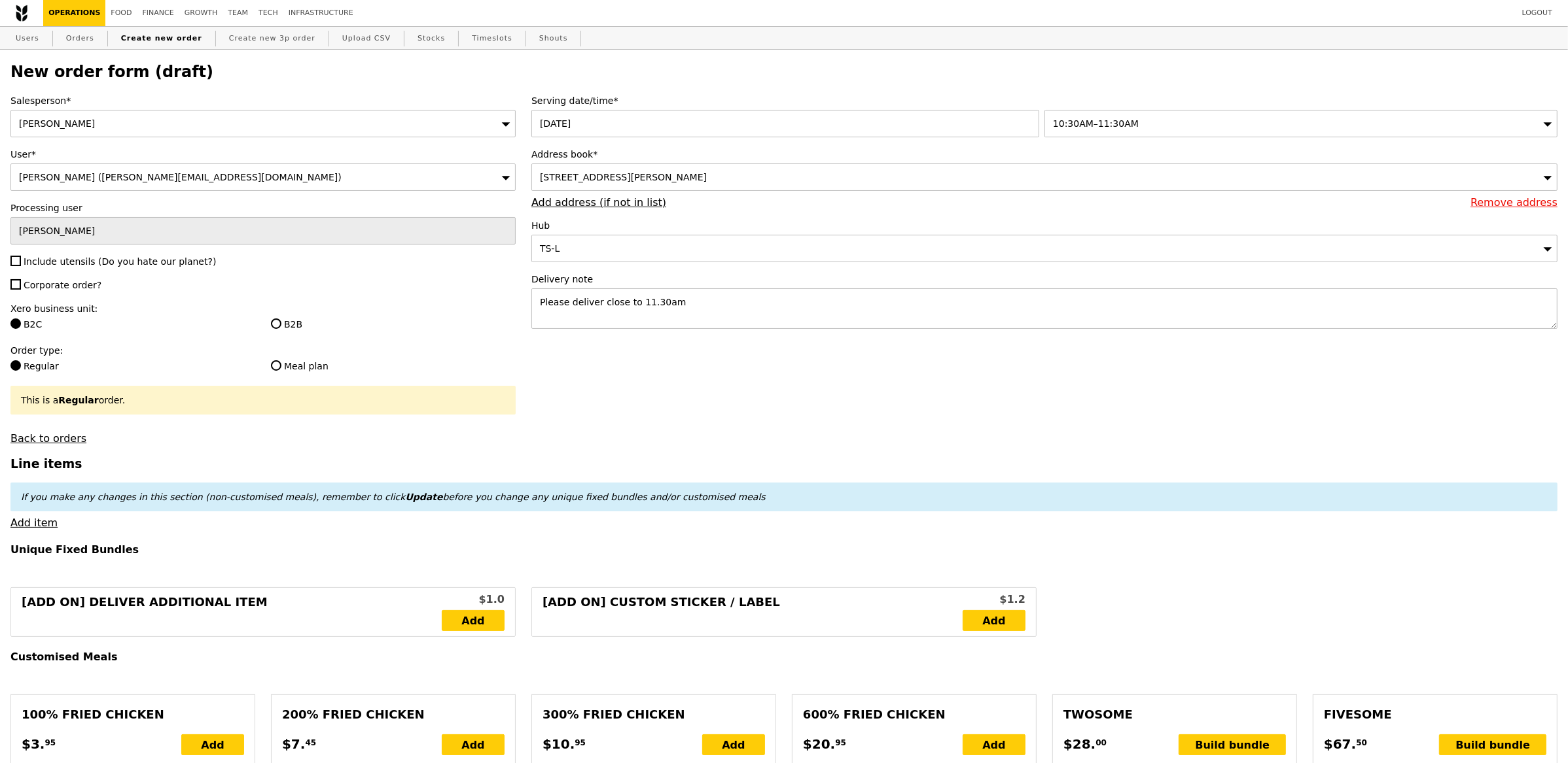
click at [101, 264] on span "Include utensils (Do you hate our planet?)" at bounding box center [120, 261] width 193 height 10
click at [21, 264] on input "Include utensils (Do you hate our planet?)" at bounding box center [16, 261] width 10 height 10
checkbox input "true"
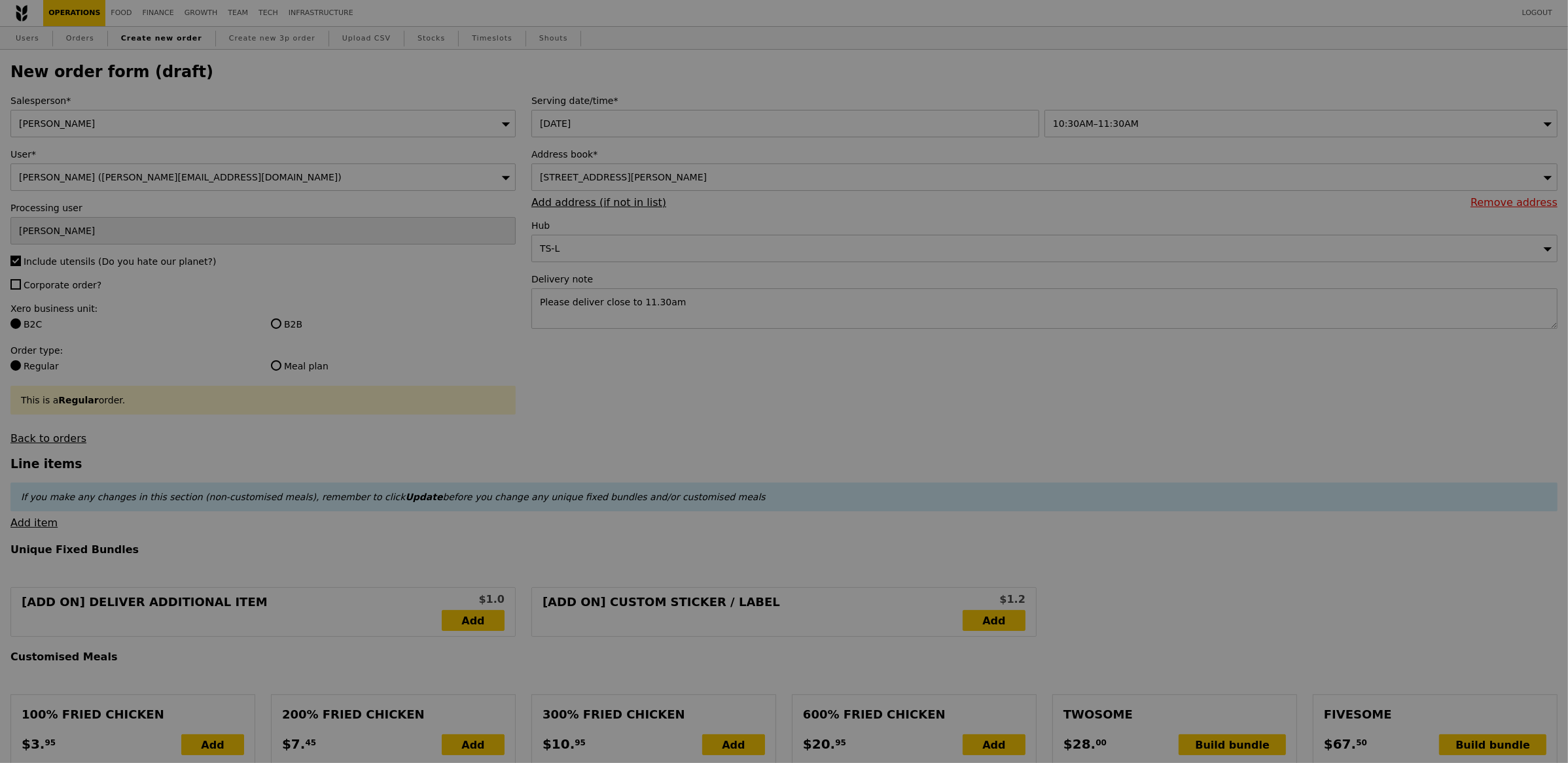
type input "Confirm"
click at [81, 284] on span "Corporate order?" at bounding box center [62, 285] width 78 height 10
click at [21, 284] on input "Corporate order?" at bounding box center [16, 284] width 10 height 10
checkbox input "true"
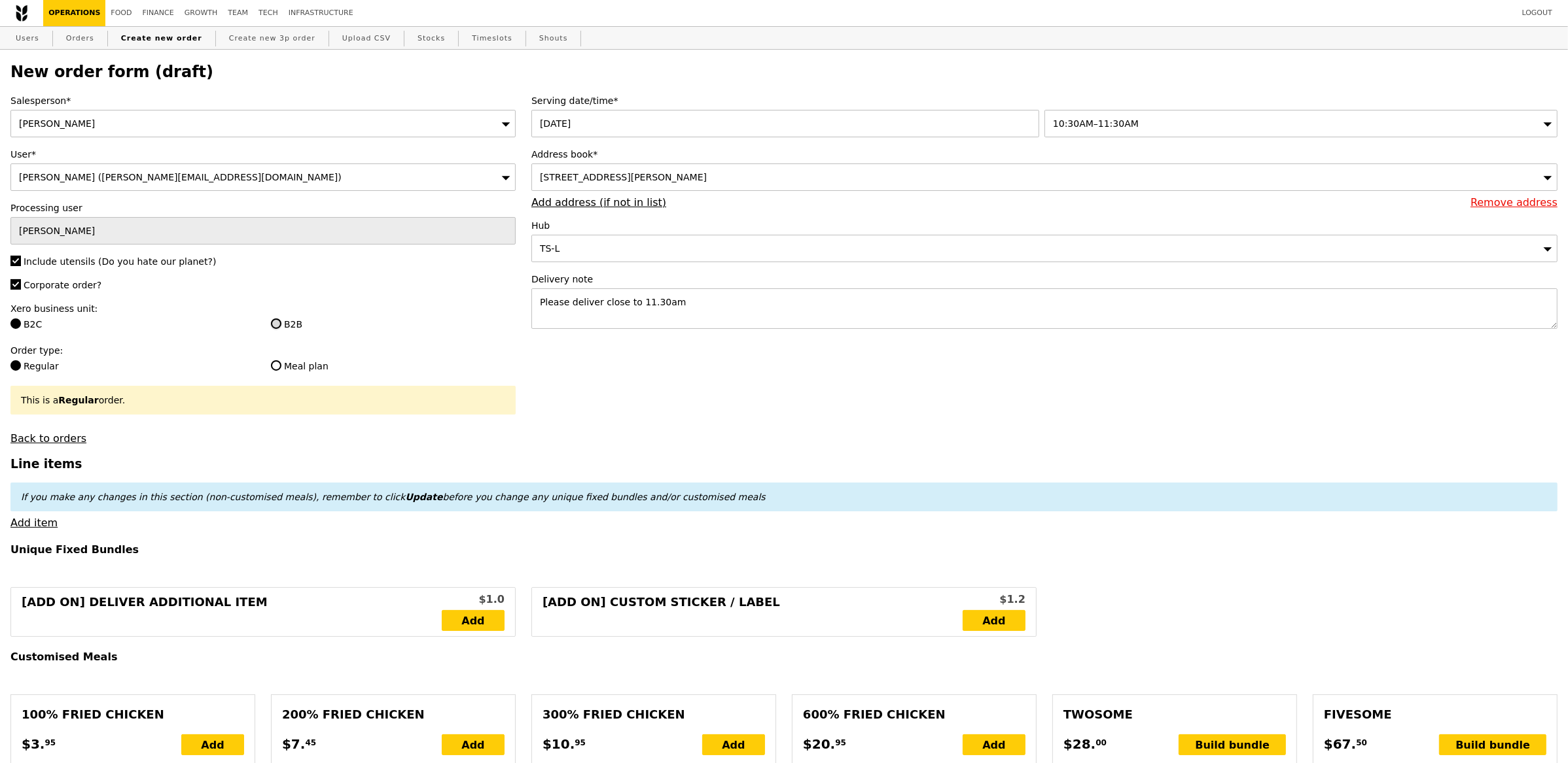
click at [275, 318] on input "B2B" at bounding box center [276, 324] width 10 height 10
radio input "true"
type input "Loading..."
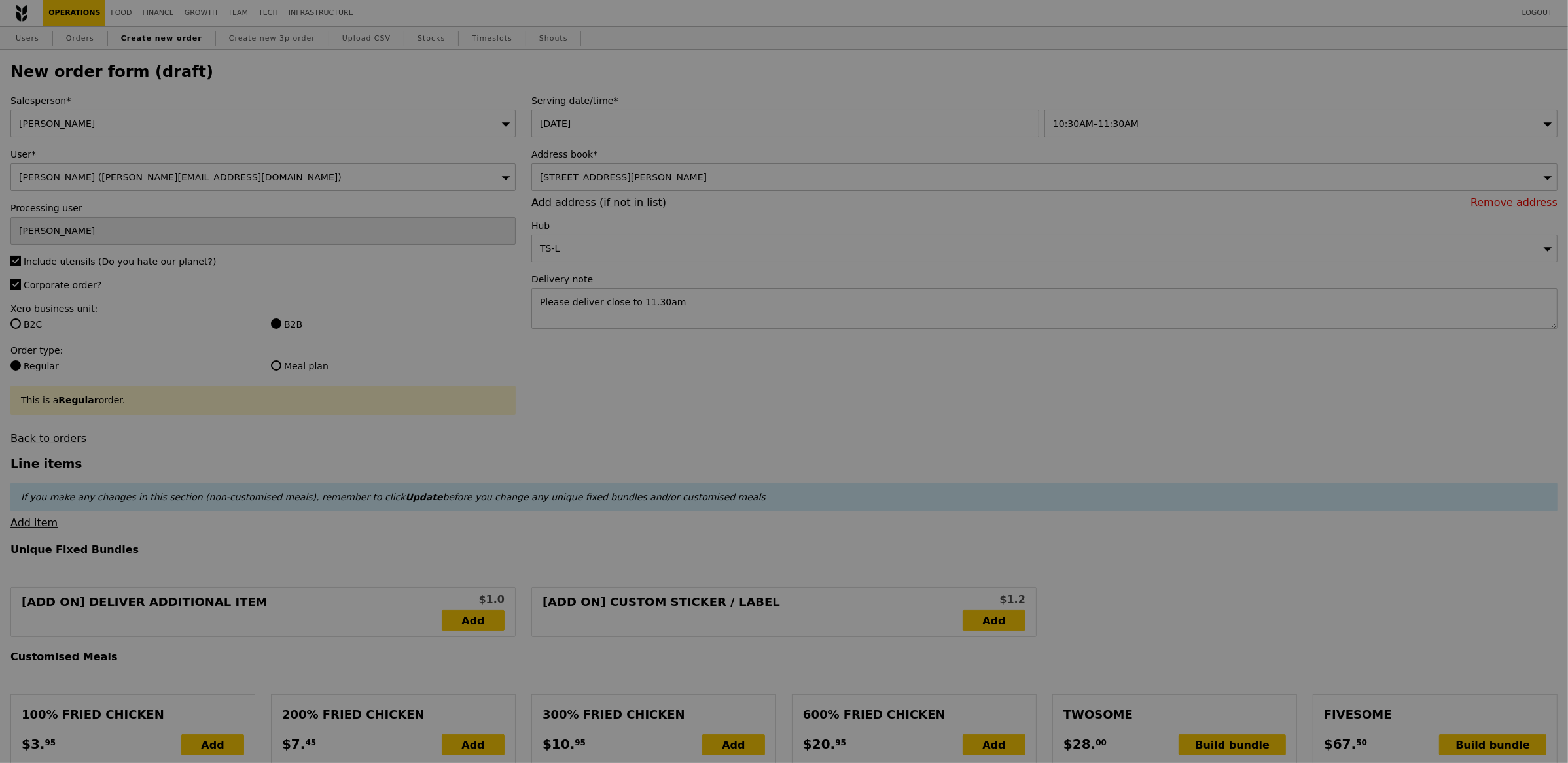
click at [548, 381] on div at bounding box center [784, 381] width 1568 height 763
type input "1.79"
type input "1.95"
type input "13.12"
type input "14.30"
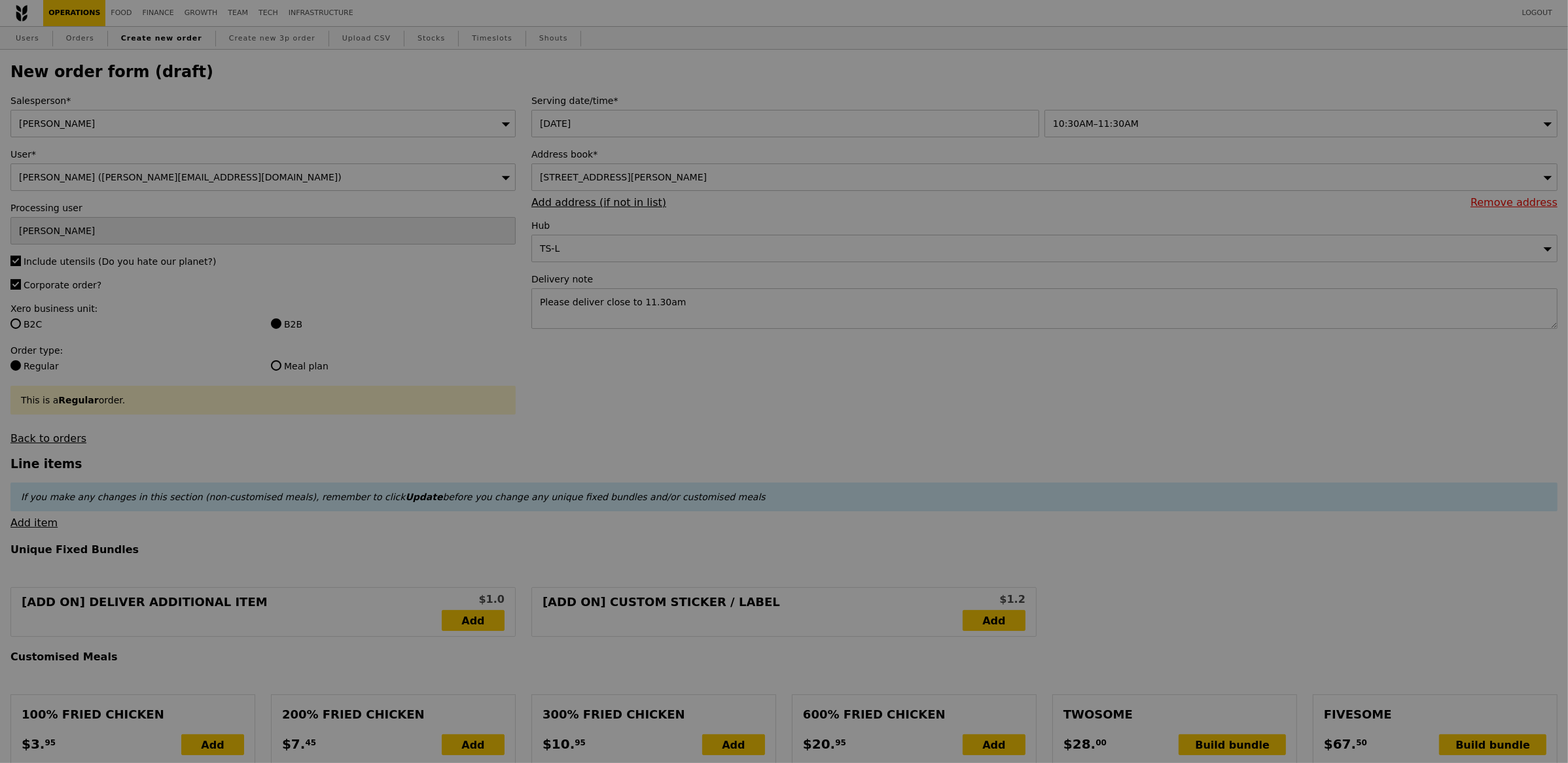
type input "16.25"
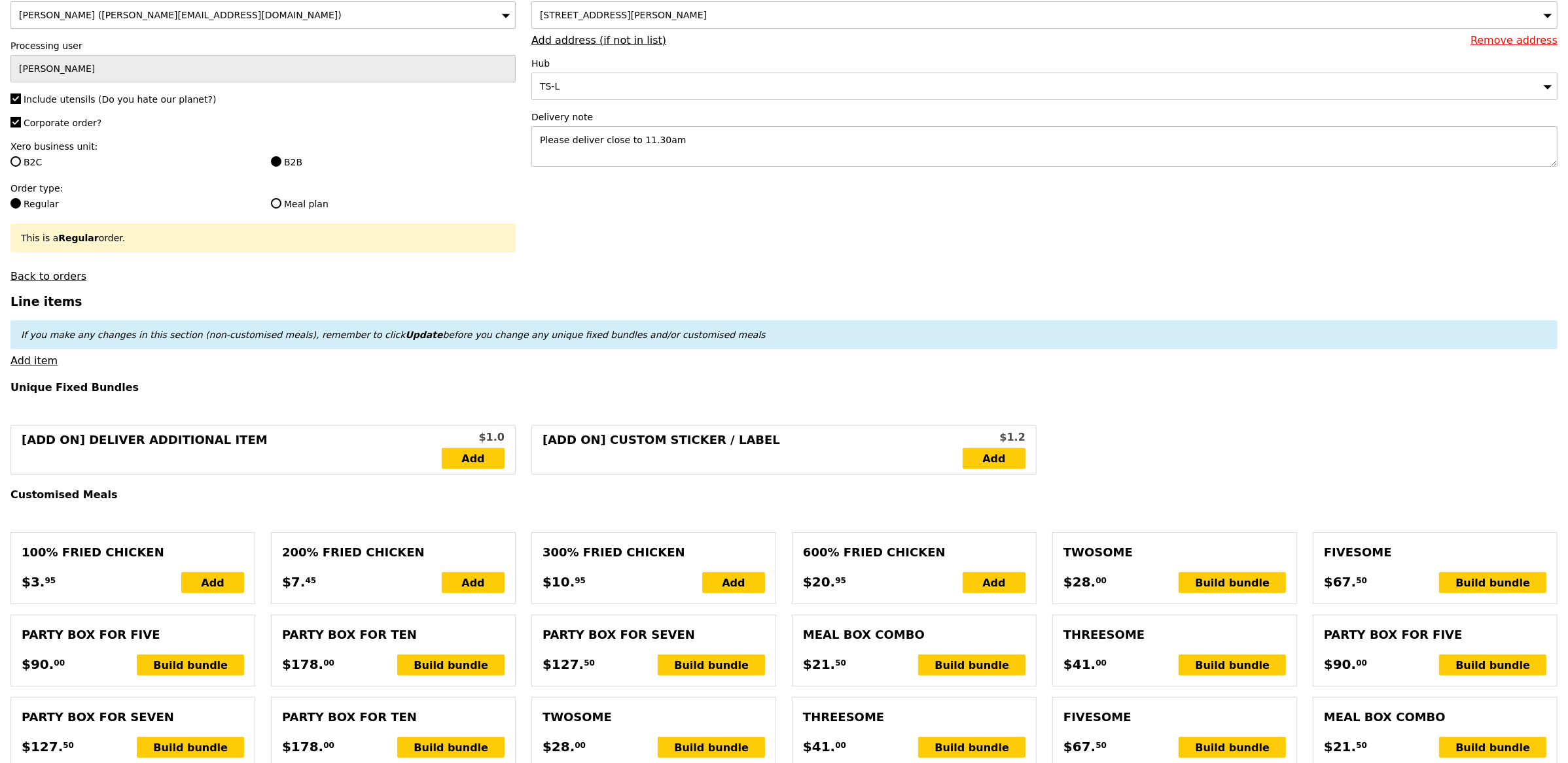
scroll to position [197, 0]
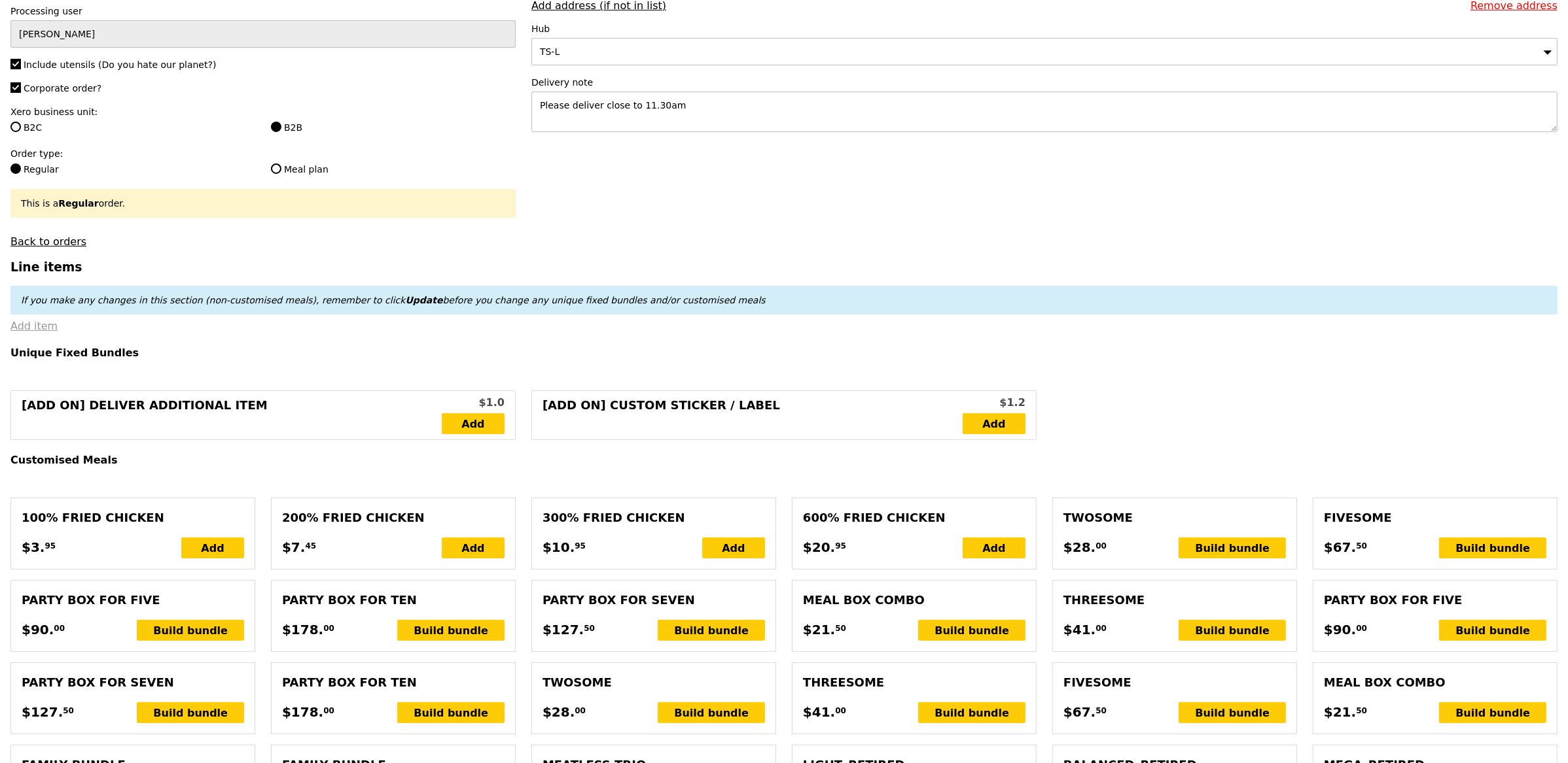
click at [29, 328] on link "Add item" at bounding box center [34, 326] width 47 height 12
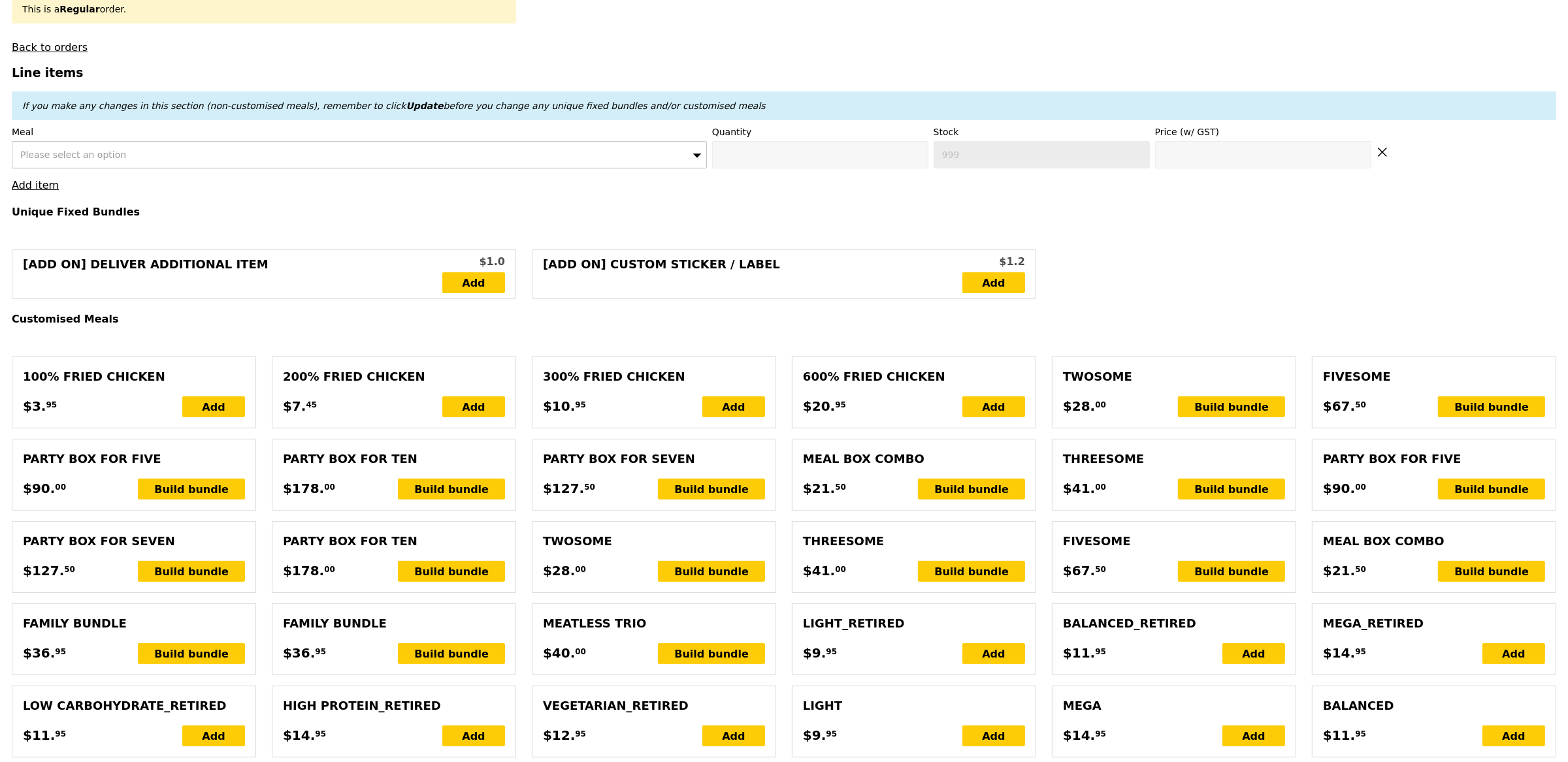
scroll to position [419, 0]
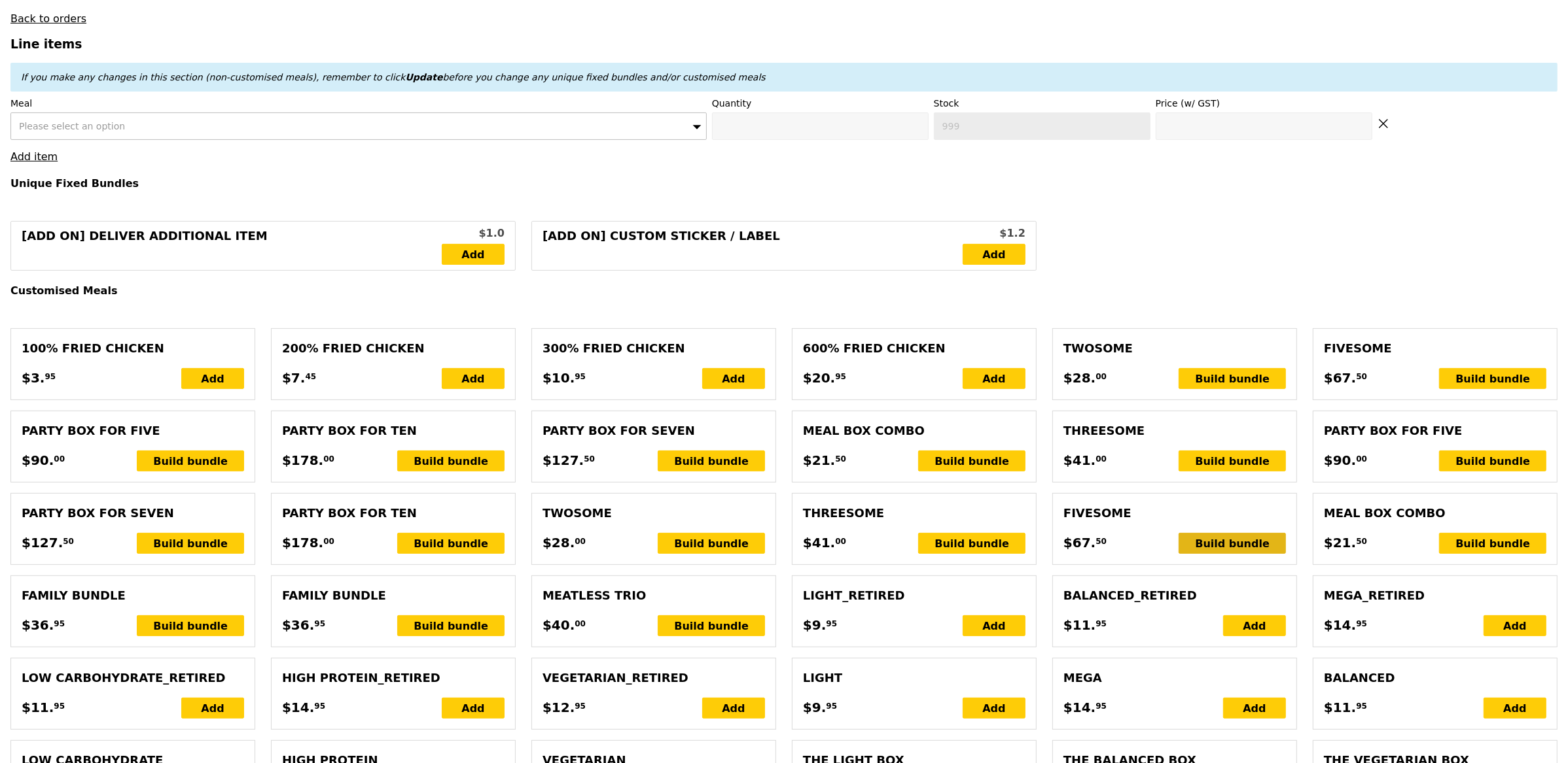
click at [1226, 546] on div "Build bundle" at bounding box center [1233, 544] width 107 height 21
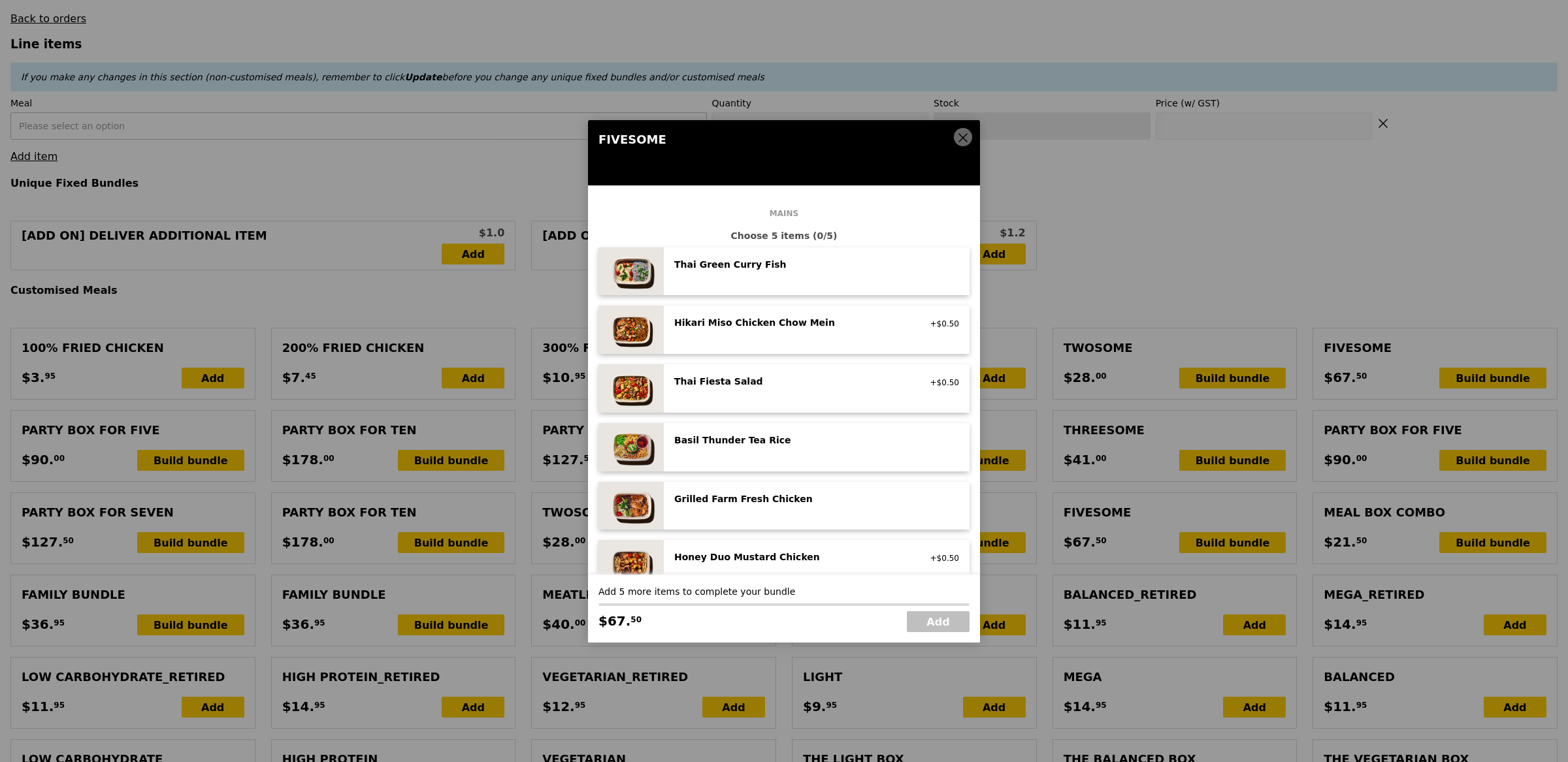
click at [793, 324] on div "Hikari Miso Chicken Chow Mein" at bounding box center [792, 322] width 235 height 13
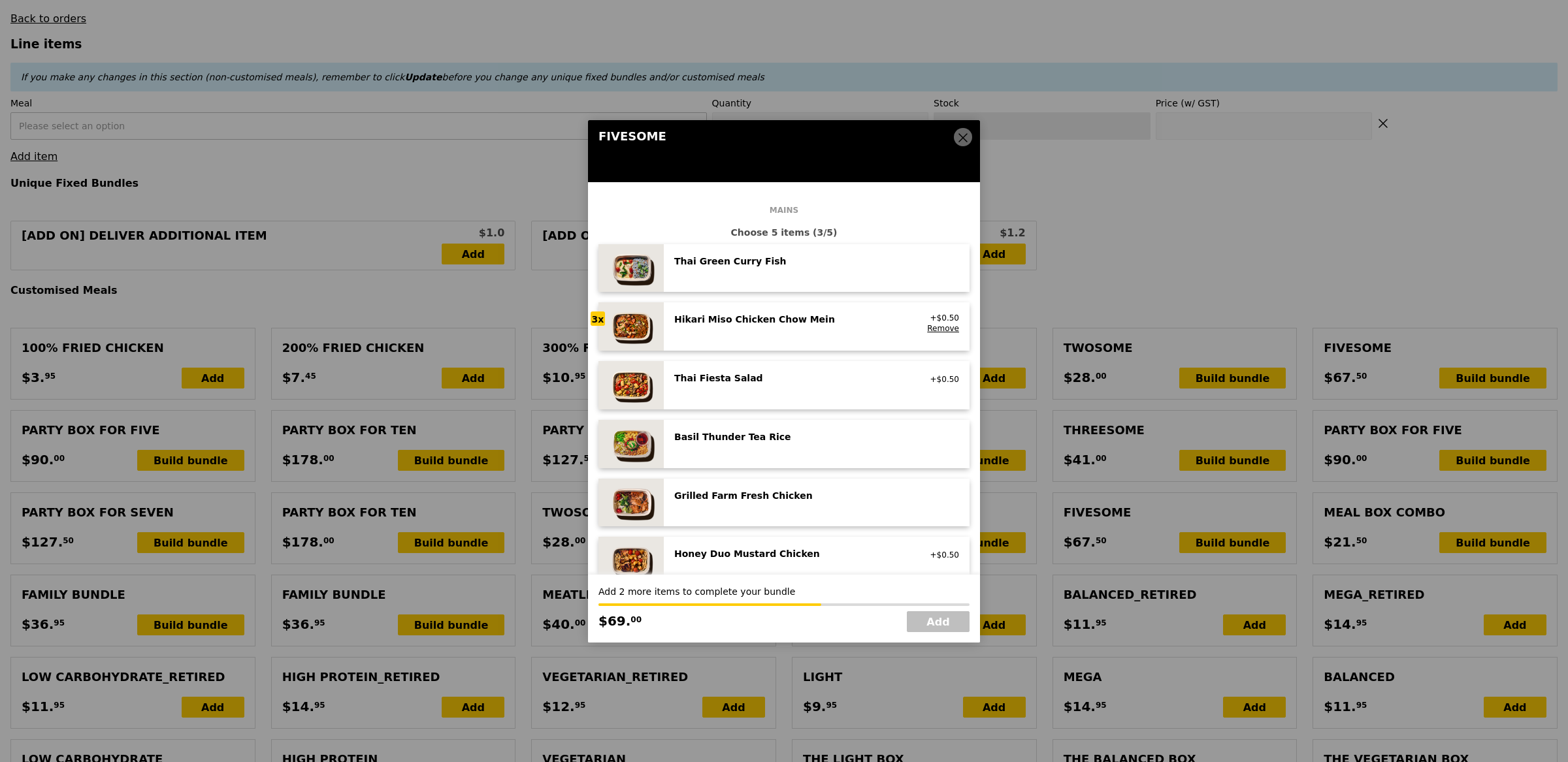
click at [786, 492] on div "Grilled Farm Fresh Chicken" at bounding box center [792, 496] width 235 height 13
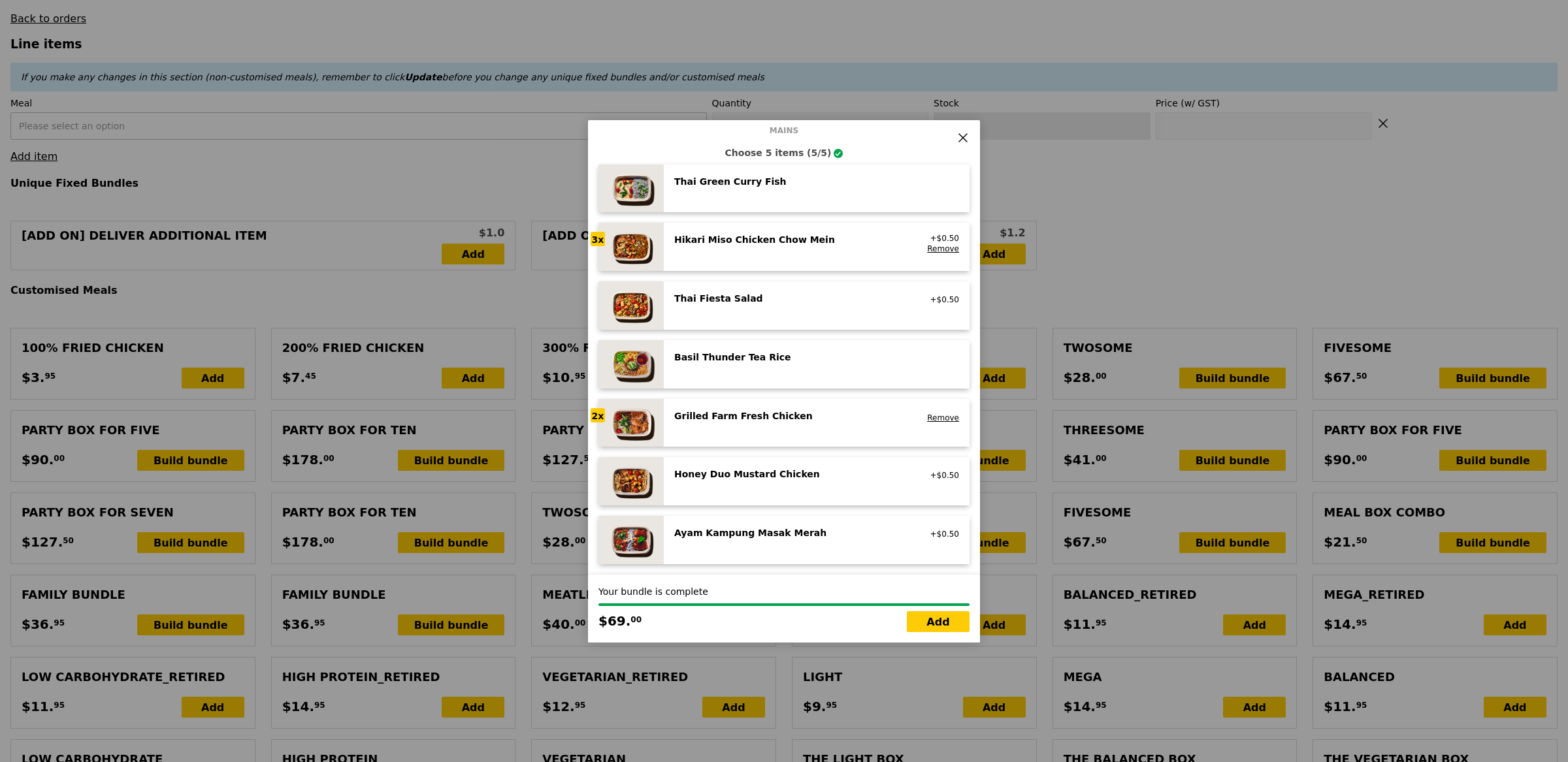
scroll to position [89, 0]
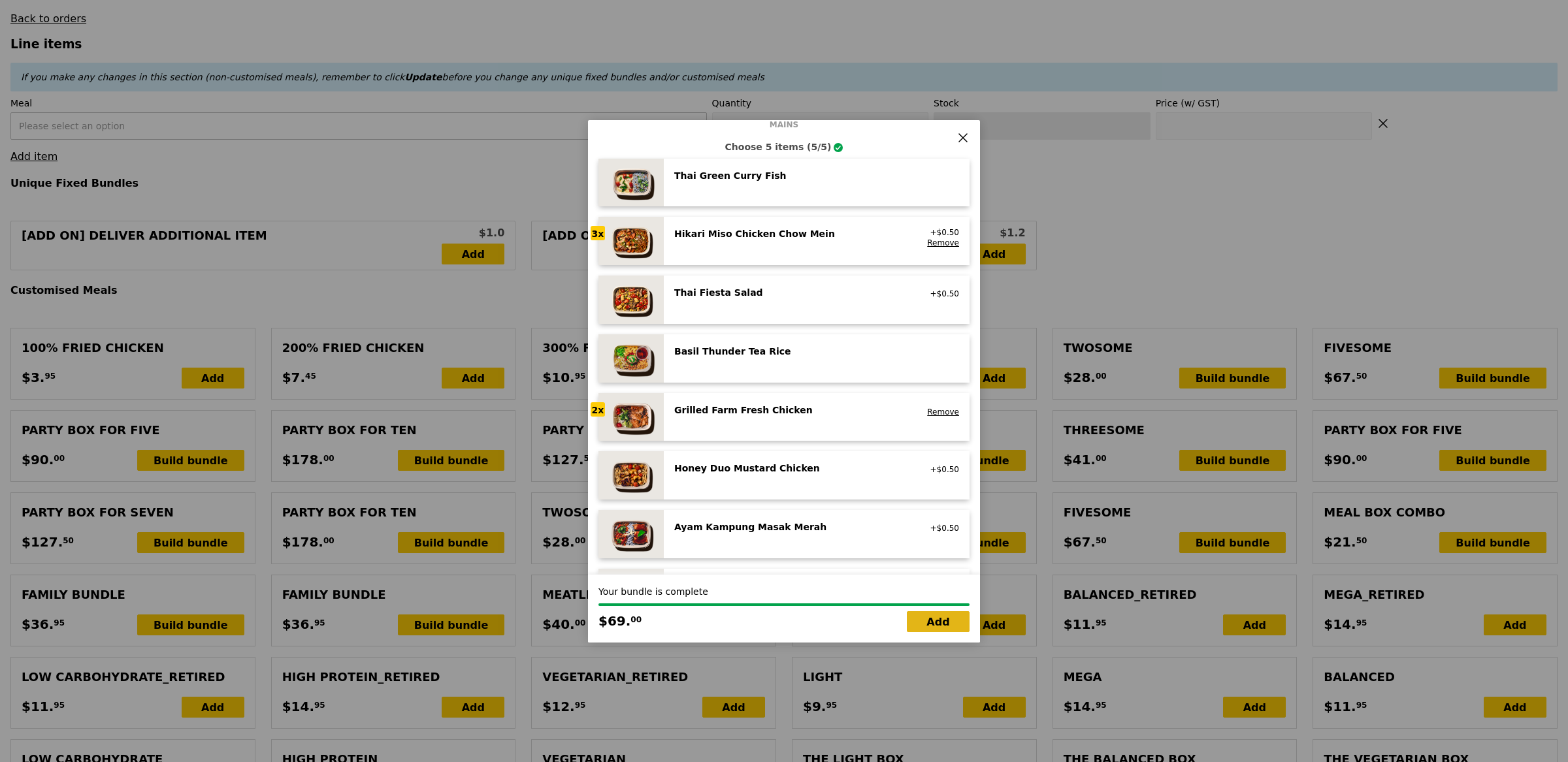
click at [942, 625] on link "Add" at bounding box center [938, 622] width 63 height 21
type input "Loading..."
type input "69.00"
type input "6.79"
type input "7.40"
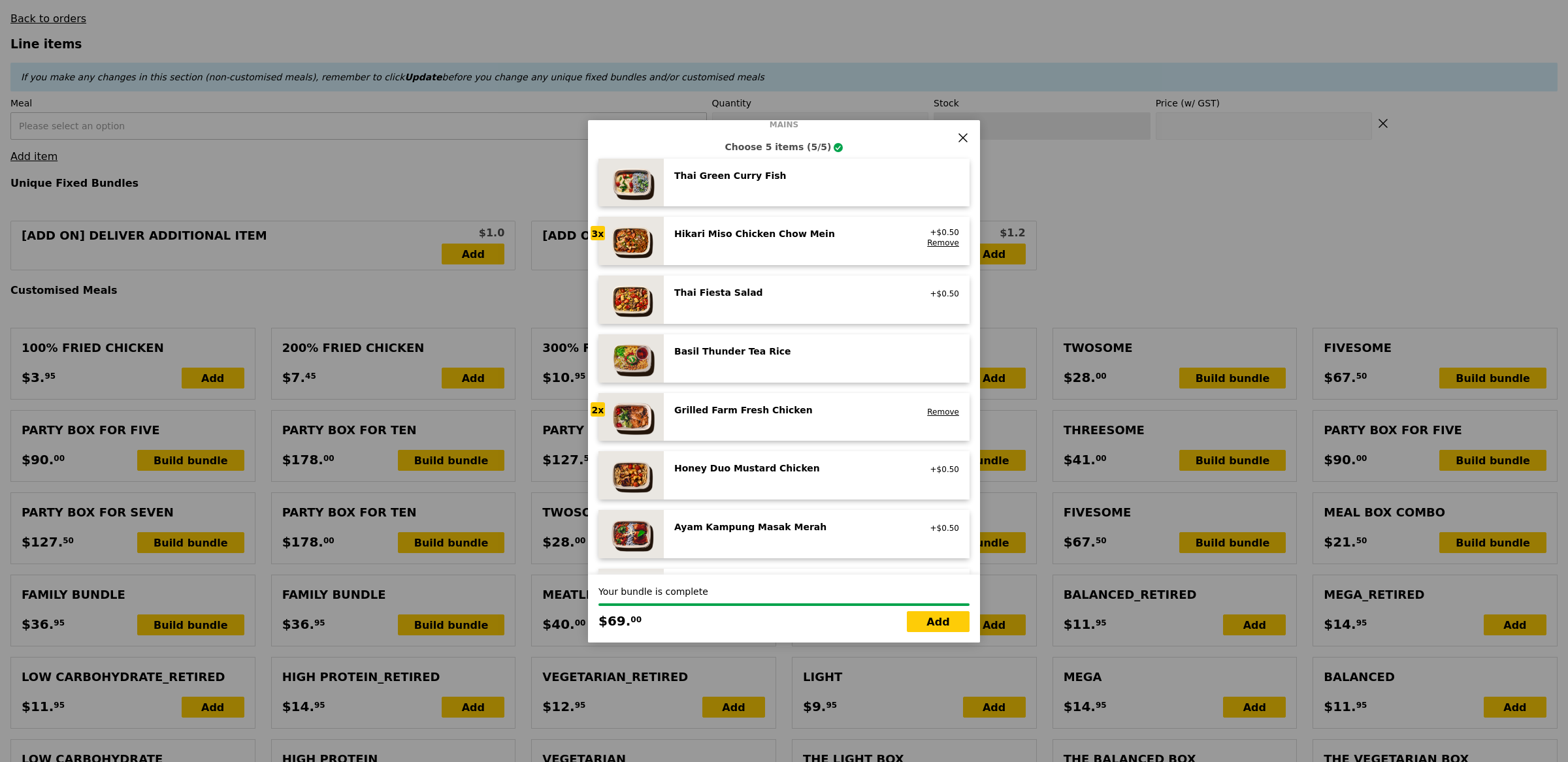
type input "78.35"
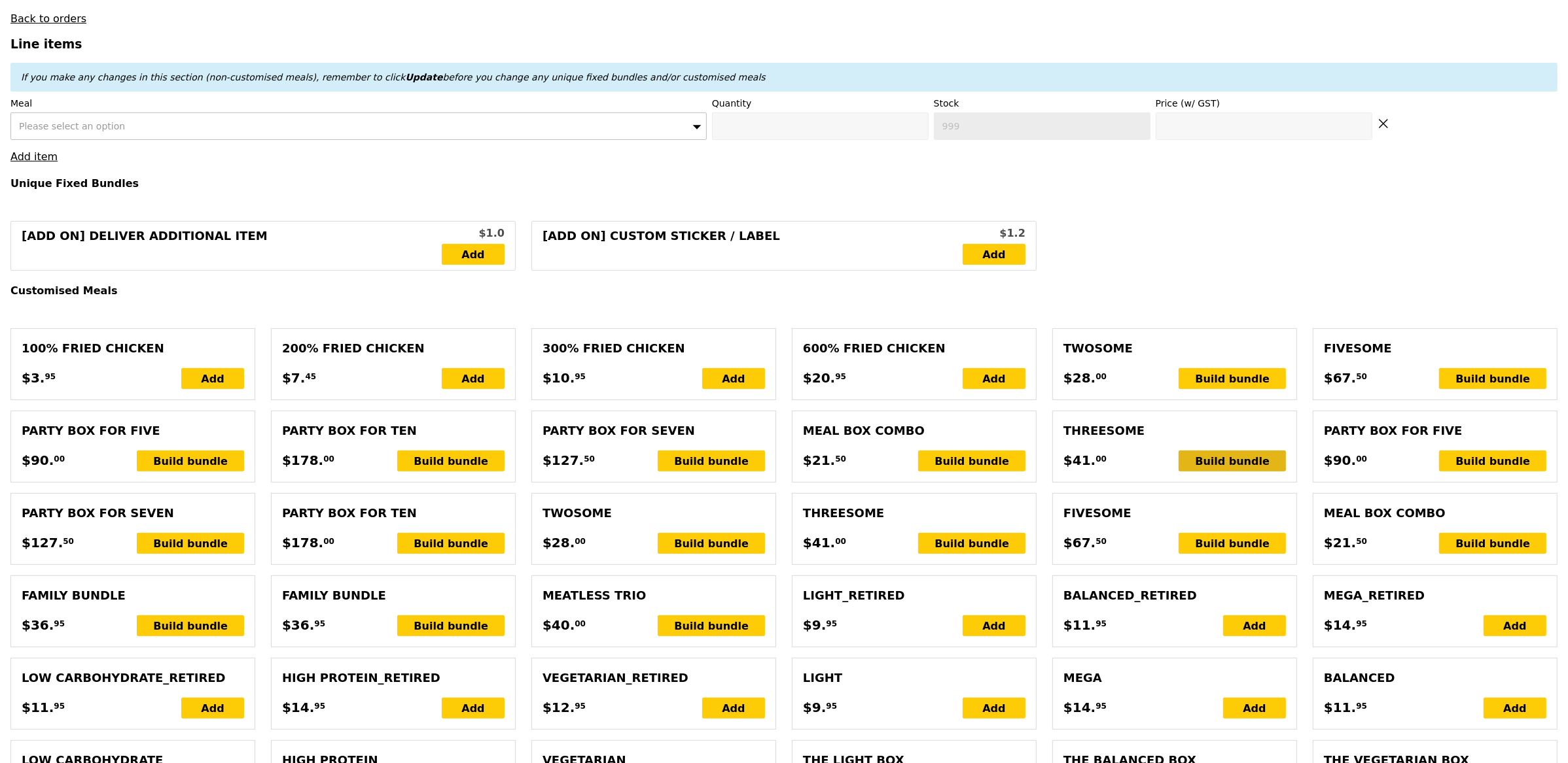
click at [1240, 463] on div "Build bundle" at bounding box center [1233, 461] width 107 height 21
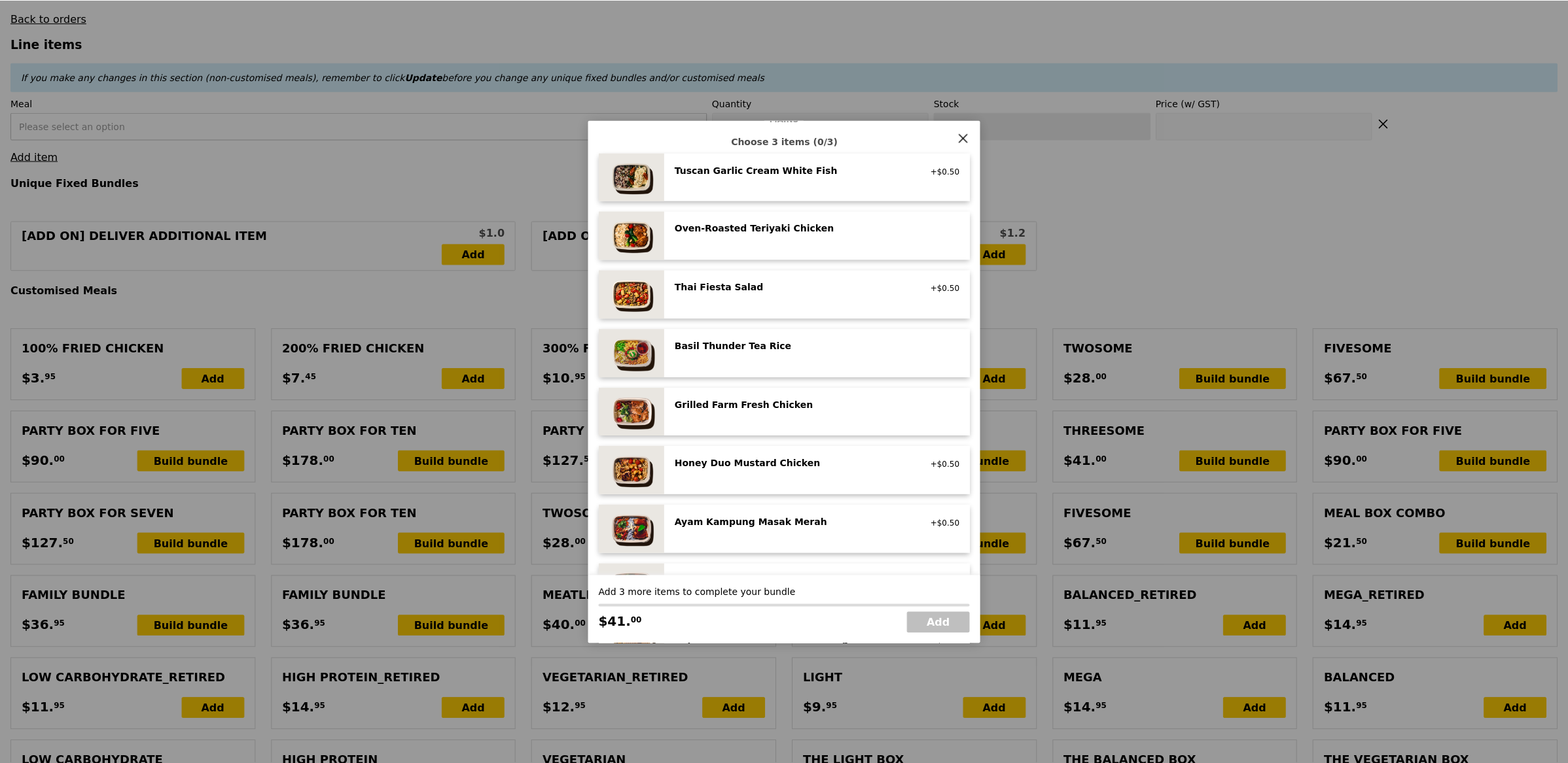
scroll to position [108, 0]
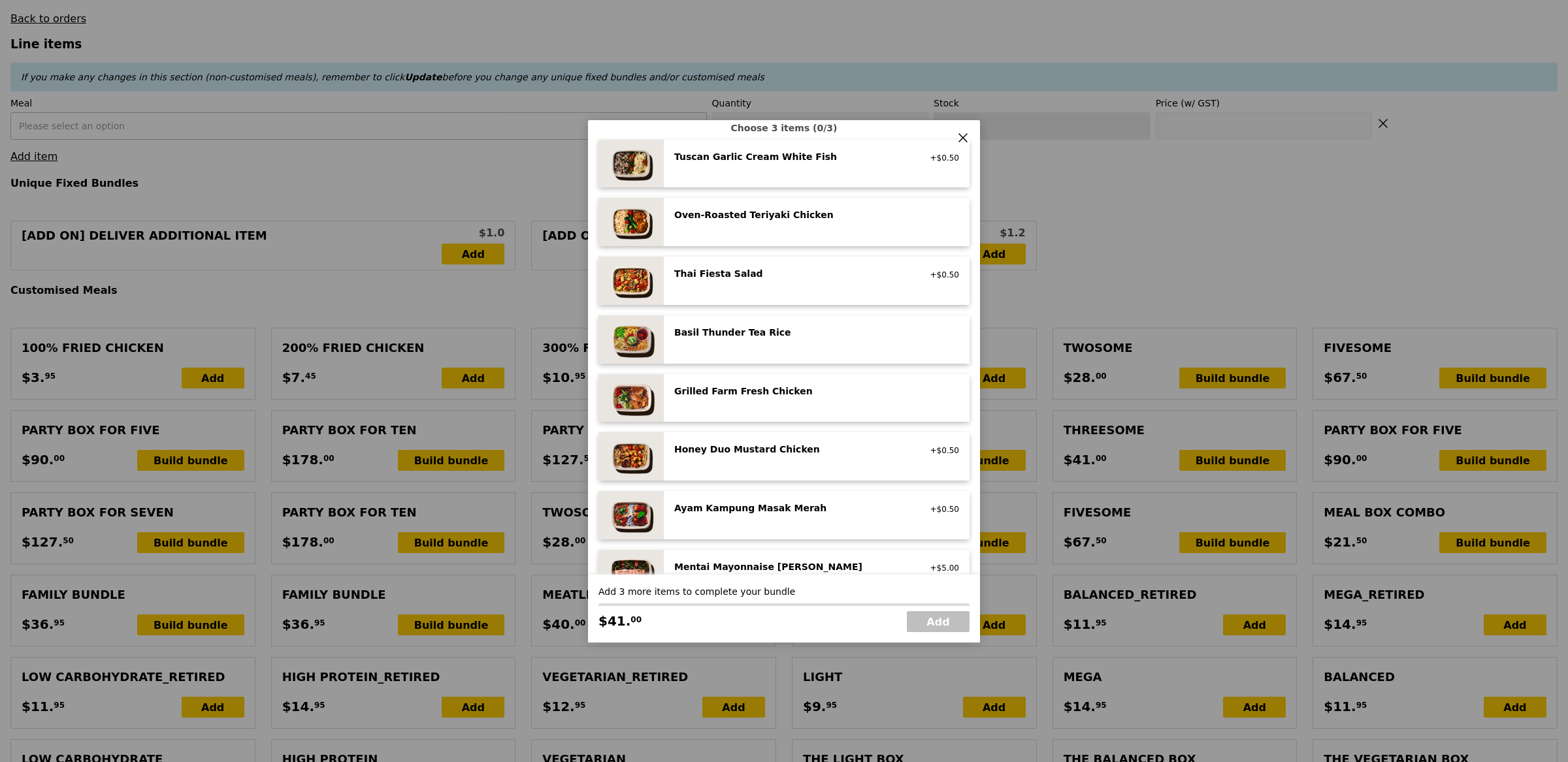
click at [790, 463] on div "Honey Duo Mustard Chicken high protein, contains allium, soy, wheat +$0.50" at bounding box center [816, 457] width 285 height 27
click at [790, 463] on div "Honey Duo Mustard Chicken high protein, contains allium, soy, wheat" at bounding box center [792, 453] width 250 height 21
click at [805, 404] on div "Grilled Farm Fresh Chicken high protein, contains allium, dairy, nuts, soy" at bounding box center [816, 398] width 285 height 27
click at [943, 621] on link "Add" at bounding box center [938, 622] width 63 height 21
type input "Loading..."
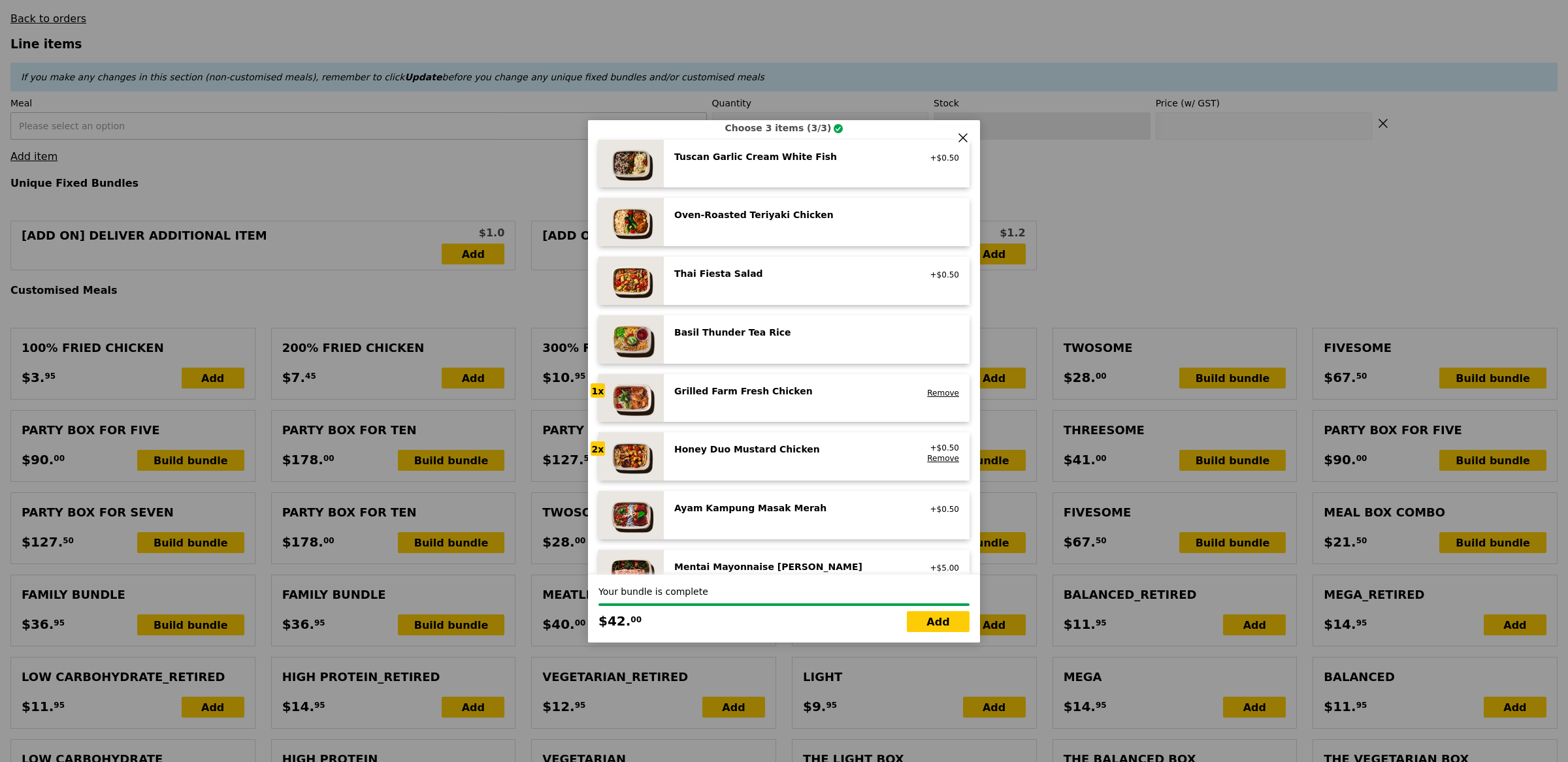
type input "111.00"
type input "3.62"
type input "3.95"
type input "116.90"
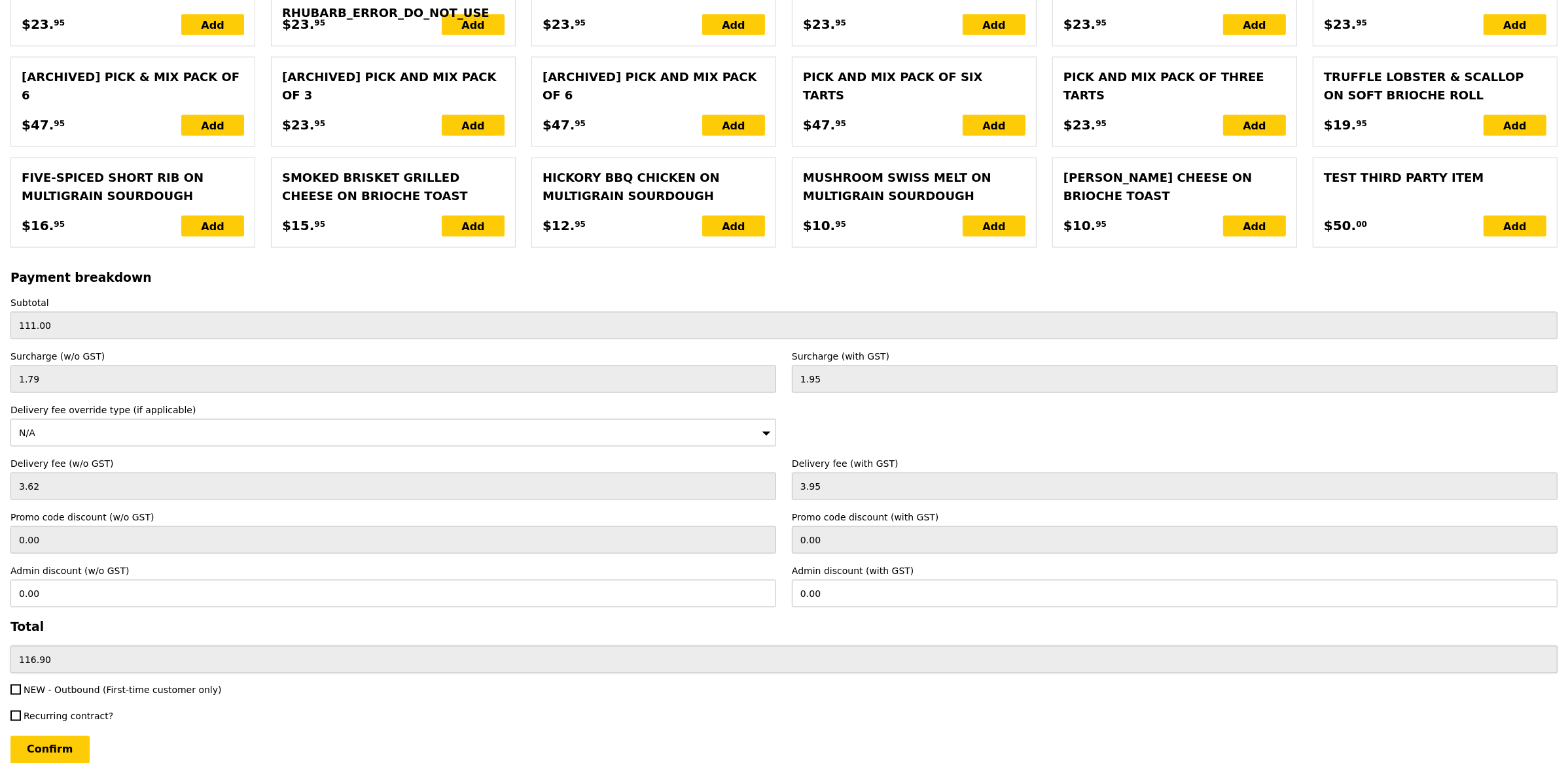
scroll to position [2523, 0]
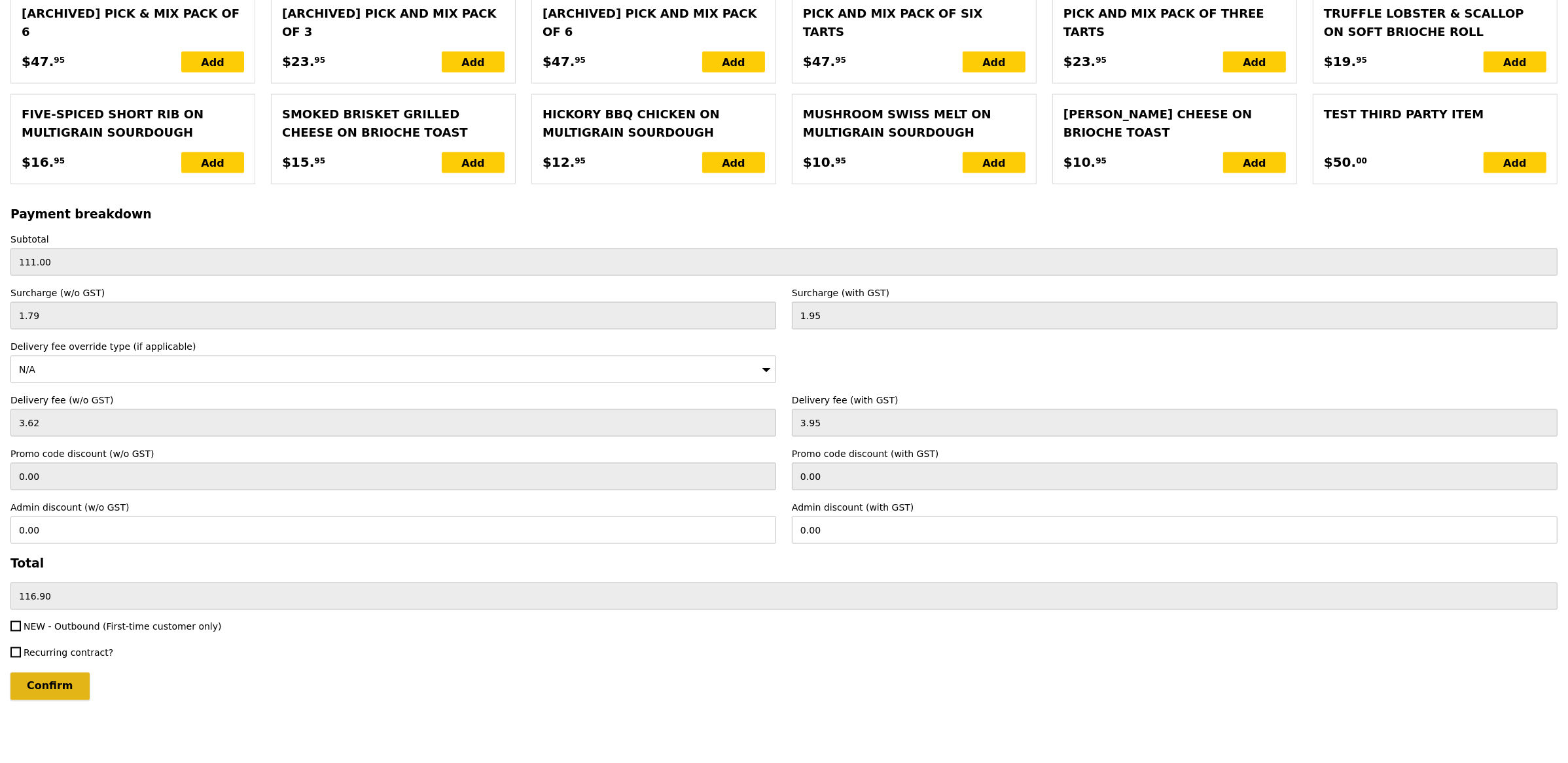
click at [60, 679] on input "Confirm" at bounding box center [50, 687] width 79 height 28
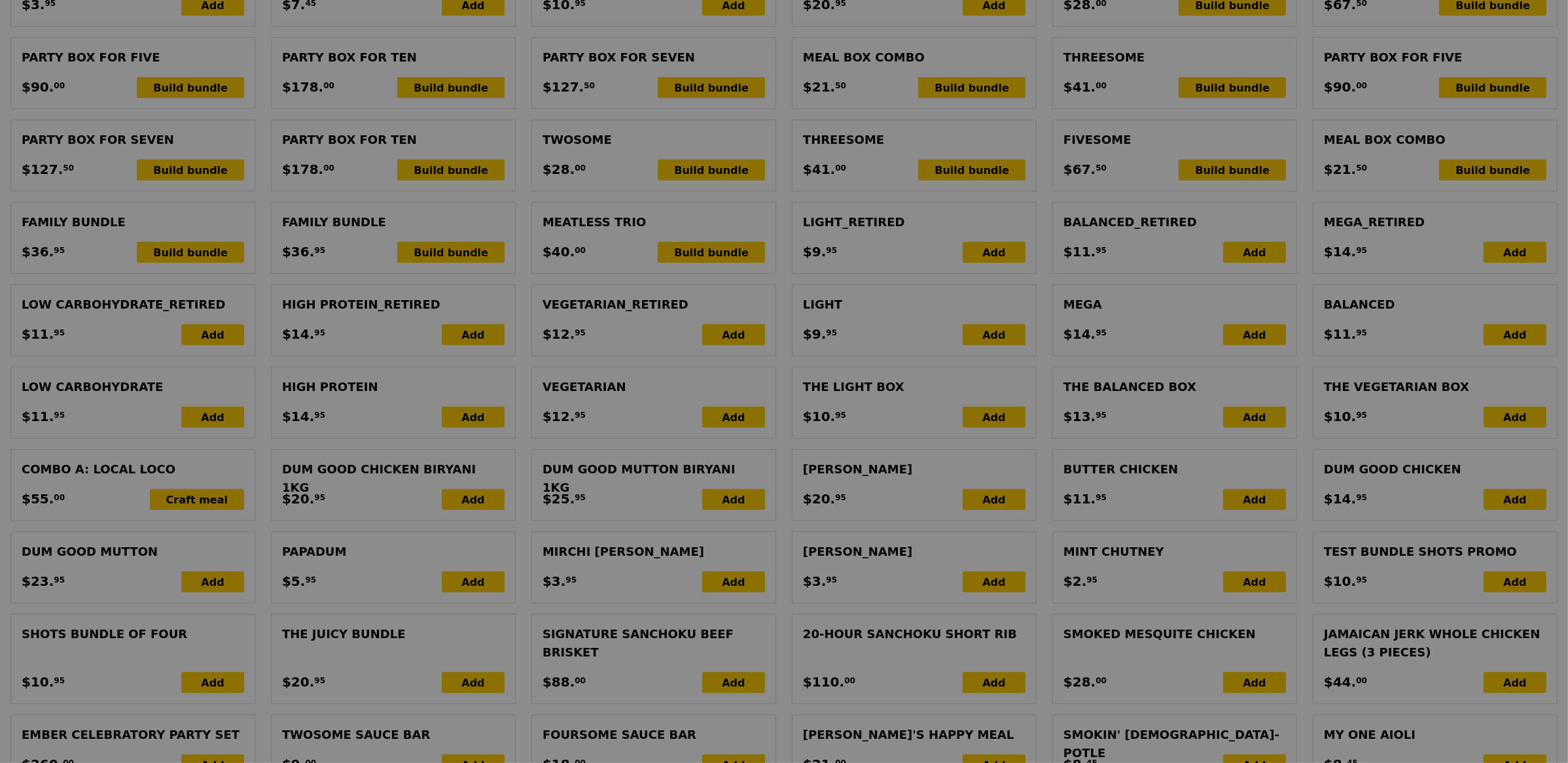
scroll to position [435, 0]
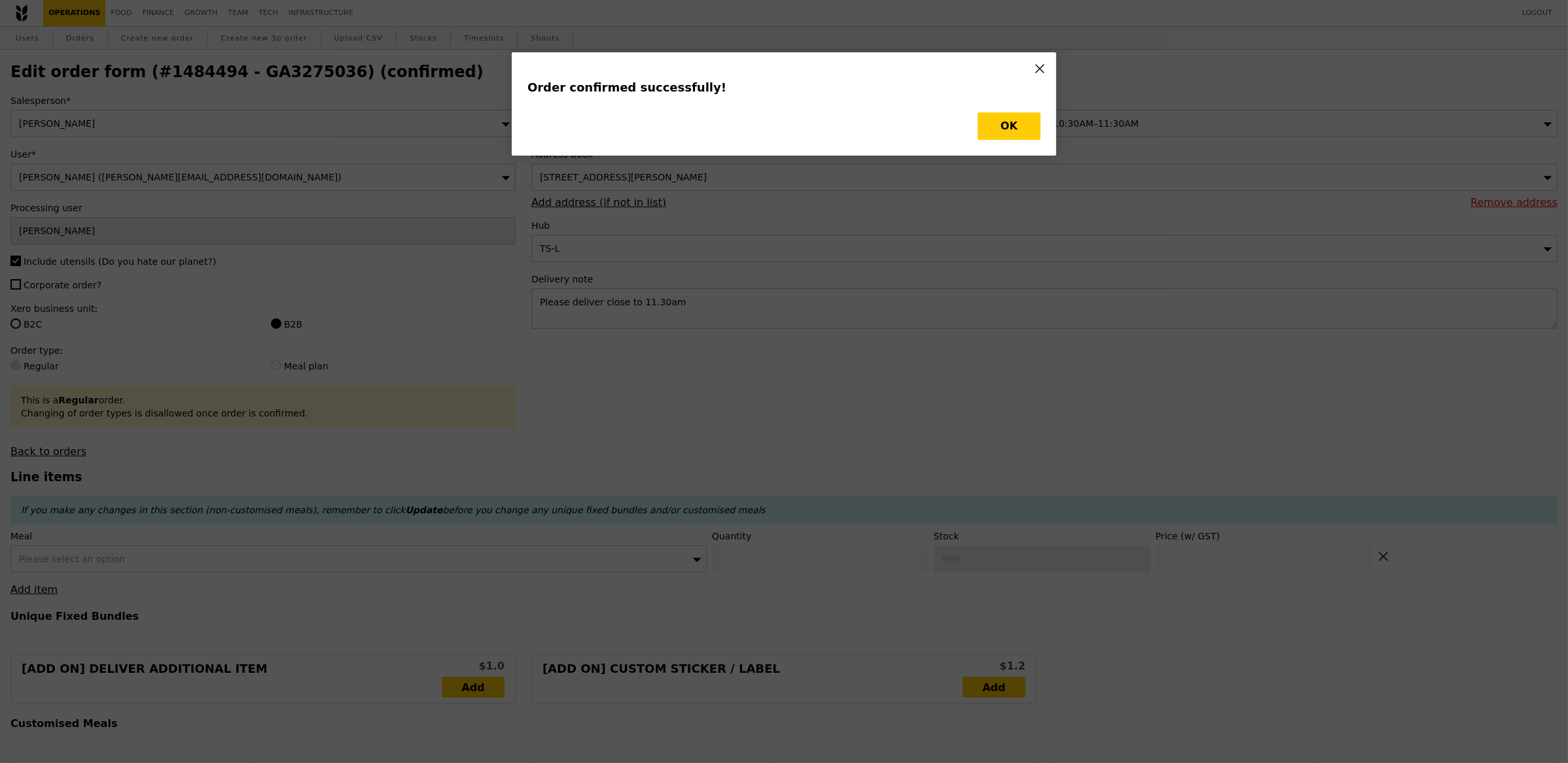
click at [993, 134] on button "OK" at bounding box center [1009, 126] width 63 height 28
type input "Loading..."
checkbox input "false"
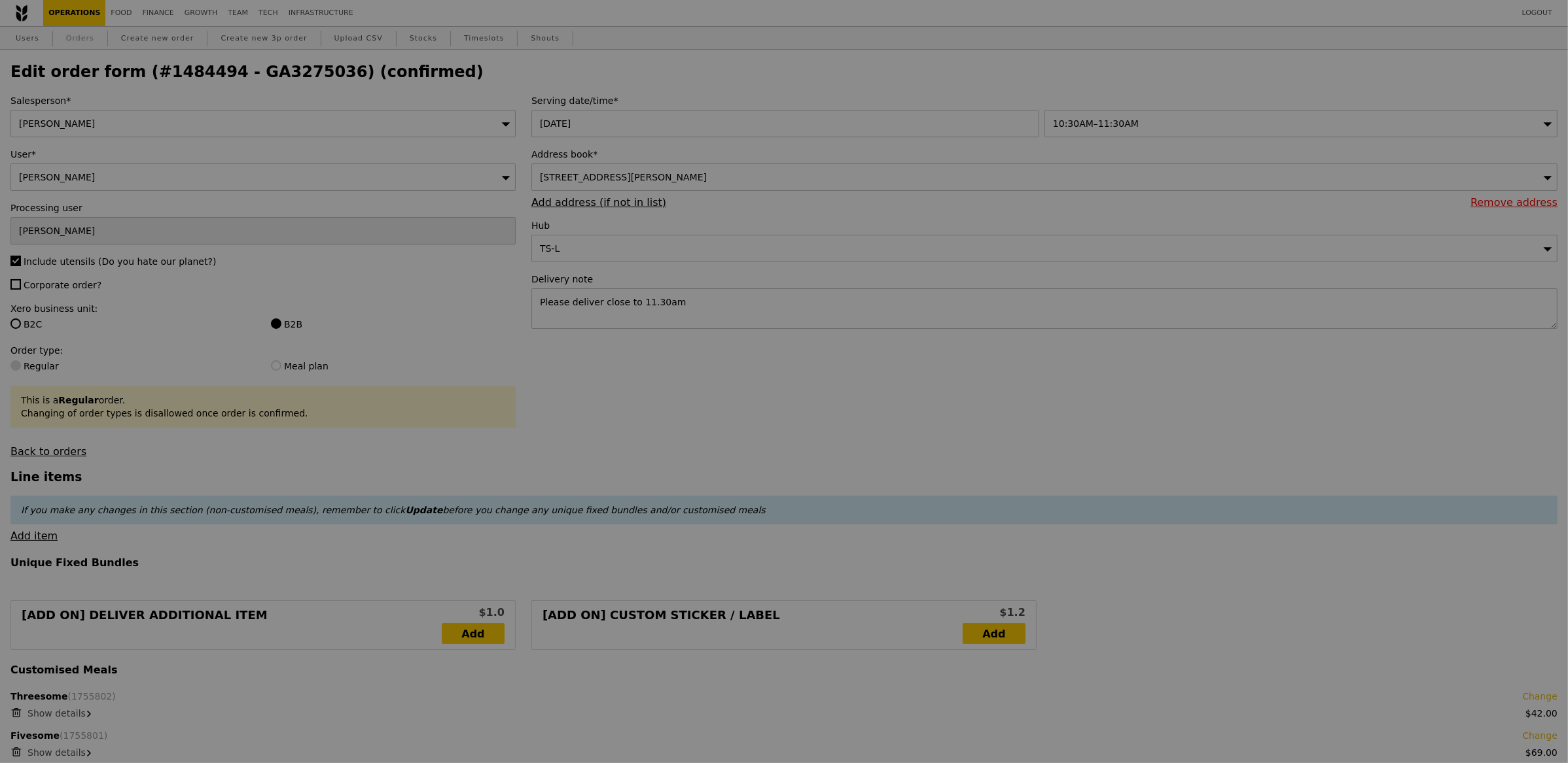
type input "Update"
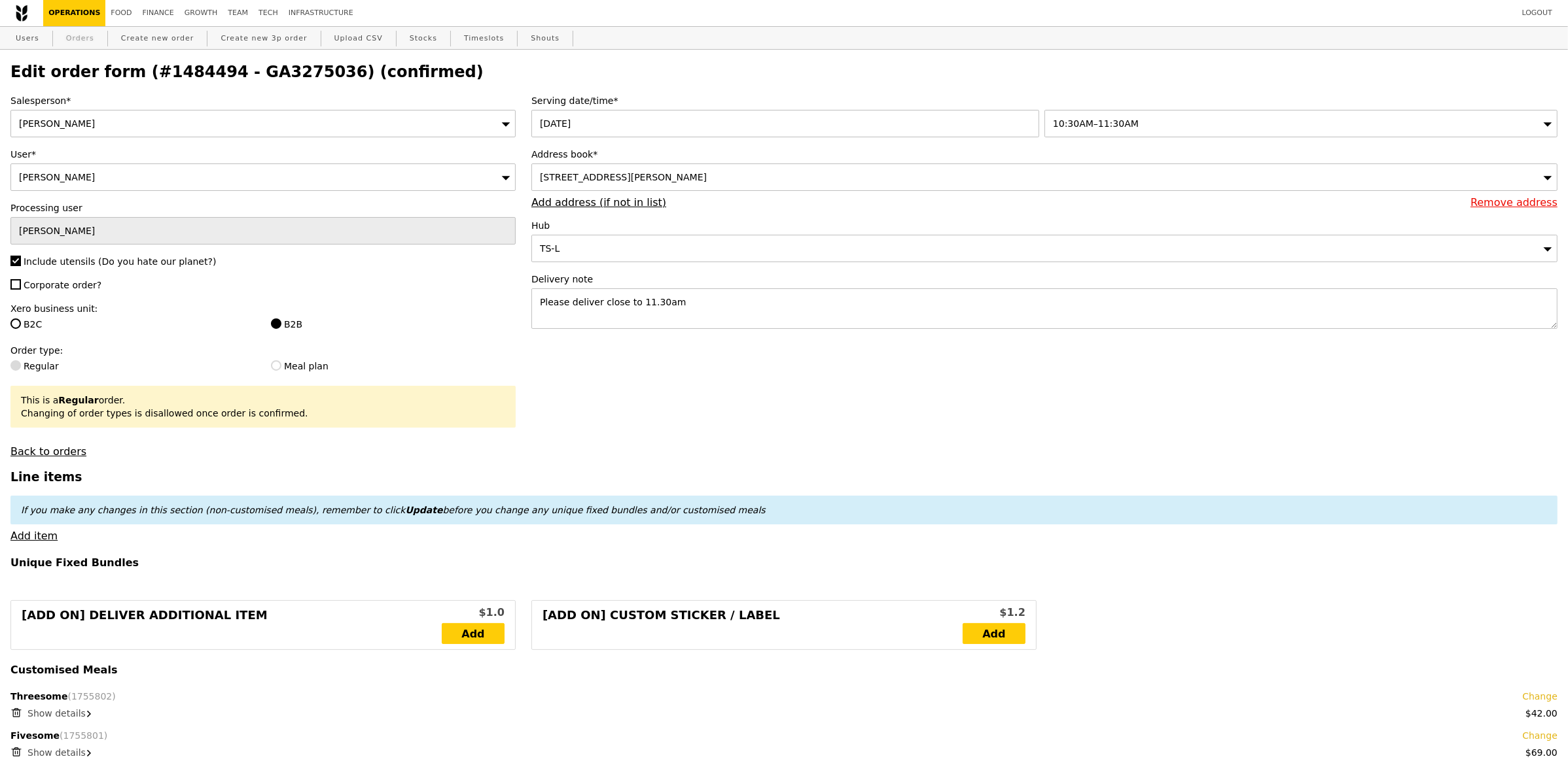
click at [81, 38] on link "Orders" at bounding box center [80, 39] width 39 height 24
select select "100"
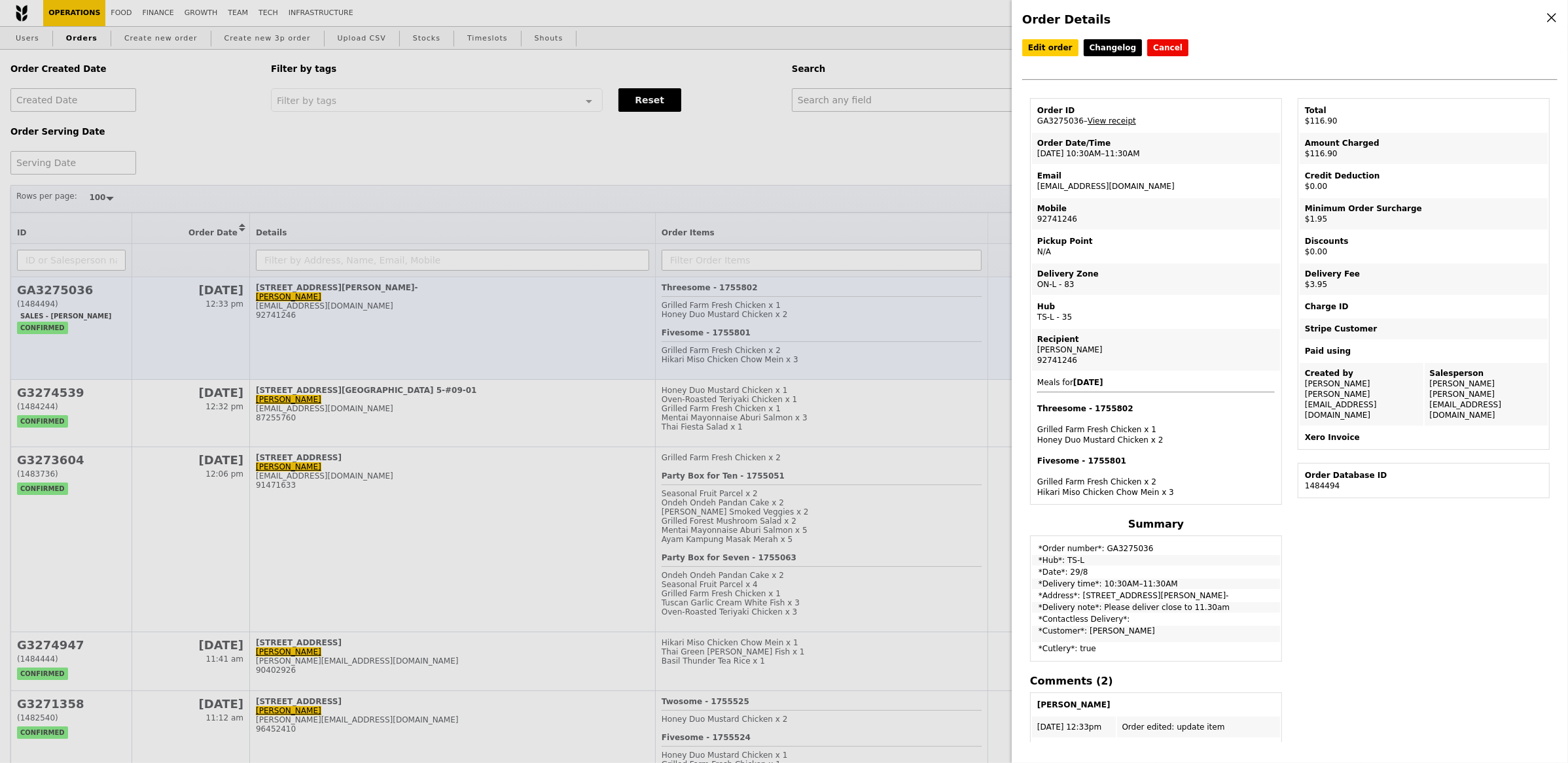
click at [414, 350] on div "Order Details Edit order Changelog Cancel Order ID GA3275036 – View receipt Ord…" at bounding box center [784, 381] width 1568 height 763
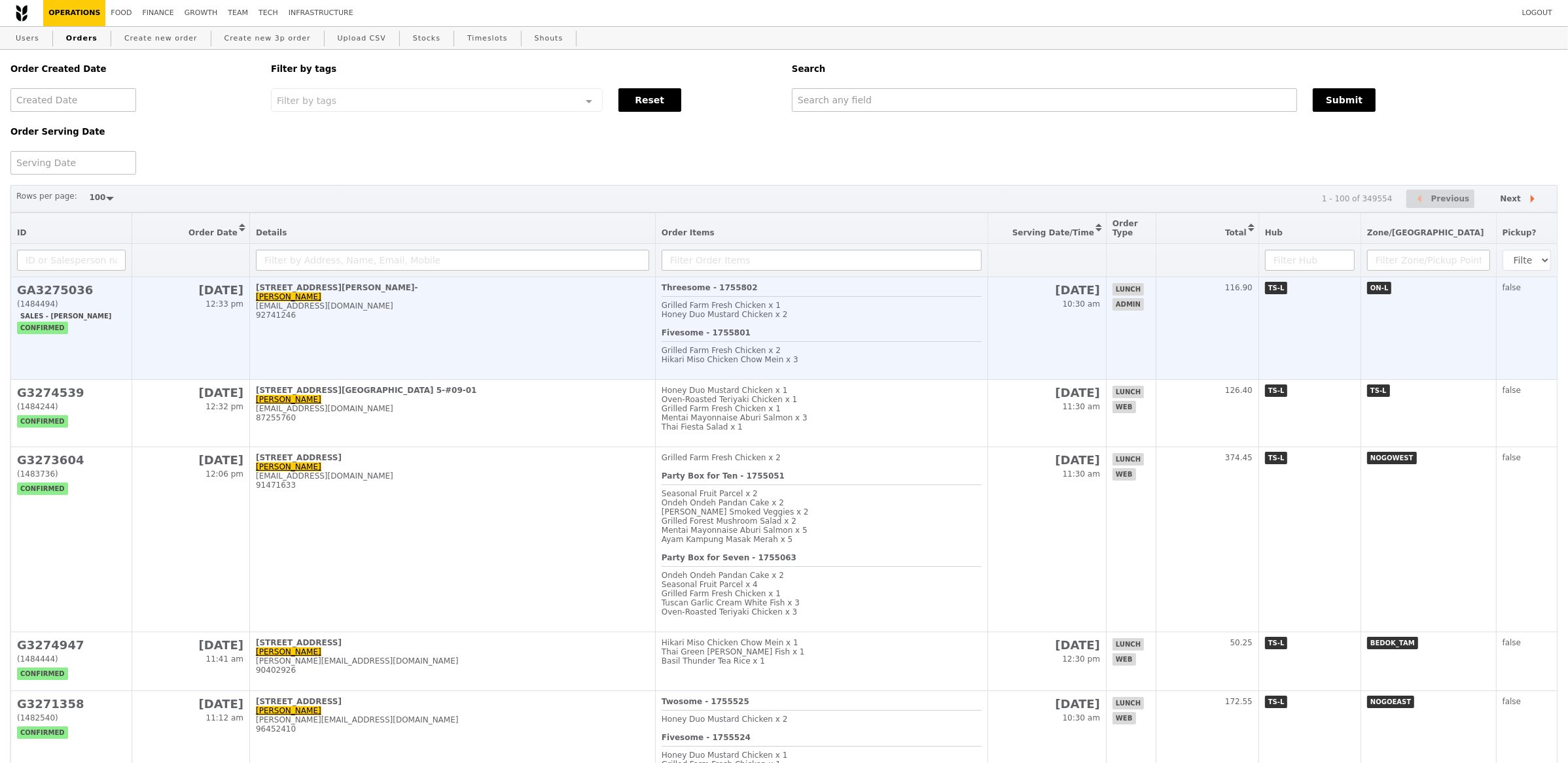
click at [731, 317] on span "Honey Duo Mustard Chicken x 2" at bounding box center [725, 314] width 126 height 9
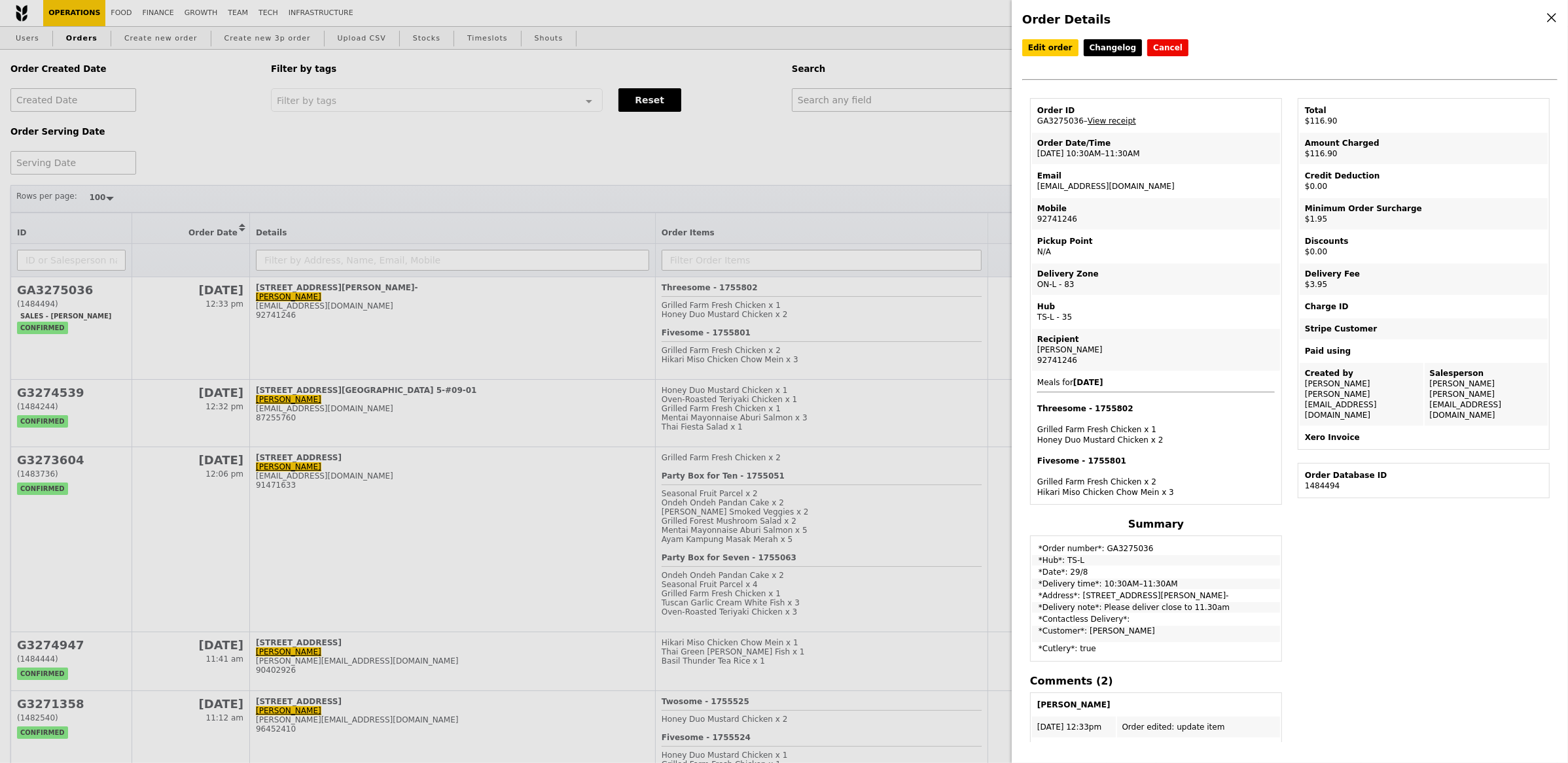
drag, startPoint x: 1082, startPoint y: 122, endPoint x: 1036, endPoint y: 118, distance: 46.2
click at [1036, 118] on td "Order ID GA3275036 – View receipt" at bounding box center [1156, 116] width 248 height 31
copy td "GA3275036"
click at [894, 115] on div "Order Details Edit order Changelog Cancel Order ID GA3275036 – View receipt Ord…" at bounding box center [784, 381] width 1568 height 763
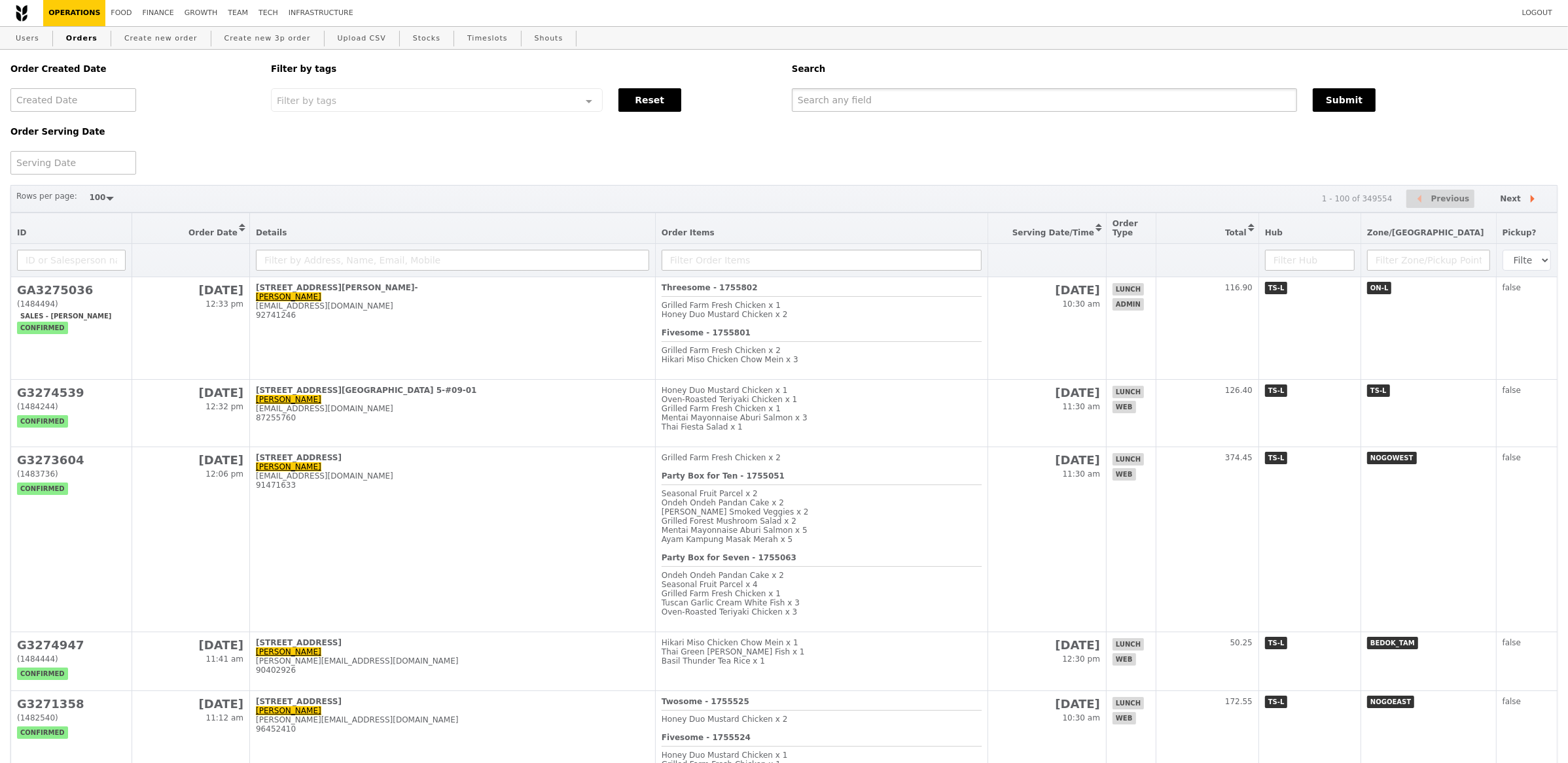
click at [889, 109] on input "text" at bounding box center [1044, 100] width 505 height 24
paste input "GA3275036"
type input "GA3275036"
click at [1302, 106] on div "GA3275036" at bounding box center [1044, 100] width 521 height 24
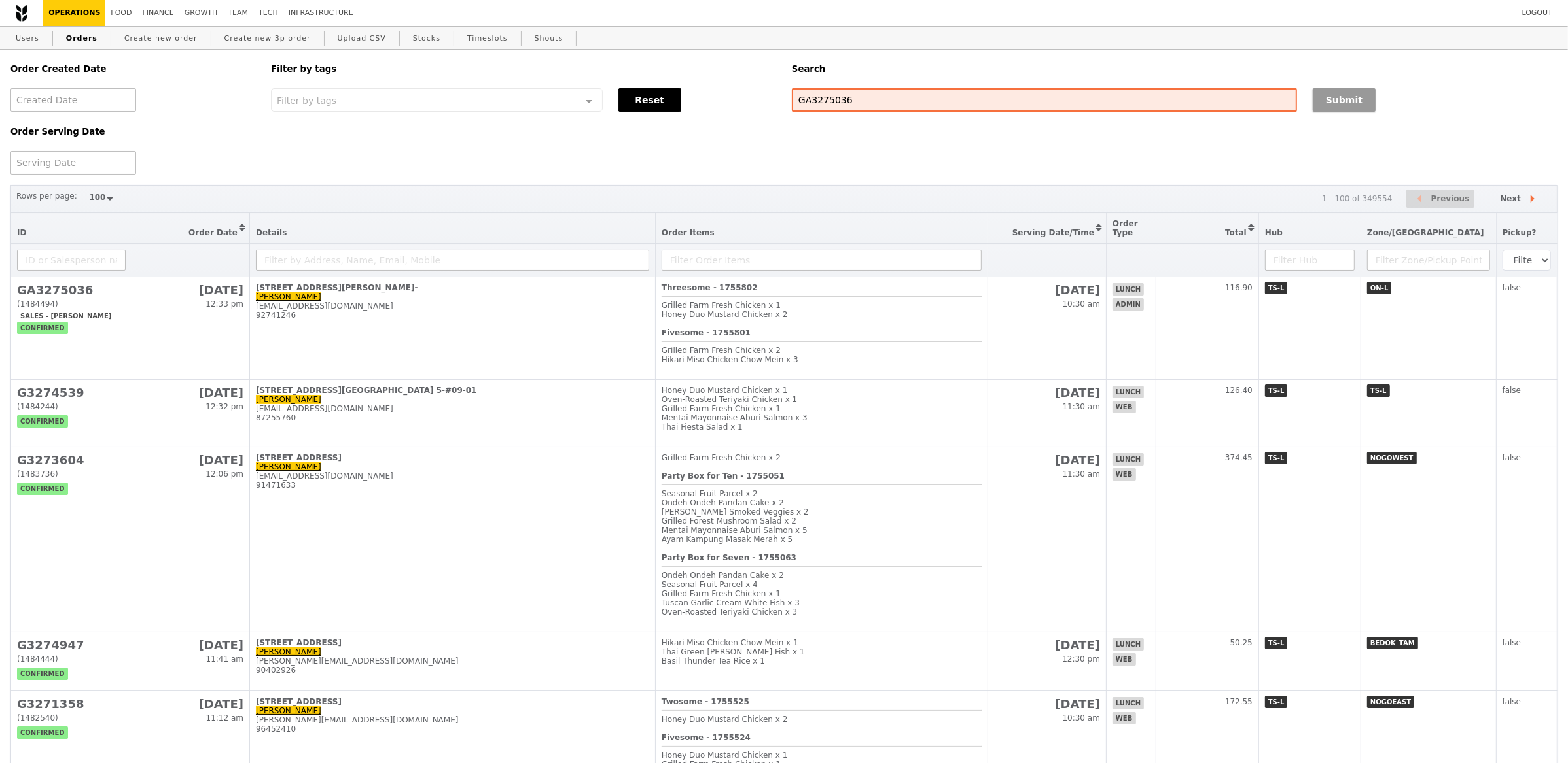
click at [1314, 106] on button "Submit" at bounding box center [1344, 100] width 63 height 24
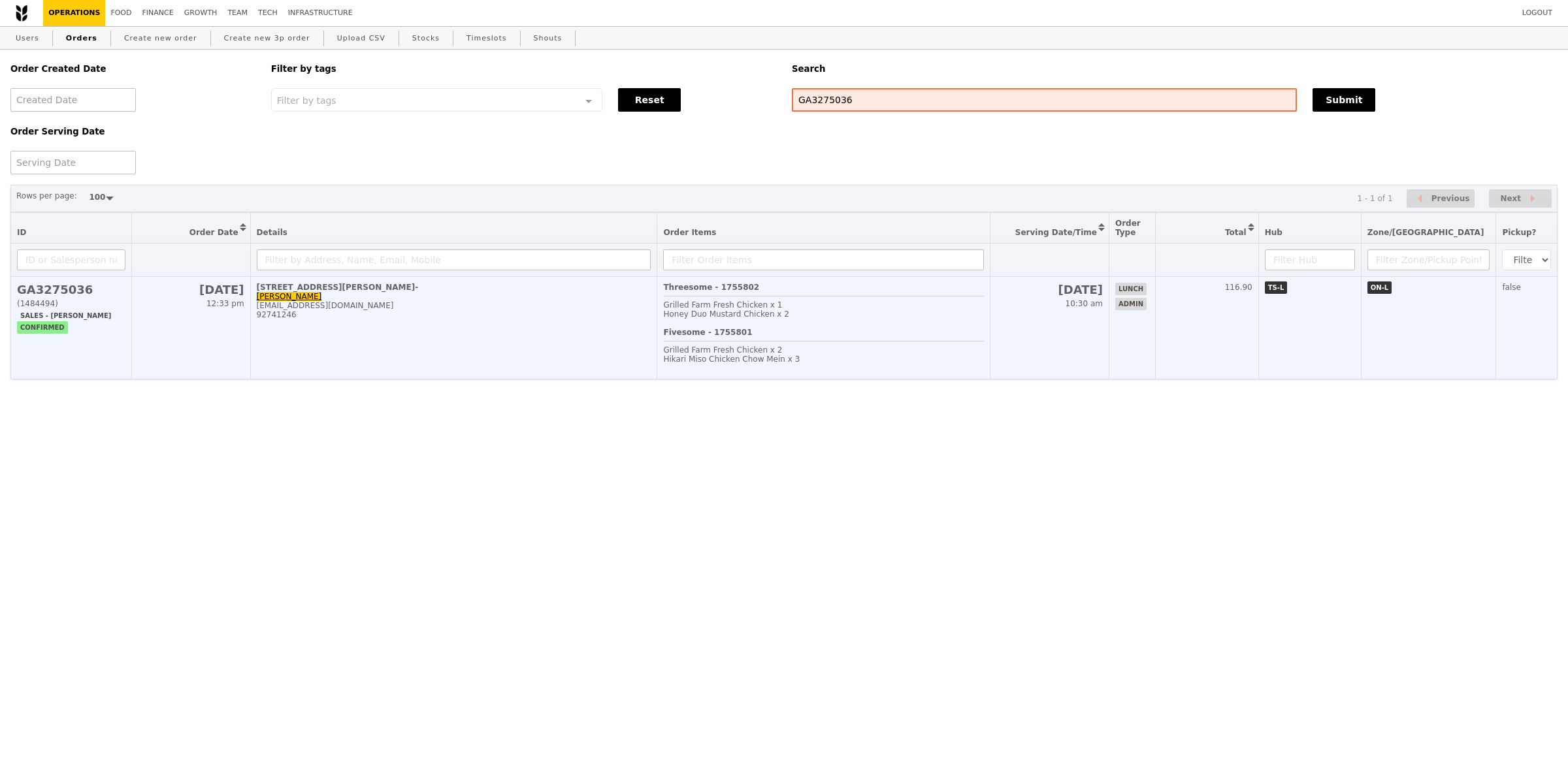
click at [574, 324] on td "30 Choon Guan Street, #01- Aizhen Goh aizhen.goh@singtel.com 92741246" at bounding box center [453, 328] width 407 height 103
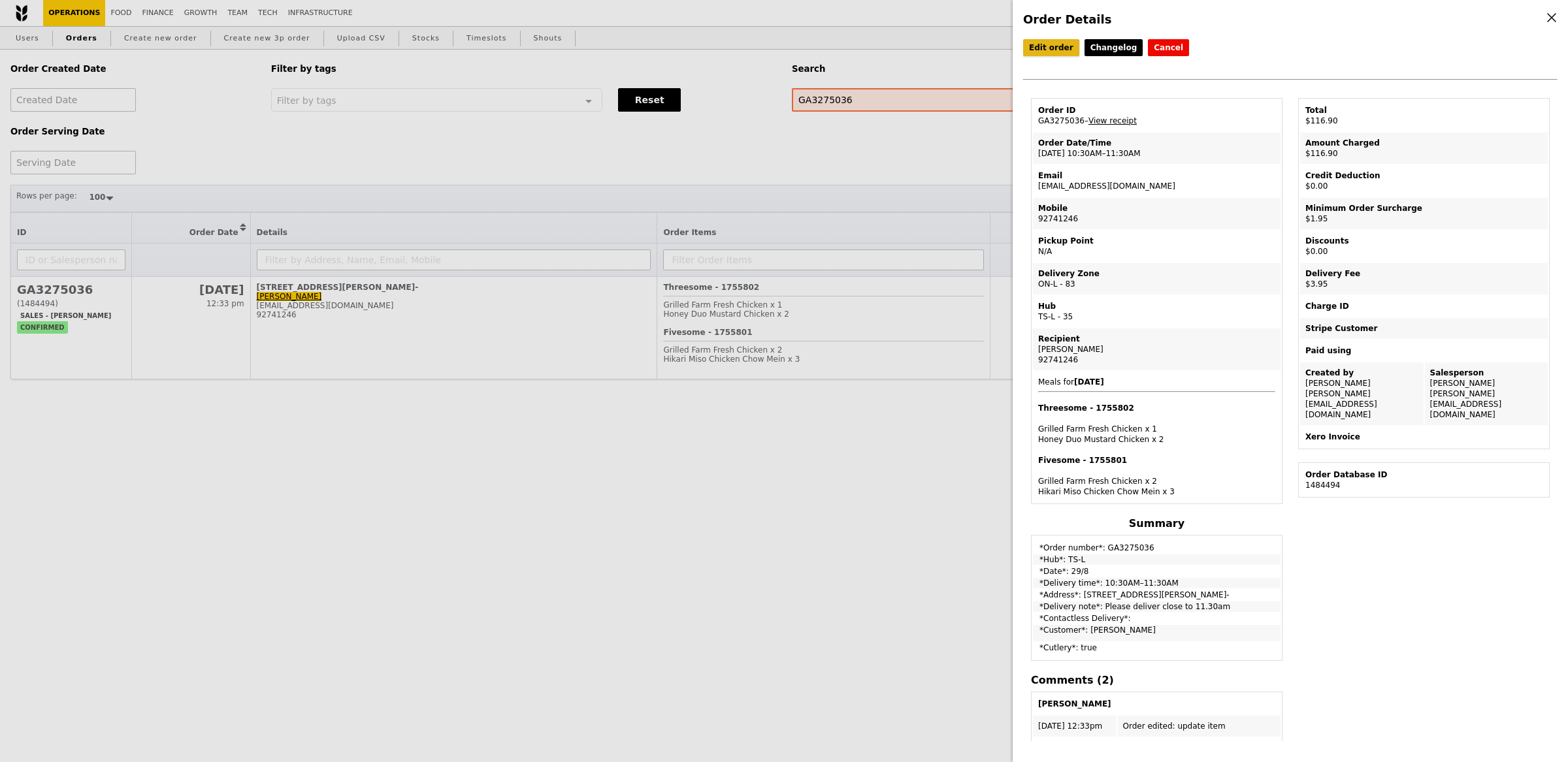
click at [1054, 48] on link "Edit order" at bounding box center [1051, 48] width 56 height 17
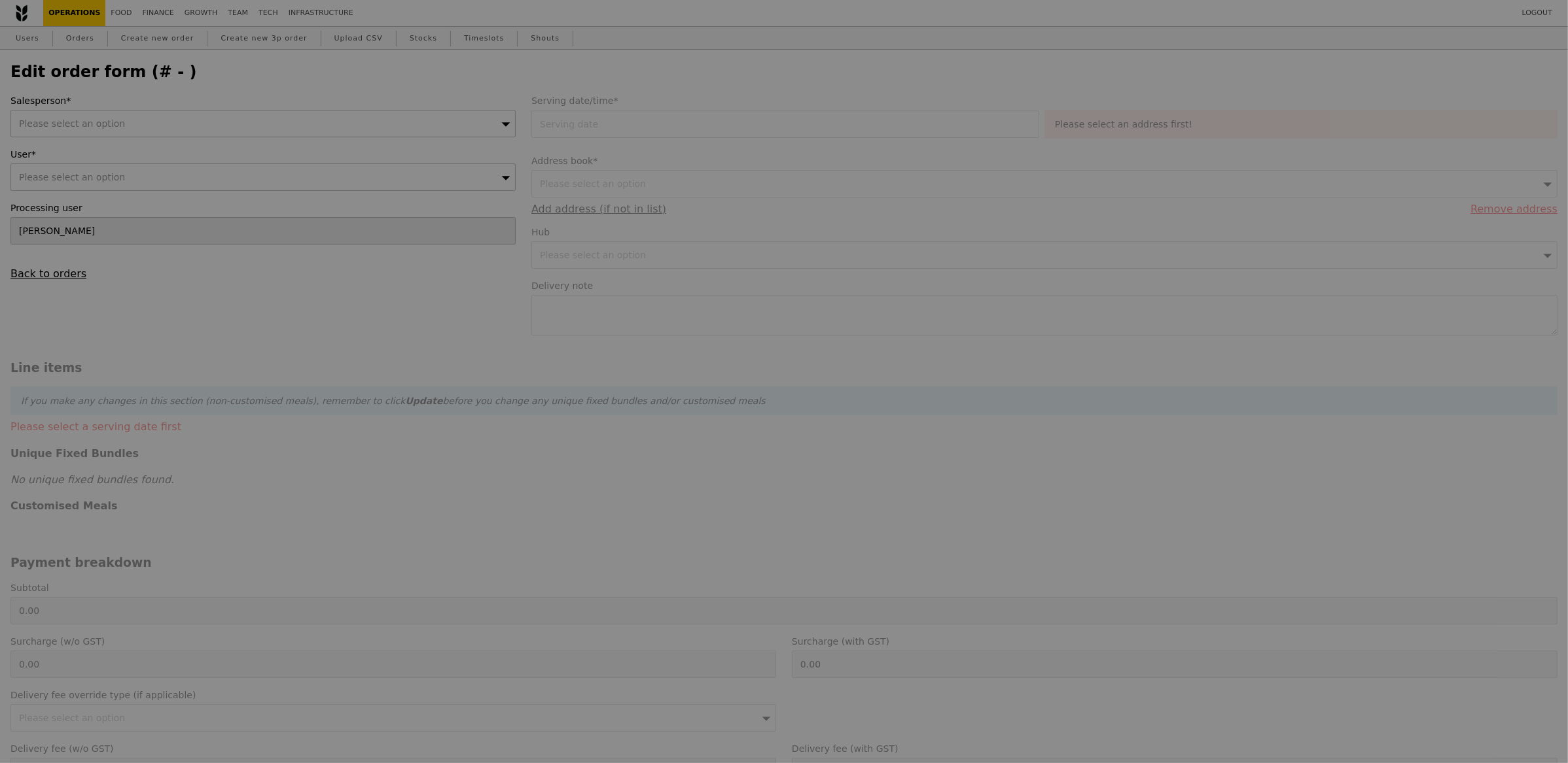
type input "29 Aug 2025"
type textarea "Please deliver close to 11.30am"
type input "111.00"
type input "1.79"
type input "1.95"
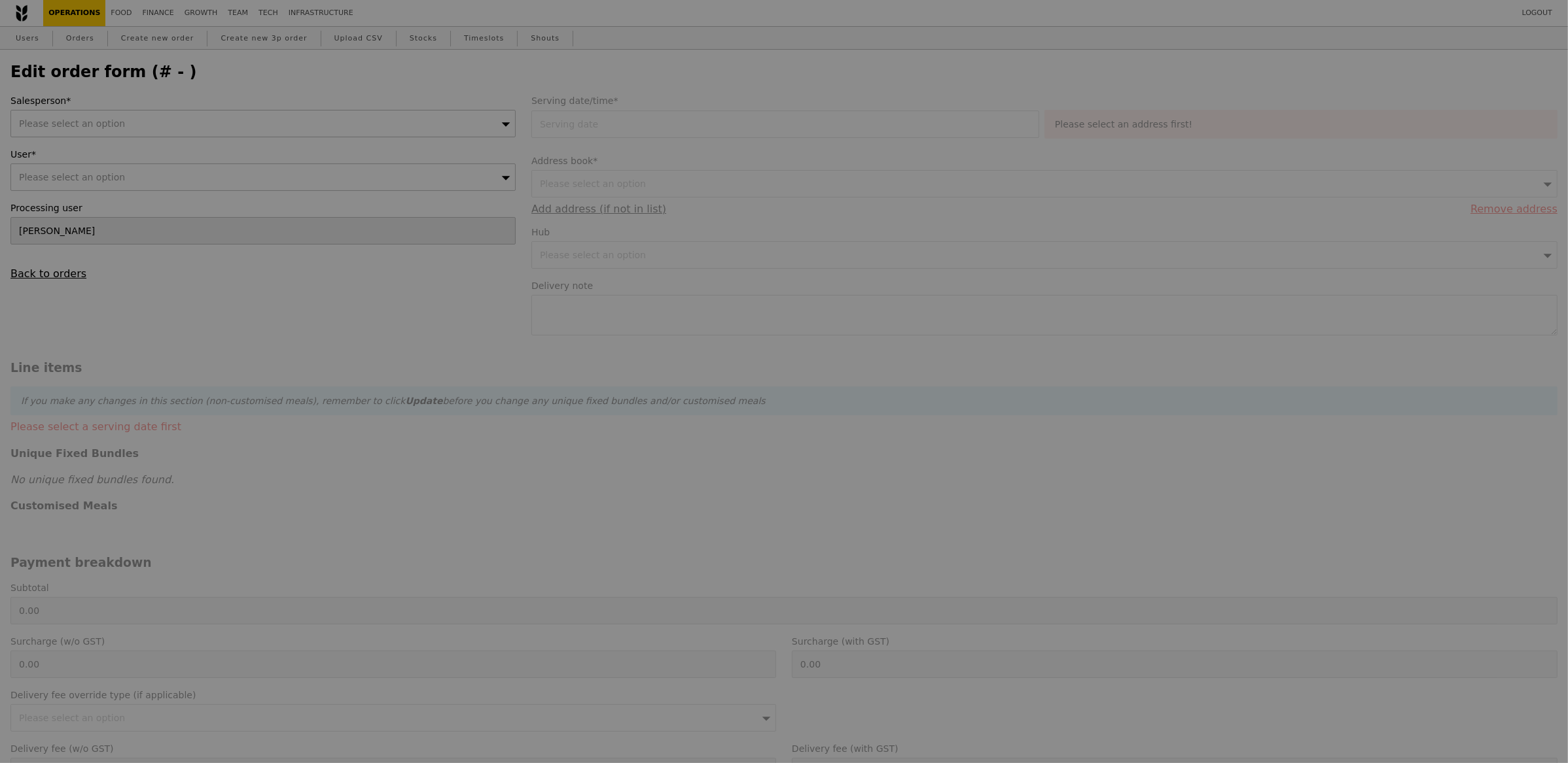
type input "3.62"
type input "3.95"
type input "116.90"
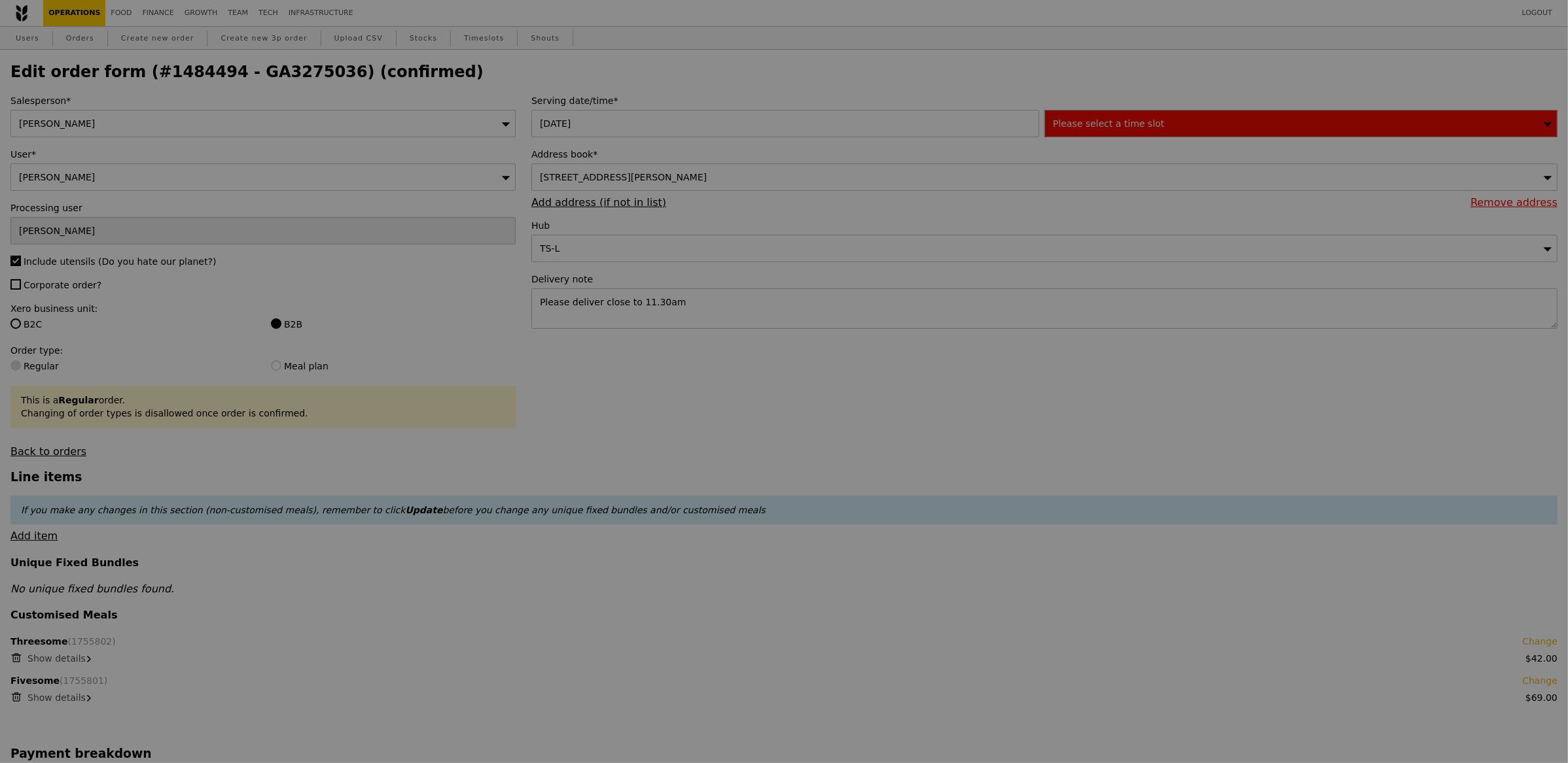
click at [709, 317] on div at bounding box center [784, 381] width 1568 height 763
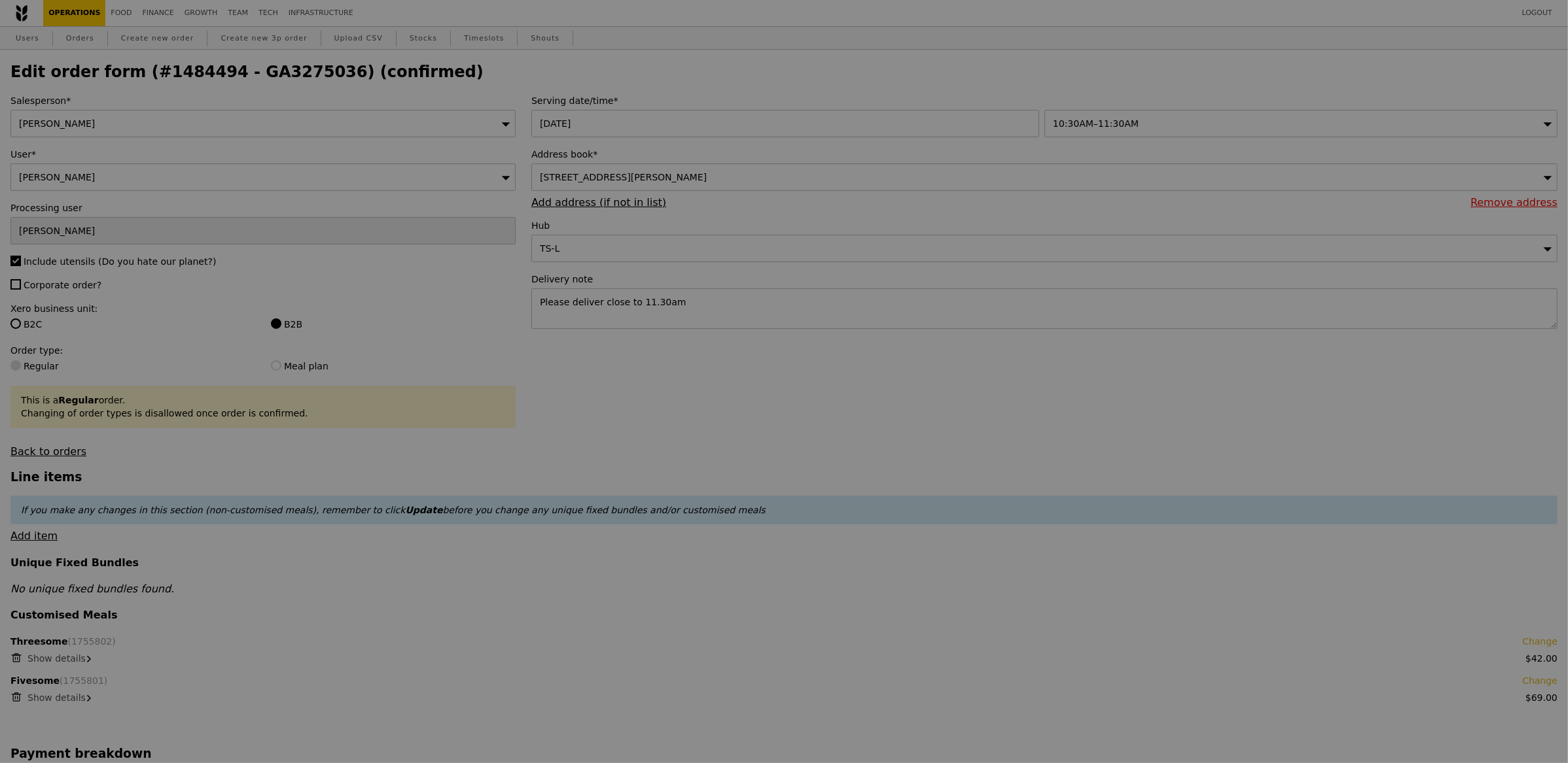
type input "Update"
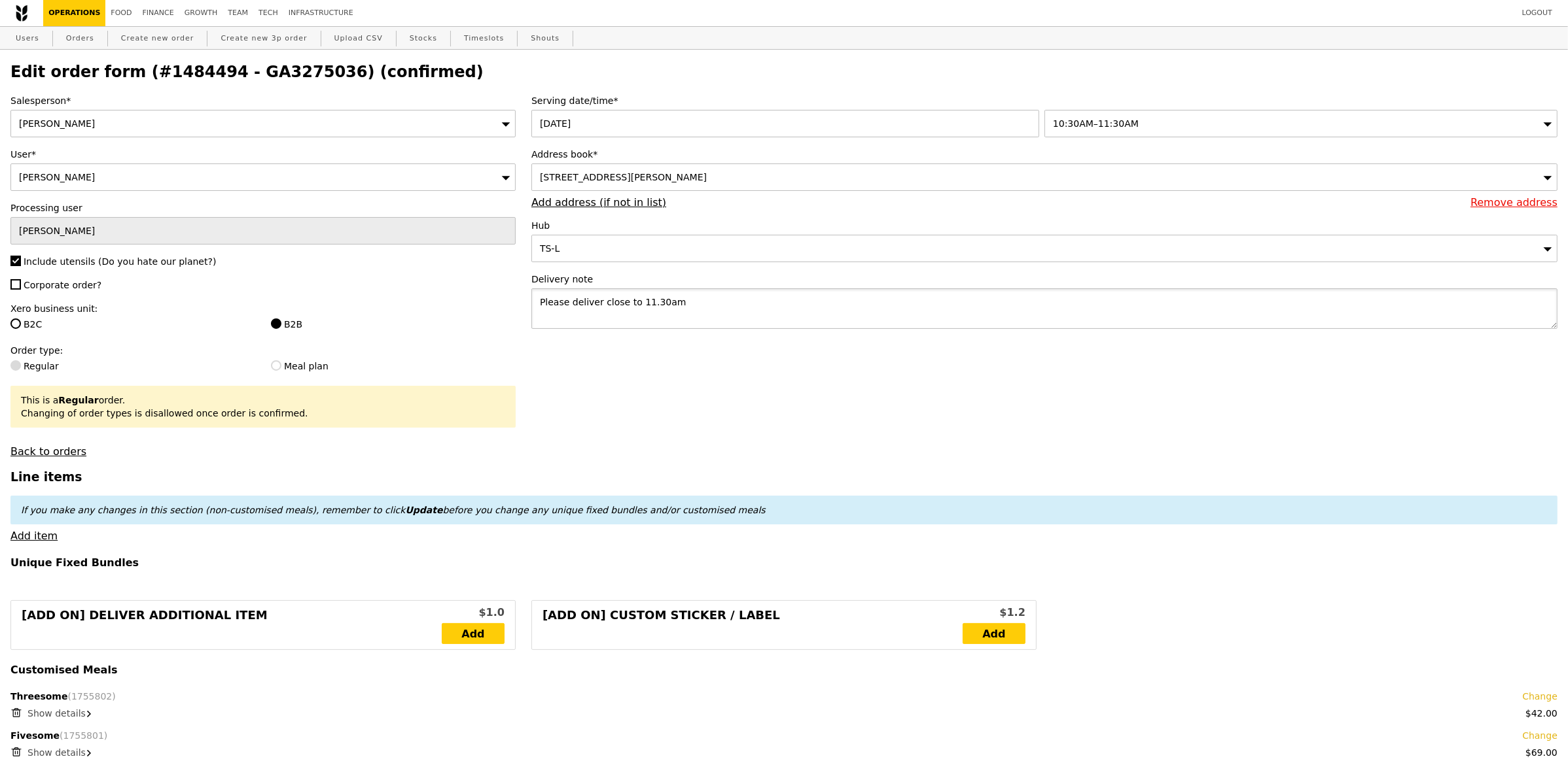
click at [722, 303] on textarea "Please deliver close to 11.30am" at bounding box center [1044, 308] width 1026 height 41
paste textarea "Aizhen 92741246 / Yuan Fon 83865147"
click at [684, 303] on textarea "Please deliver close to 11.30am Aizhen 92741246 / Yuan Fon 83865147" at bounding box center [1044, 308] width 1026 height 41
type textarea "Please deliver close to 11.30am Call upon arrival Aizhen 92741246 / Yuan Fon 83…"
click at [53, 291] on label "Corporate order?" at bounding box center [263, 285] width 505 height 13
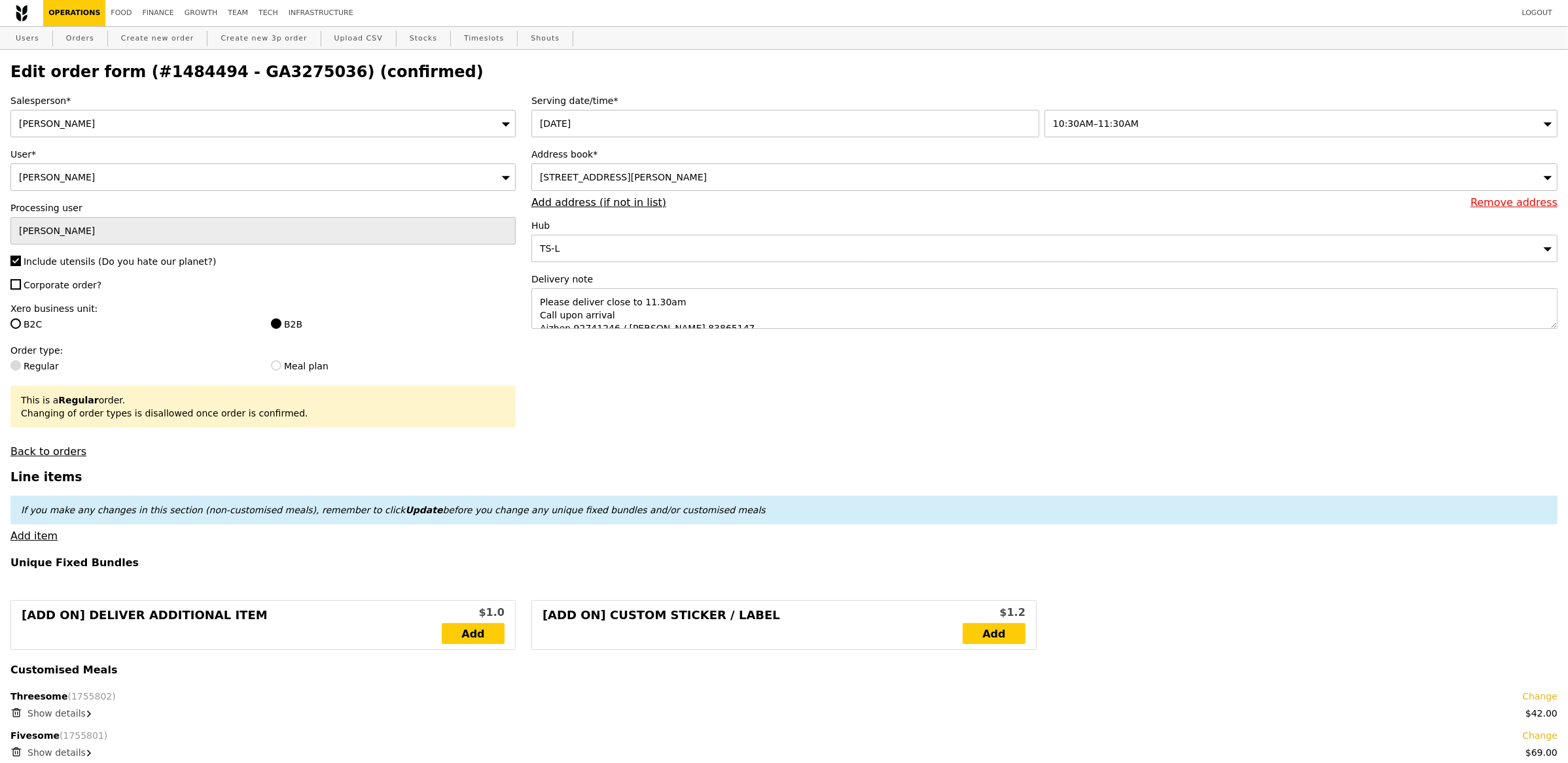
click at [21, 289] on input "Corporate order?" at bounding box center [16, 284] width 10 height 10
checkbox input "true"
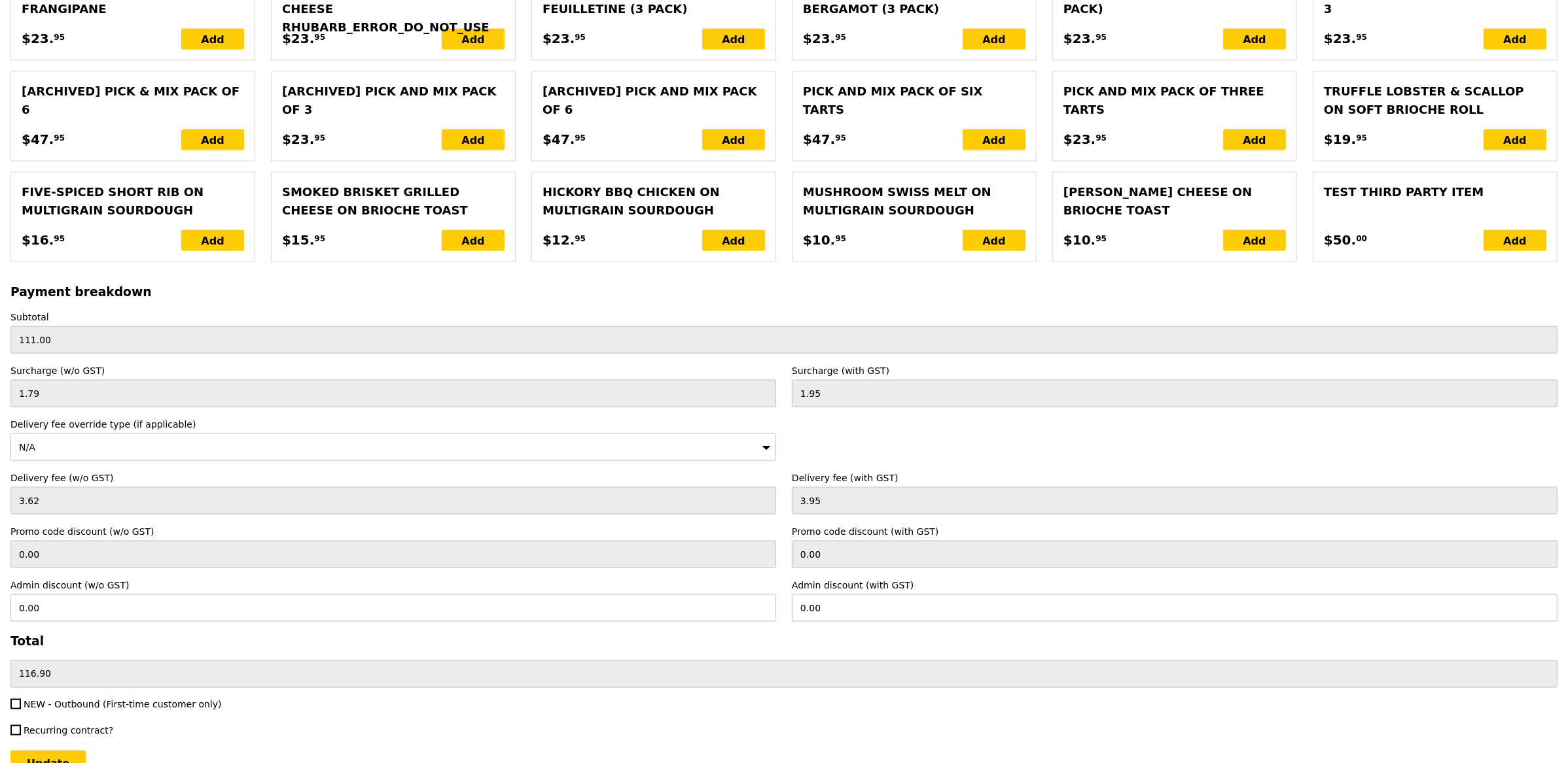
scroll to position [2564, 0]
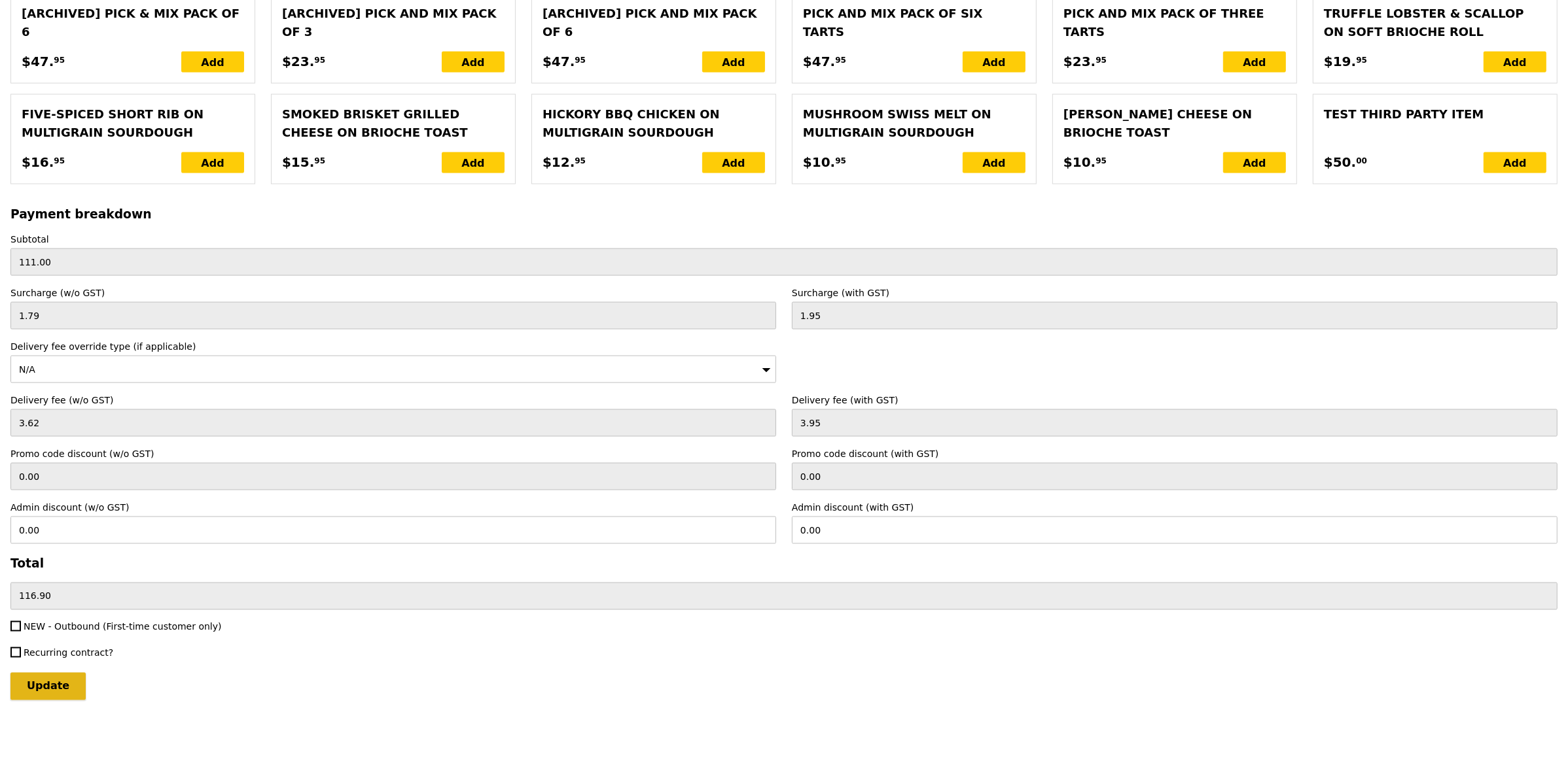
click at [55, 679] on input "Update" at bounding box center [48, 687] width 75 height 28
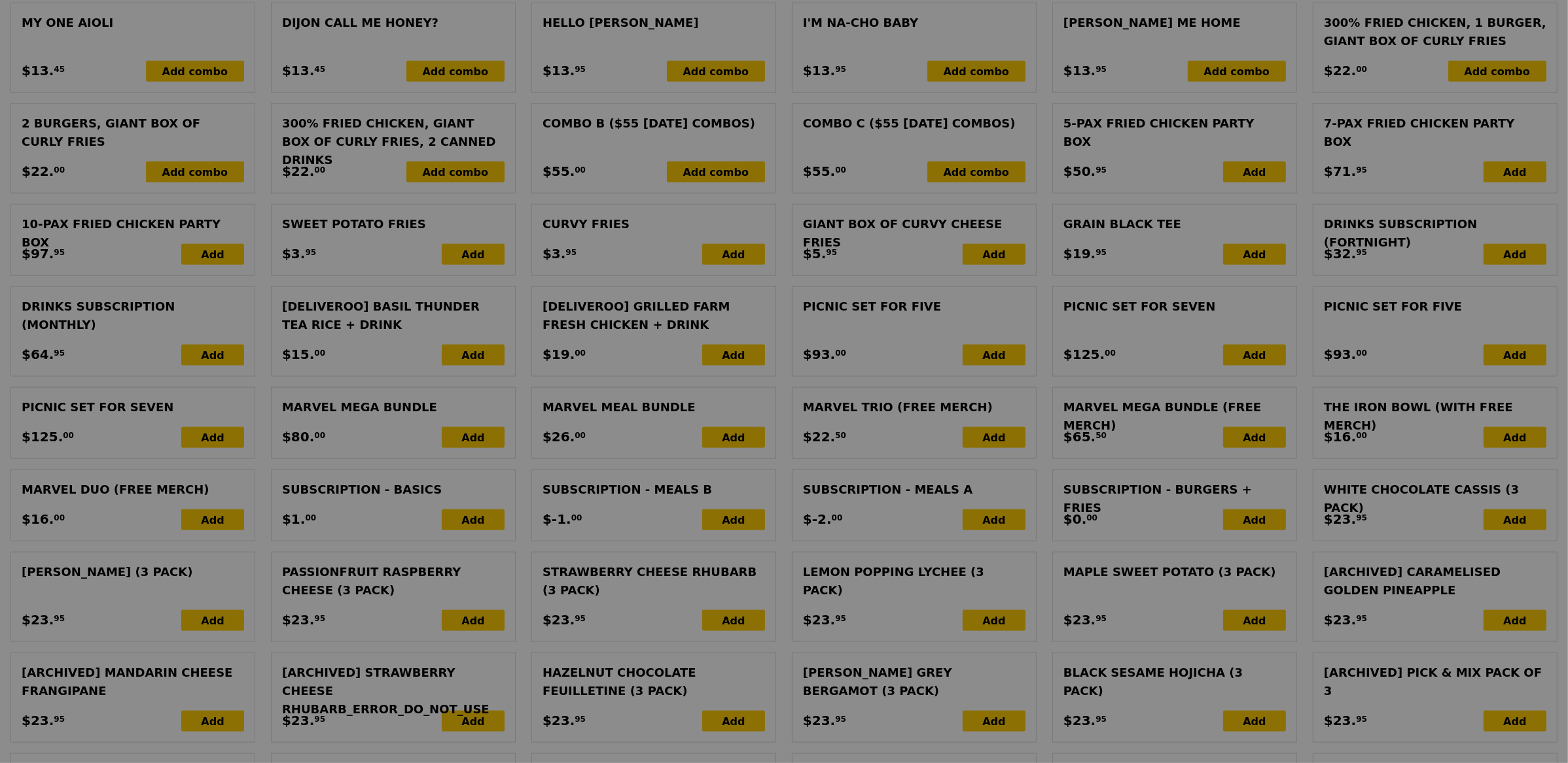
scroll to position [1557, 0]
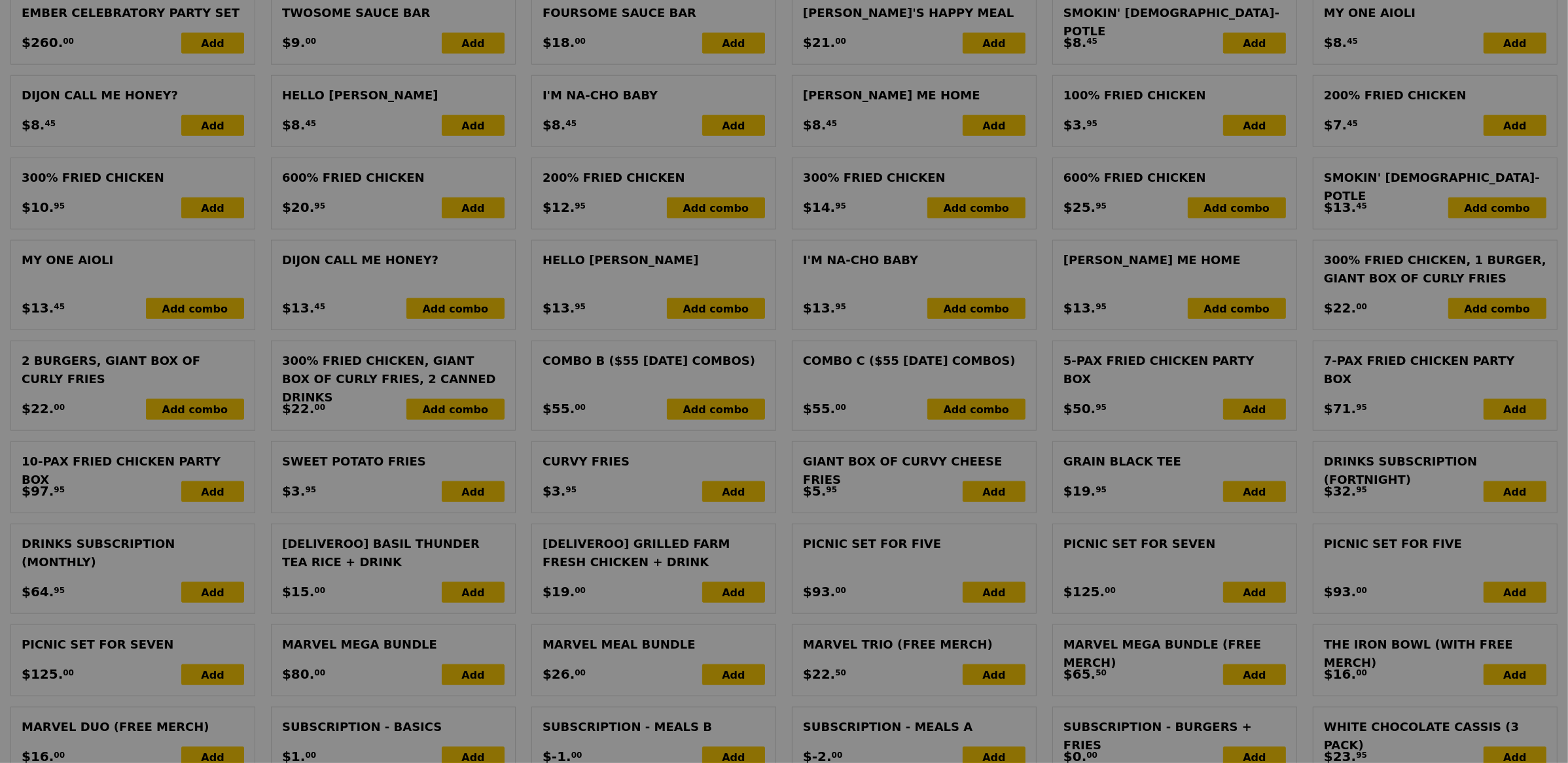
type input "Update"
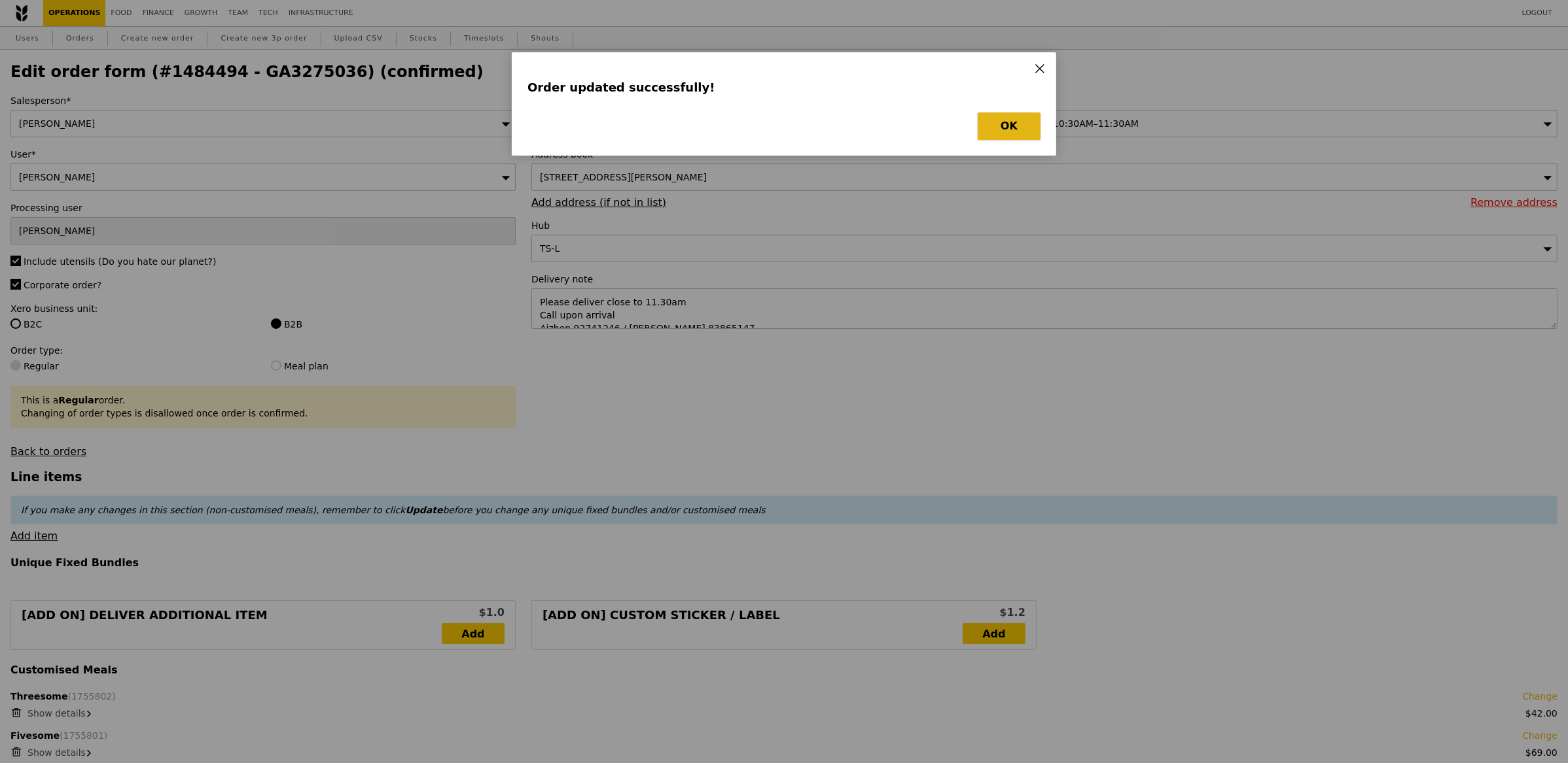
click at [1016, 126] on button "OK" at bounding box center [1009, 126] width 63 height 28
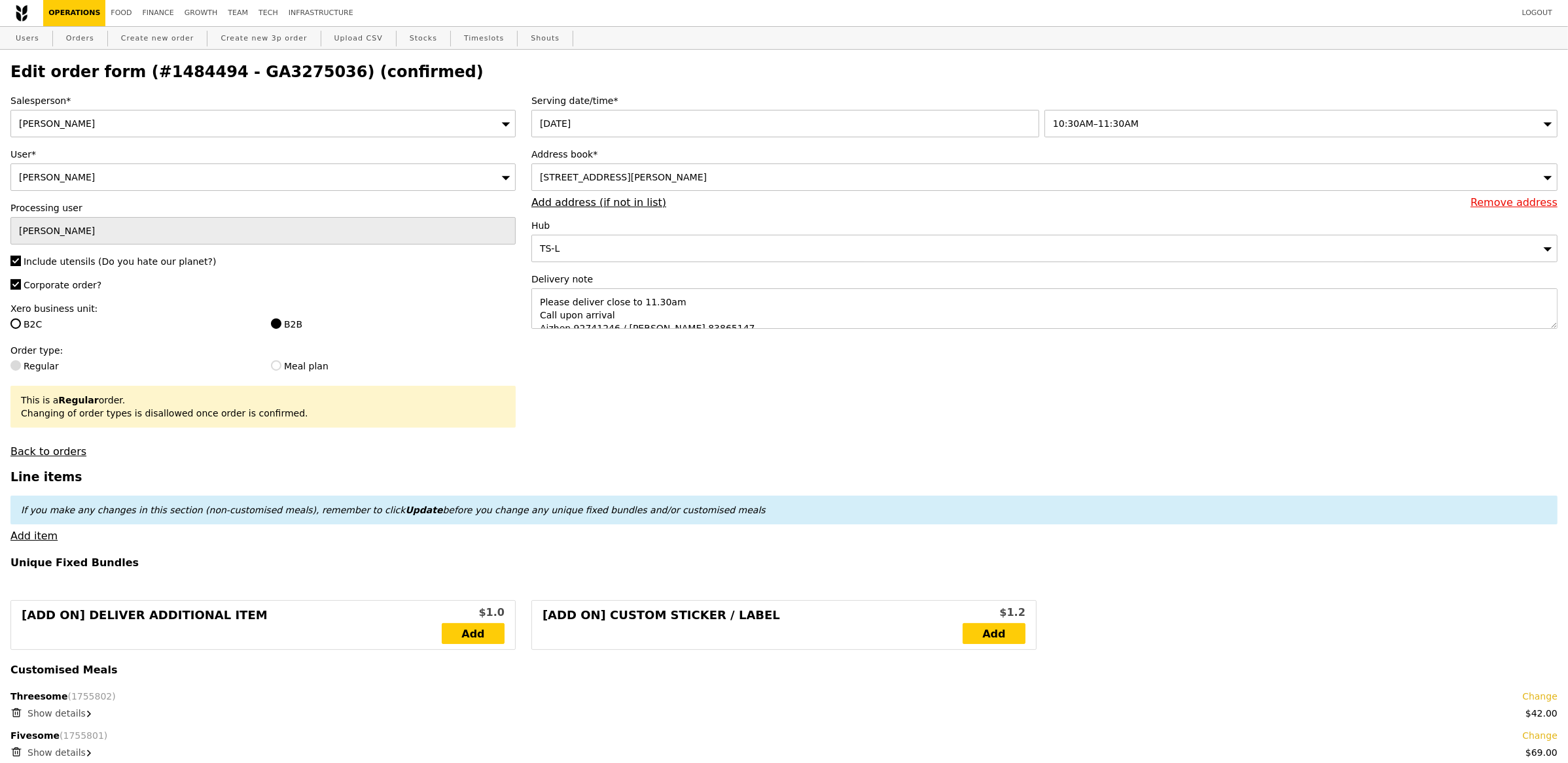
scroll to position [20, 0]
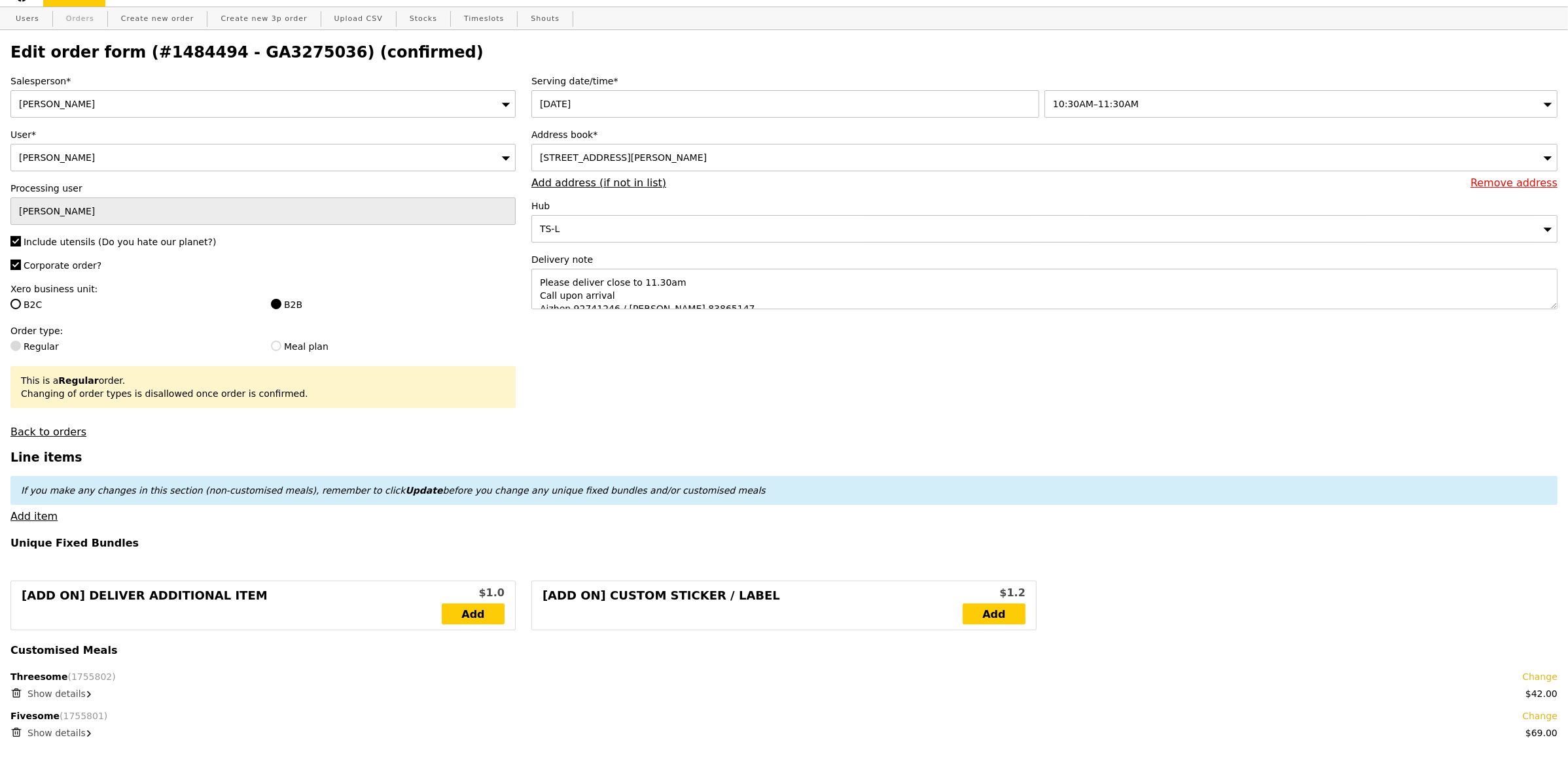
click at [83, 20] on link "Orders" at bounding box center [80, 19] width 39 height 24
select select "100"
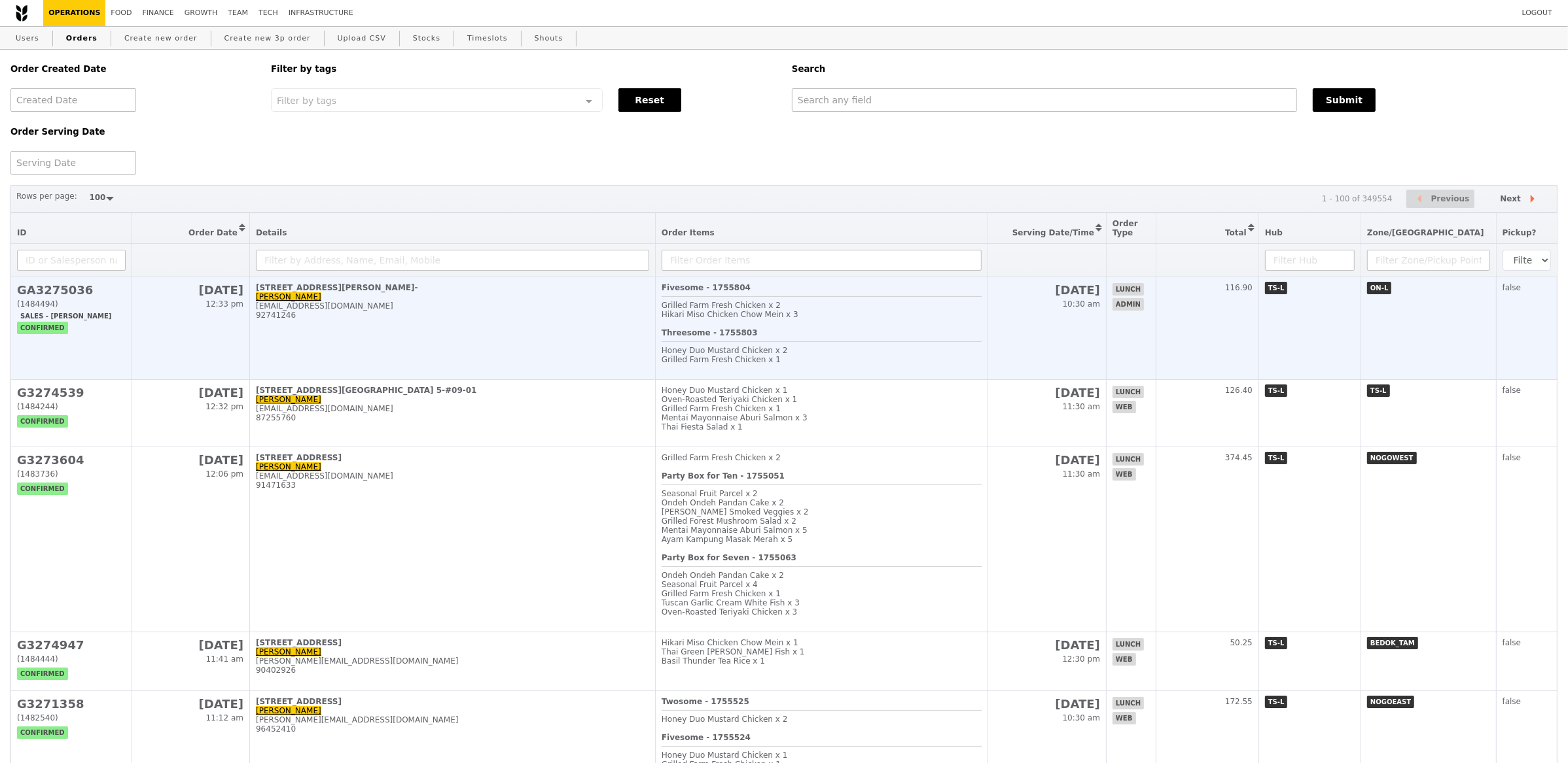
click at [389, 323] on td "30 Choon Guan Street, #01- Aizhen Goh aizhen.goh@singtel.com 92741246" at bounding box center [453, 328] width 406 height 103
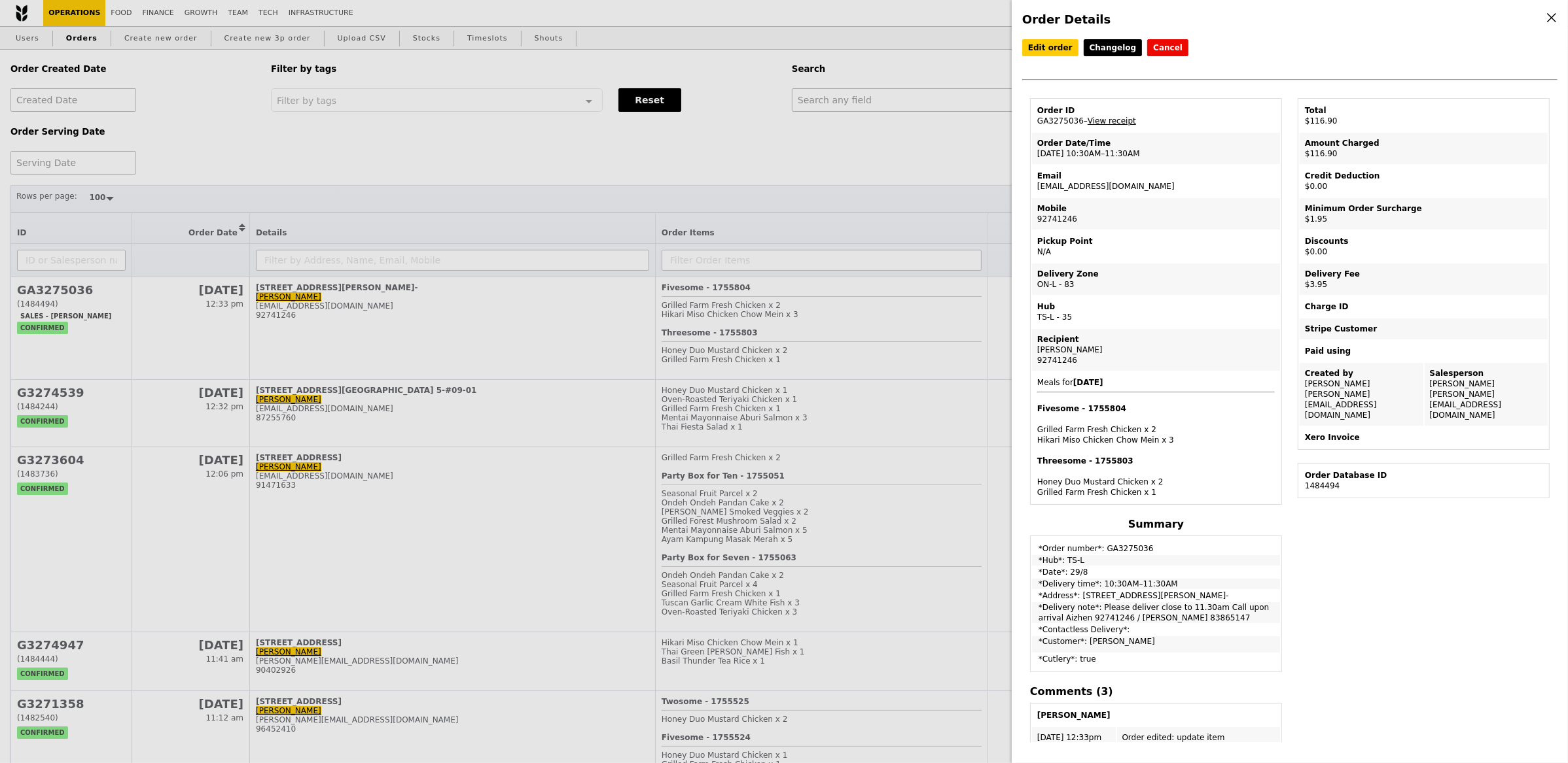
click at [1104, 119] on link "View receipt" at bounding box center [1112, 121] width 48 height 9
